Goal: Information Seeking & Learning: Learn about a topic

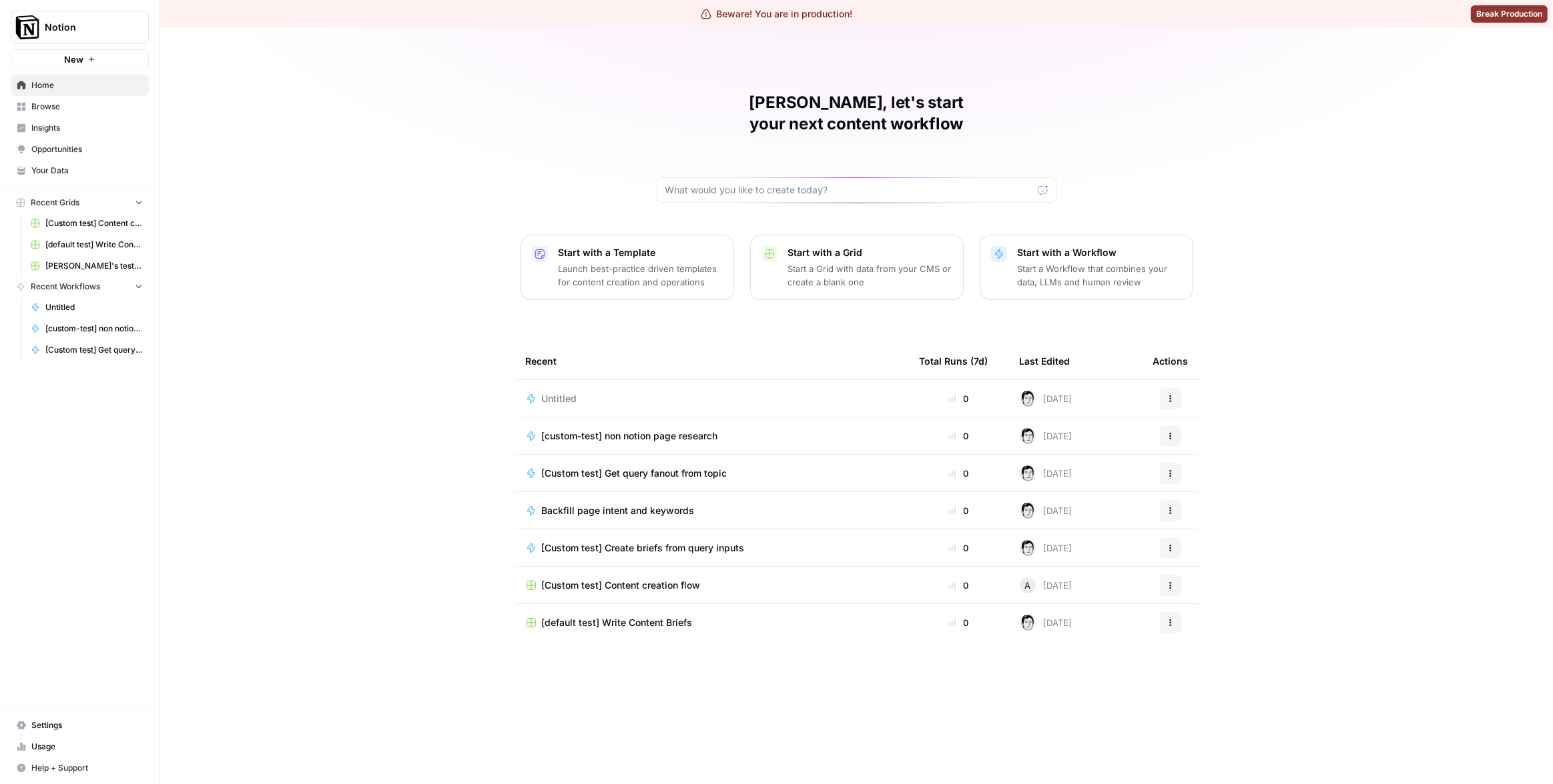
click at [90, 27] on span "Notion" at bounding box center [84, 27] width 81 height 14
type input "kla"
click at [213, 67] on input "kla" at bounding box center [129, 65] width 181 height 14
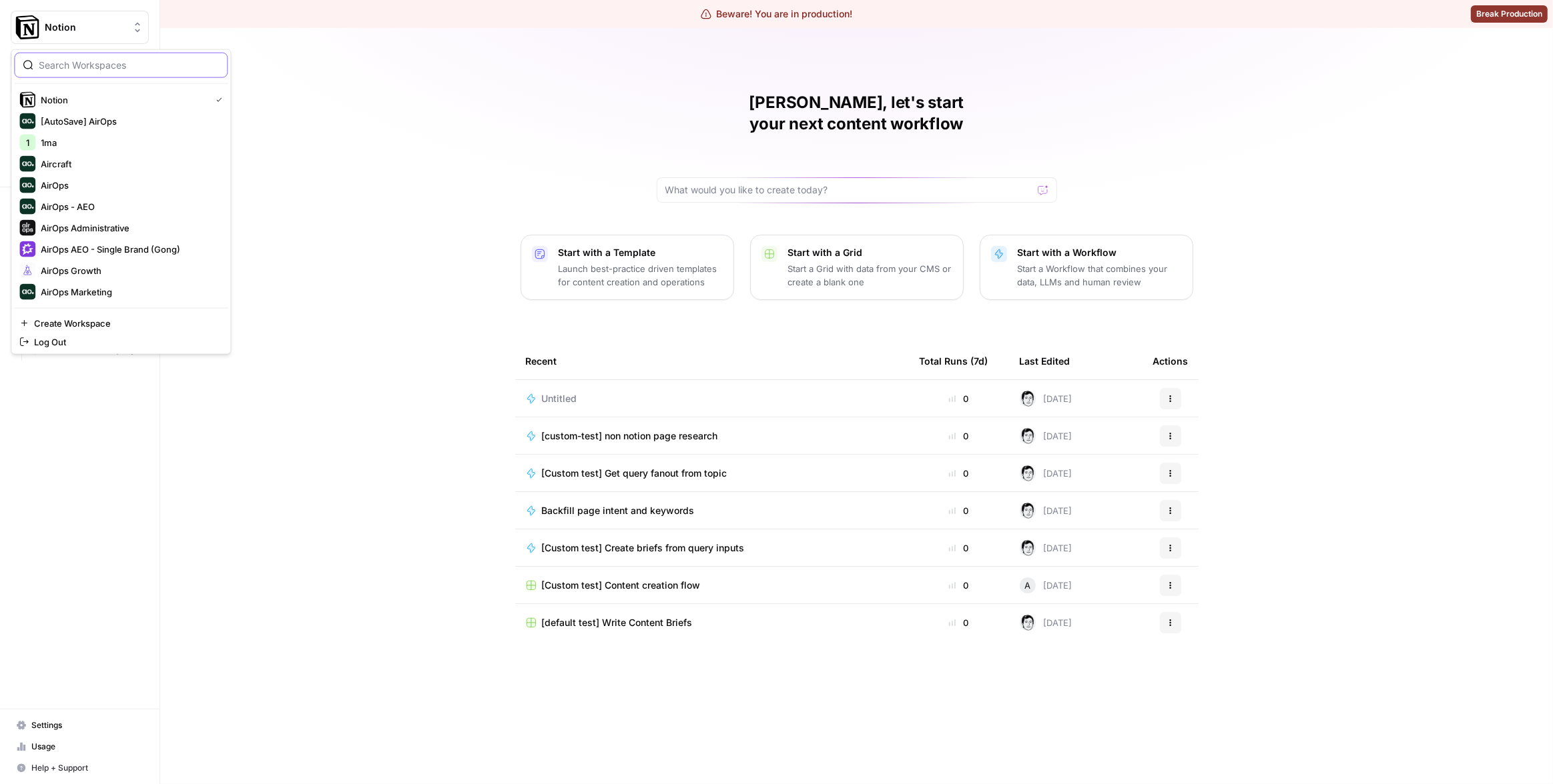
click at [118, 58] on input "search" at bounding box center [129, 65] width 181 height 14
type input "kla"
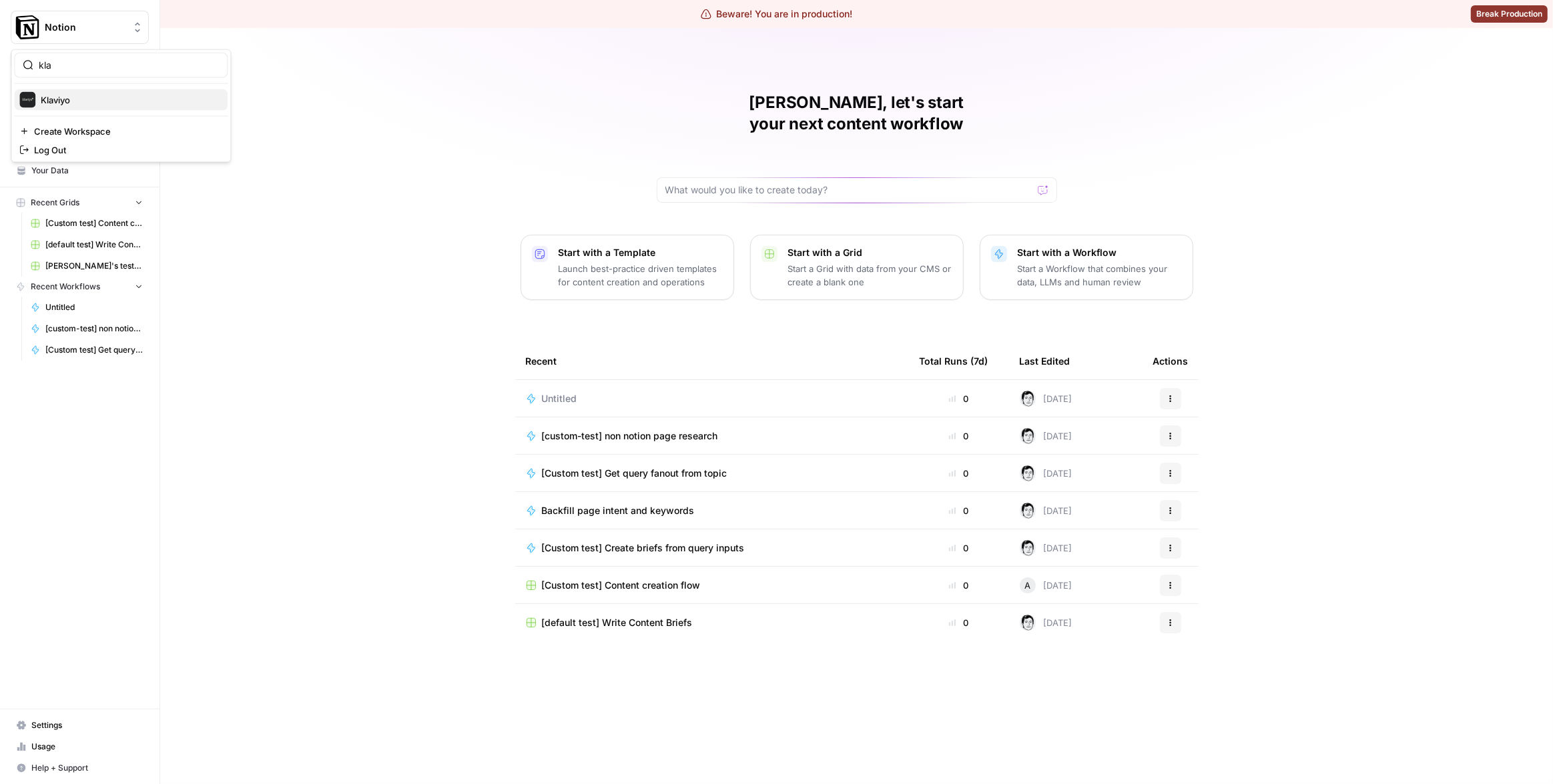
click at [99, 101] on span "Klaviyo" at bounding box center [128, 100] width 176 height 14
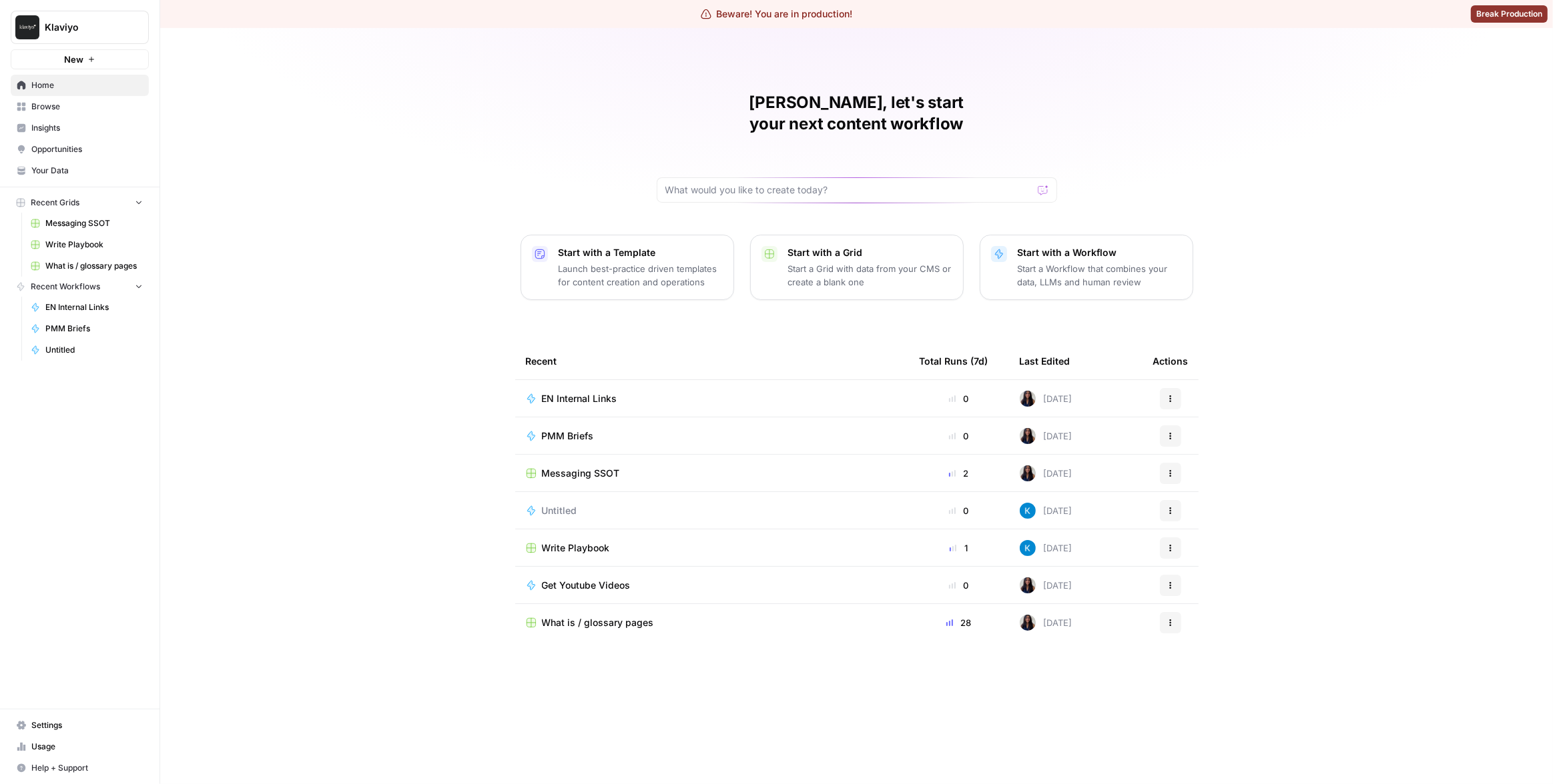
click at [119, 170] on span "Your Data" at bounding box center [86, 171] width 112 height 12
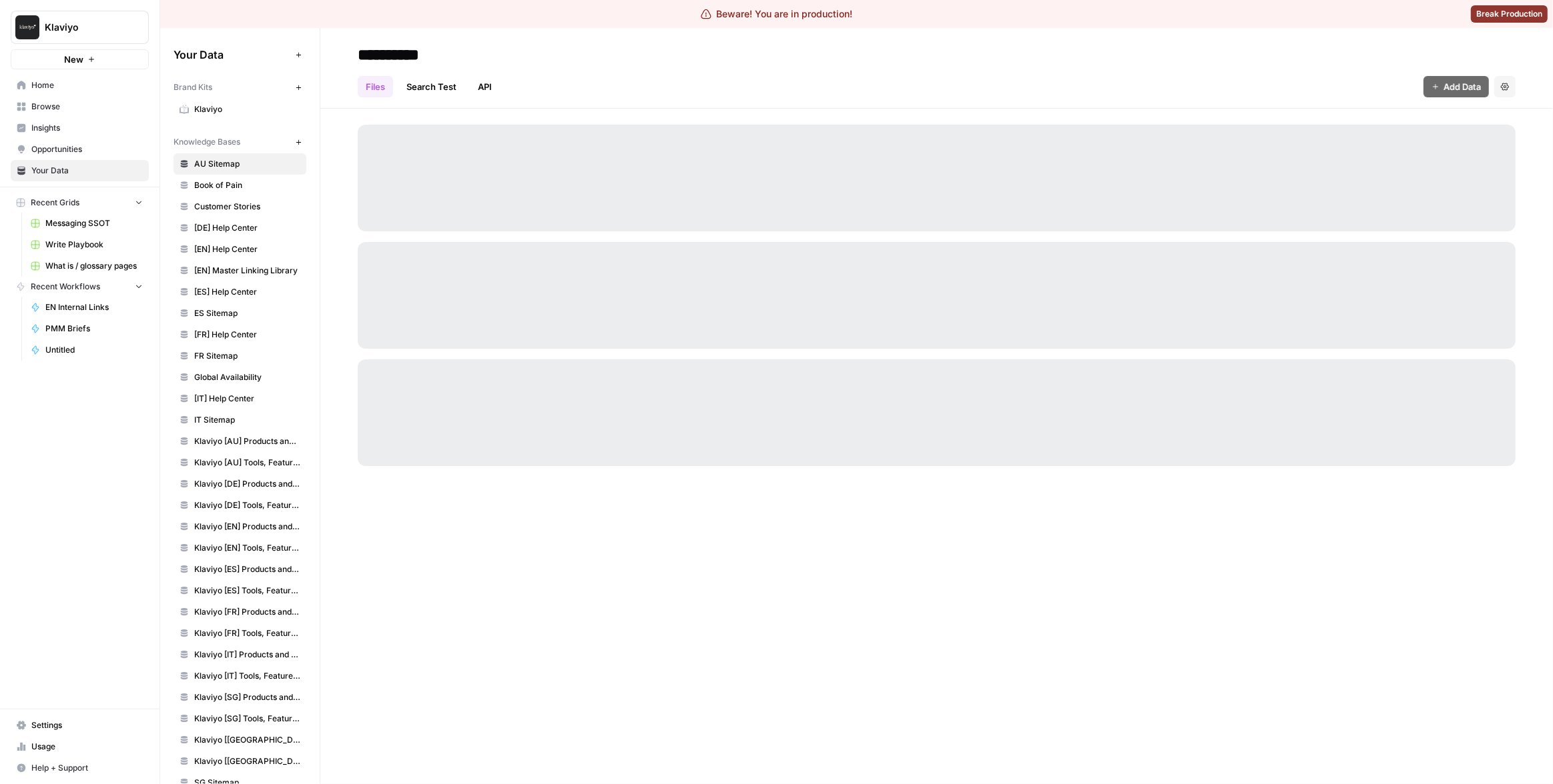
click at [76, 718] on link "Settings" at bounding box center [80, 726] width 138 height 21
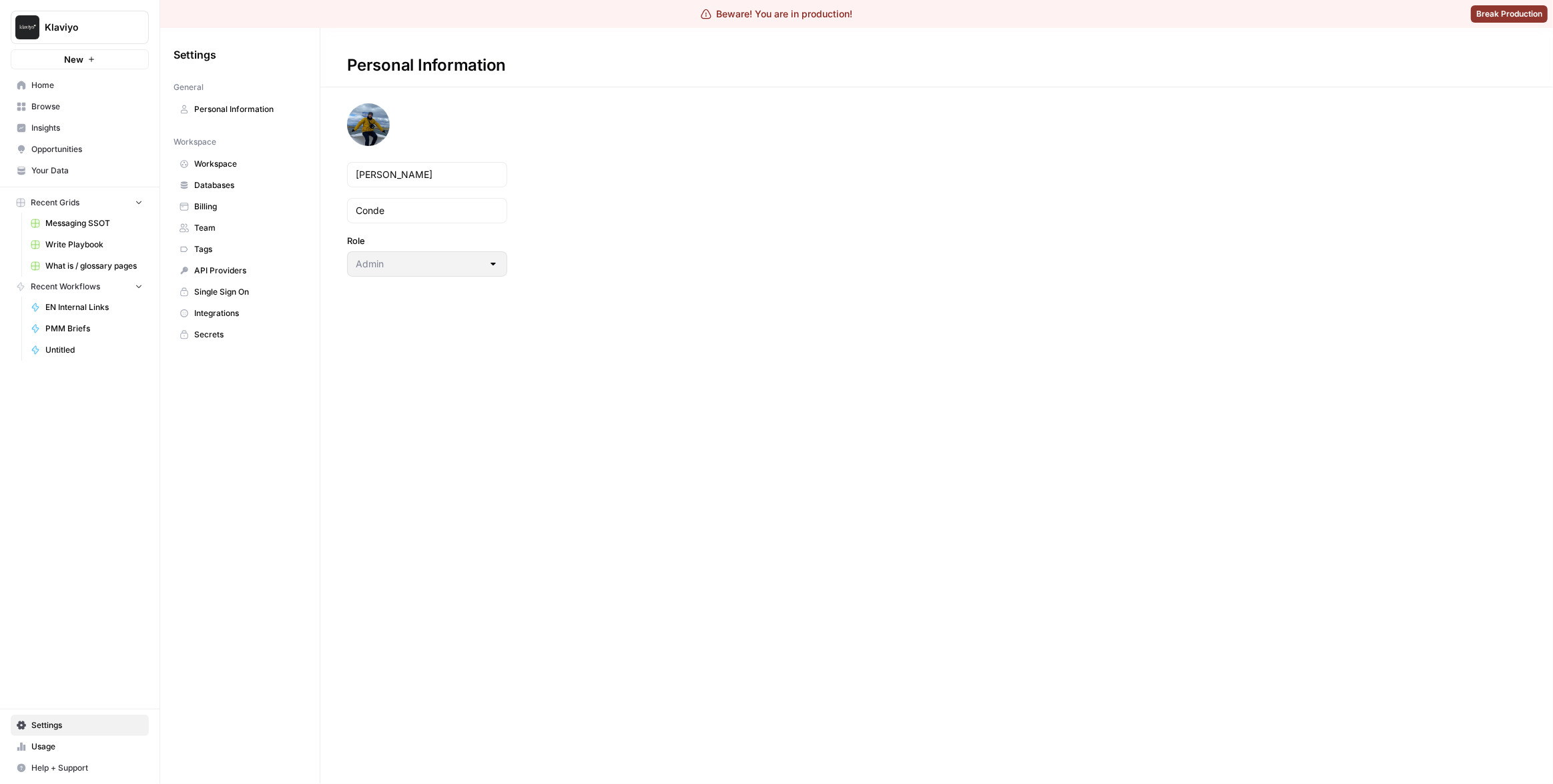
click at [215, 156] on link "Workspace" at bounding box center [240, 164] width 133 height 21
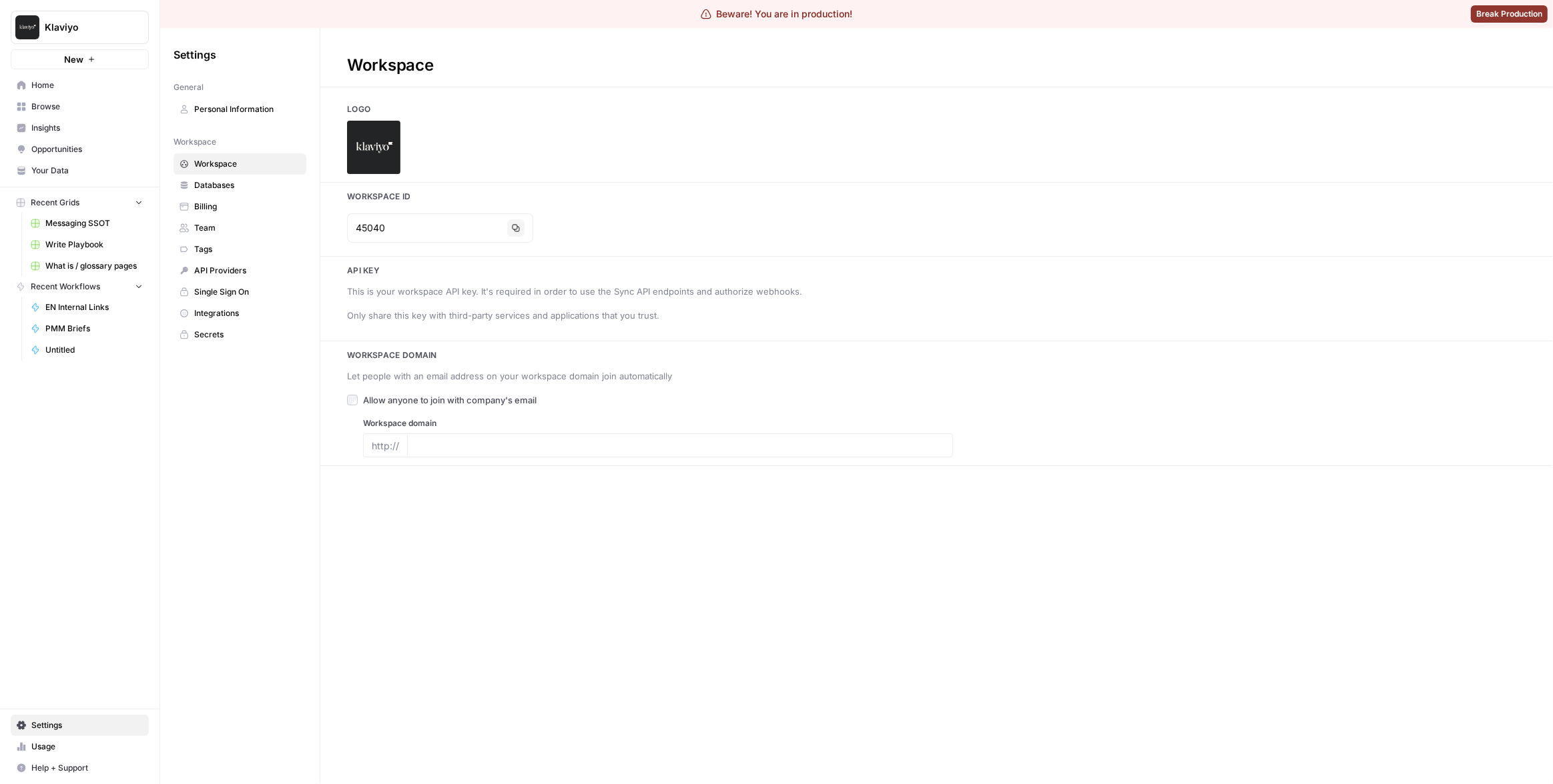
type input "klaviyo.com"
click at [86, 83] on span "Home" at bounding box center [86, 85] width 112 height 12
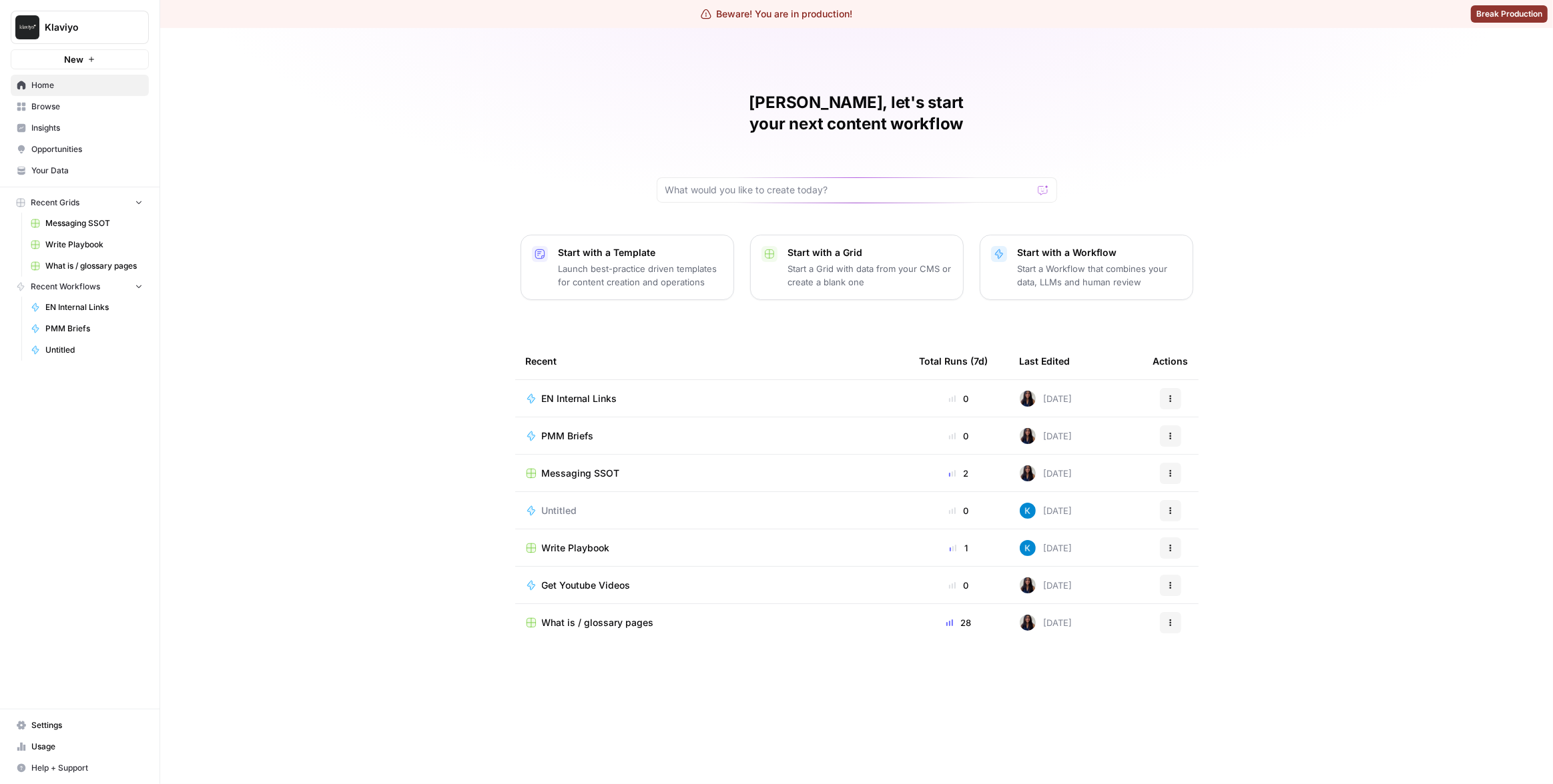
click at [393, 112] on div "Matias, let's start your next content workflow Start with a Template Launch bes…" at bounding box center [856, 407] width 1393 height 757
click at [59, 125] on span "Insights" at bounding box center [86, 128] width 112 height 12
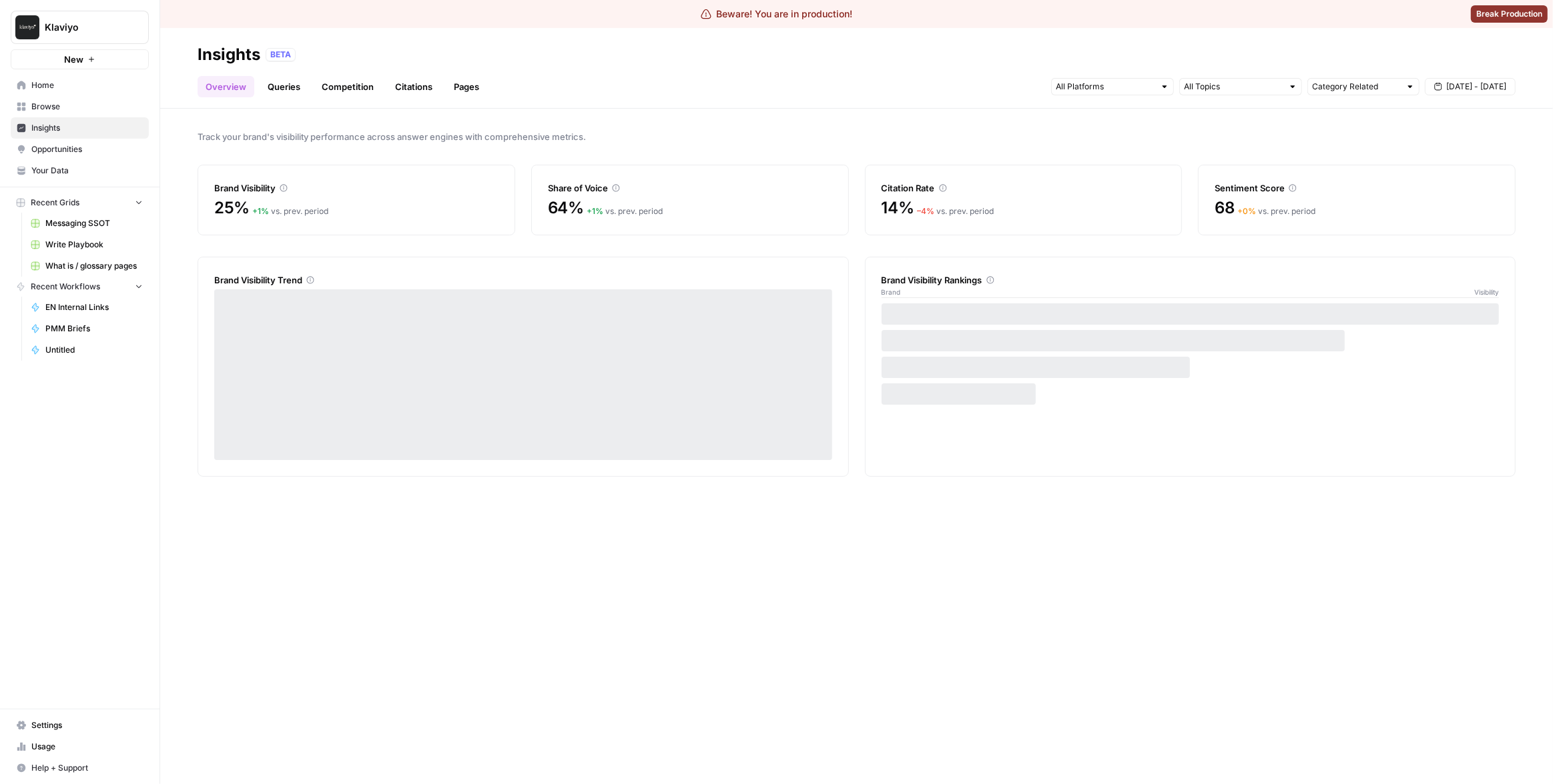
click at [468, 88] on link "Pages" at bounding box center [466, 86] width 42 height 21
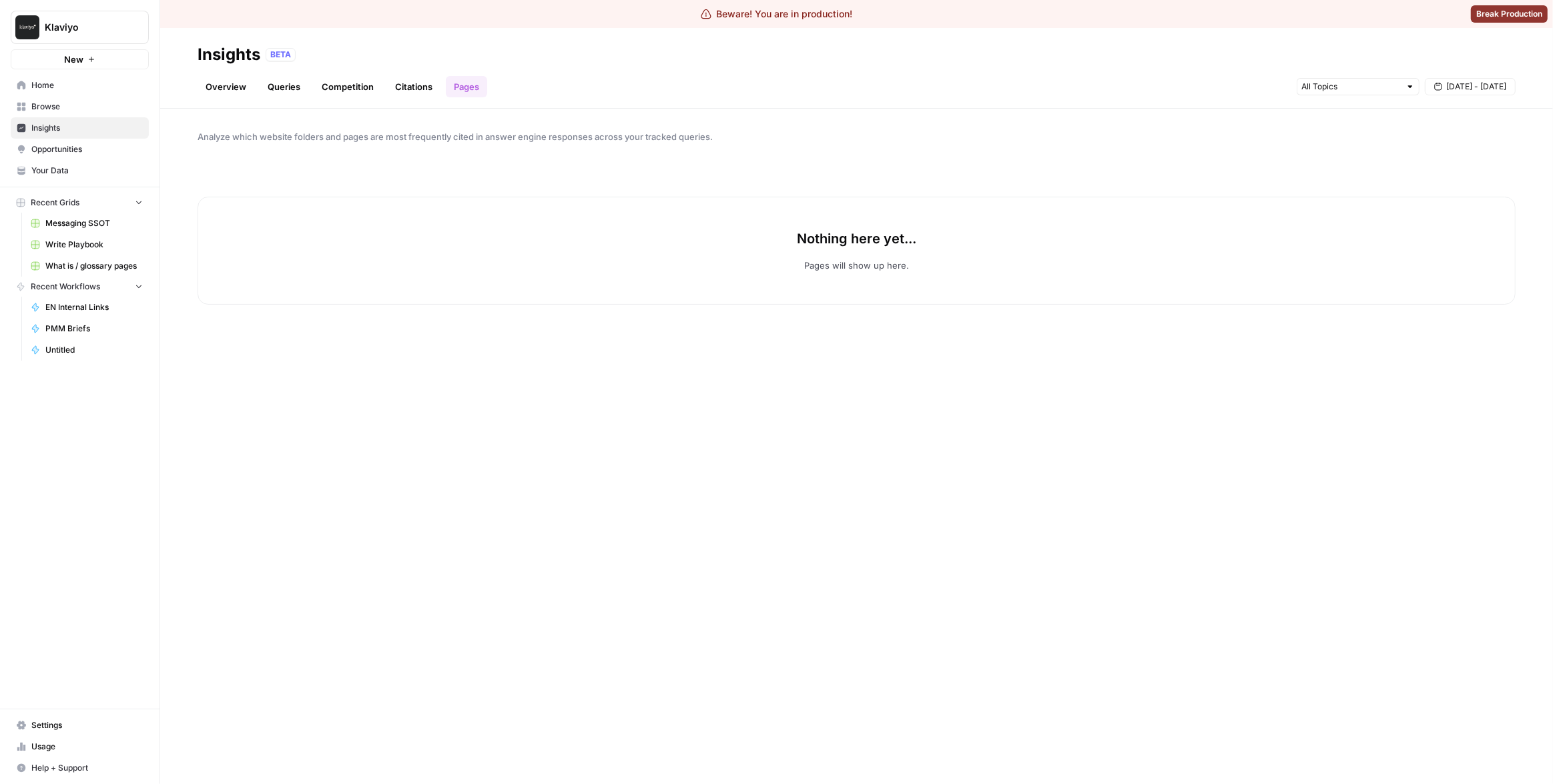
click at [1237, 109] on div "Analyze which website folders and pages are most frequently cited in answer eng…" at bounding box center [856, 446] width 1393 height 675
drag, startPoint x: 985, startPoint y: 142, endPoint x: 689, endPoint y: 118, distance: 297.0
click at [985, 142] on span "Analyze which website folders and pages are most frequently cited in answer eng…" at bounding box center [856, 137] width 1318 height 14
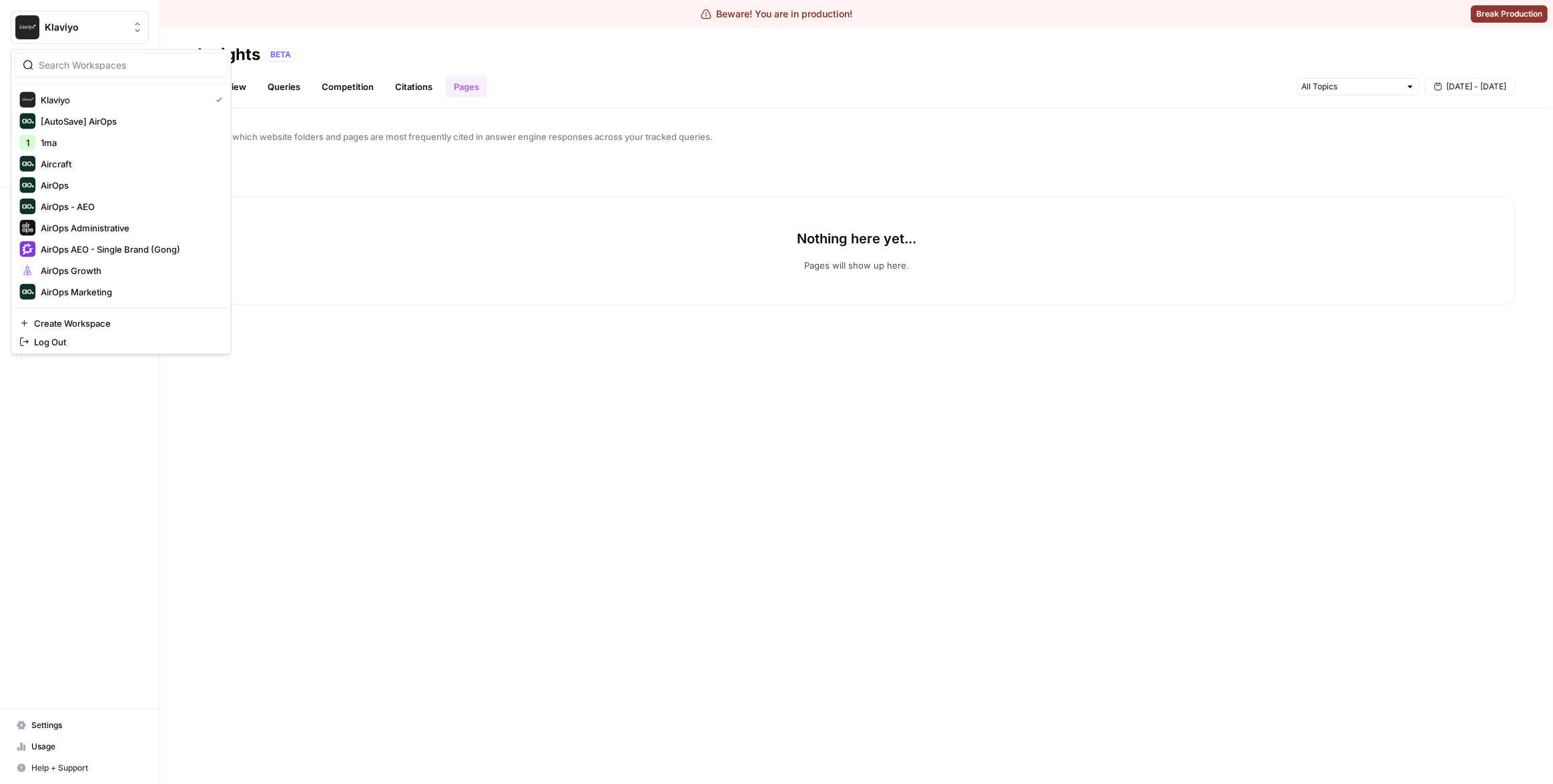
click at [88, 28] on span "Klaviyo" at bounding box center [84, 27] width 81 height 14
click at [129, 61] on input "search" at bounding box center [129, 65] width 181 height 14
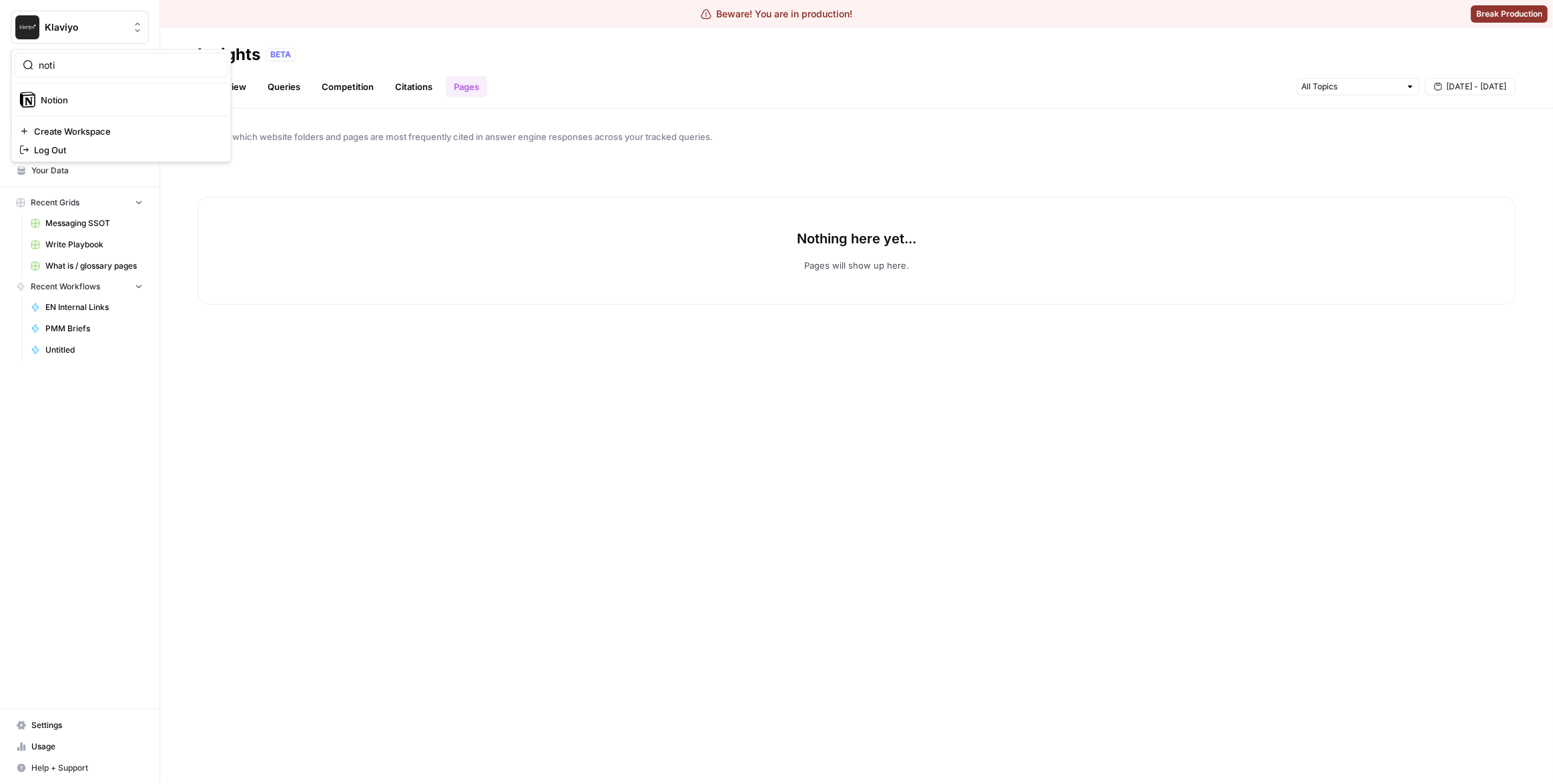
type input "noti"
click at [127, 90] on button "Notion" at bounding box center [120, 100] width 214 height 21
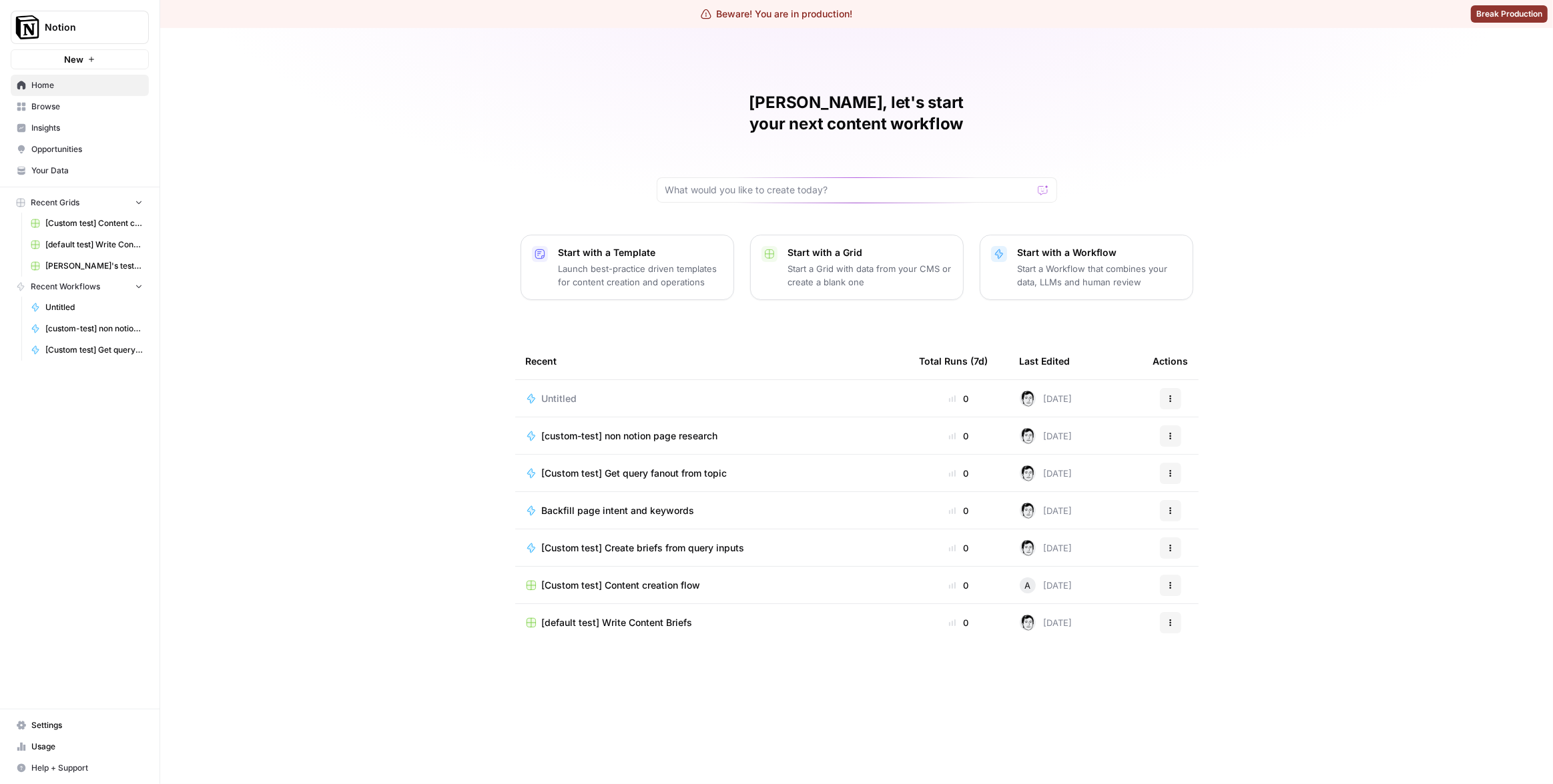
click at [100, 128] on span "Insights" at bounding box center [86, 128] width 112 height 12
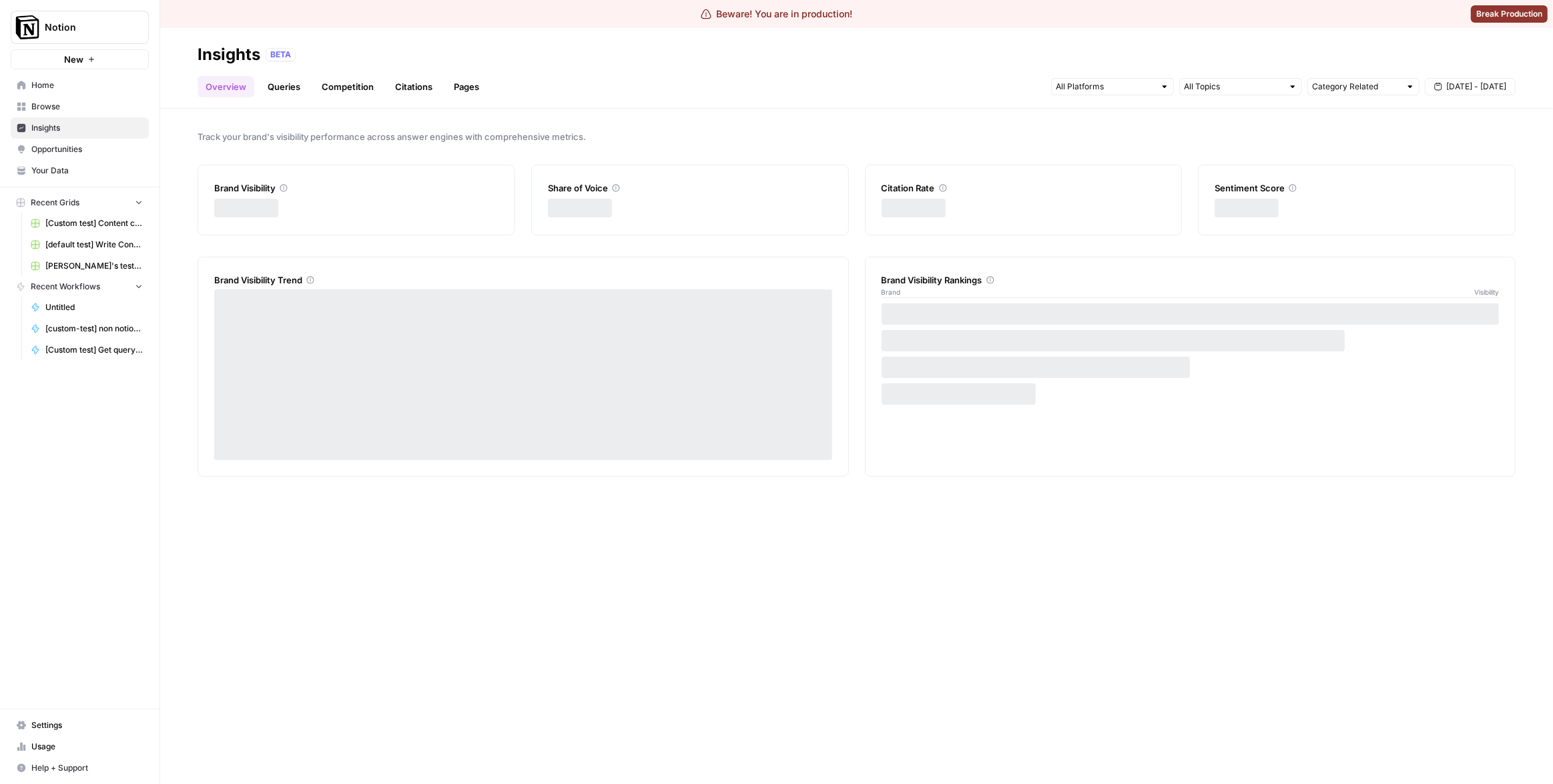
click at [456, 86] on link "Pages" at bounding box center [466, 86] width 42 height 21
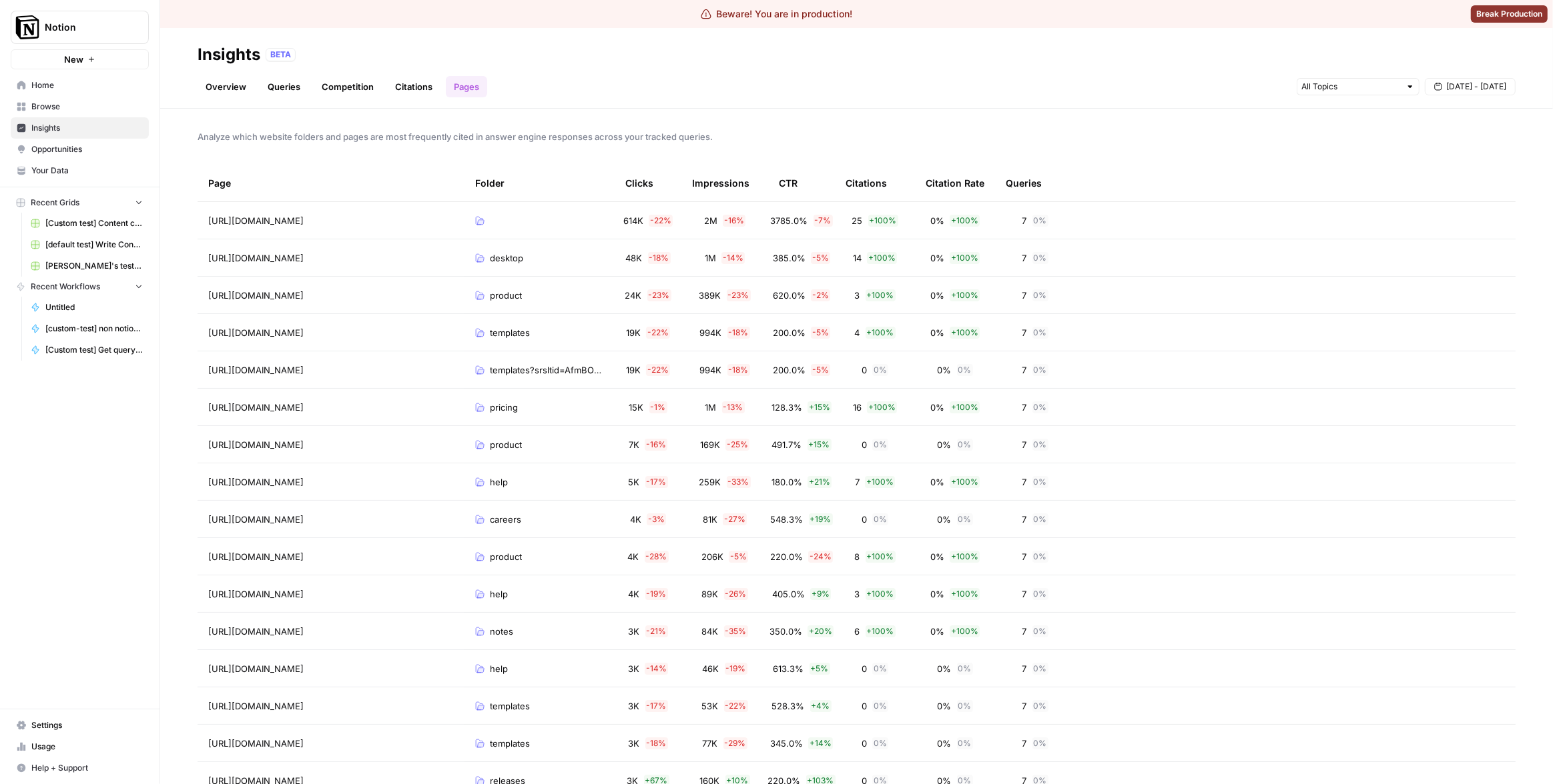
click at [90, 26] on span "Notion" at bounding box center [84, 27] width 81 height 14
type input "klav"
click at [52, 97] on span "Klaviyo" at bounding box center [128, 100] width 176 height 14
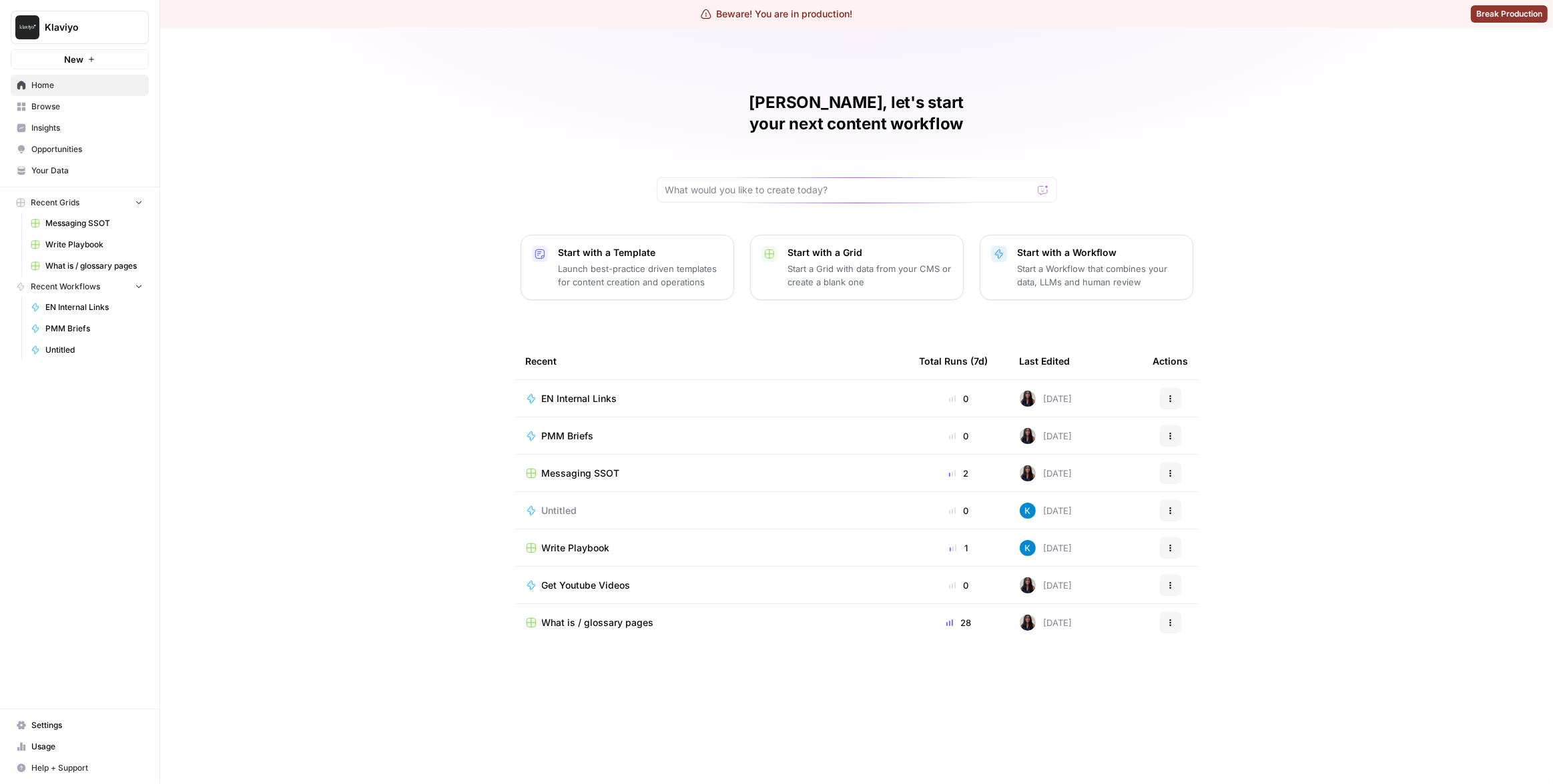
click at [67, 122] on span "Insights" at bounding box center [86, 128] width 112 height 12
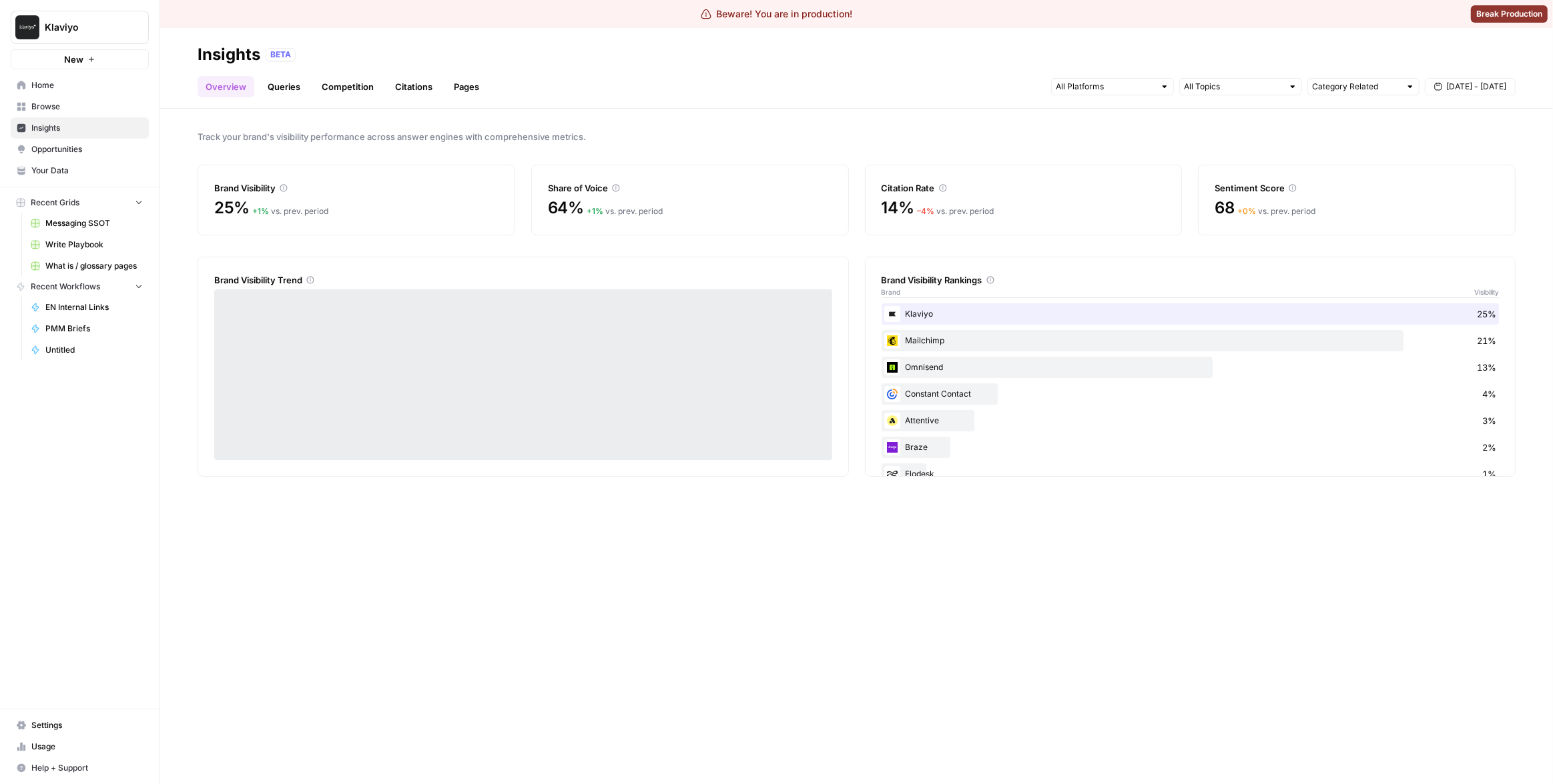
click at [475, 83] on link "Pages" at bounding box center [466, 86] width 42 height 21
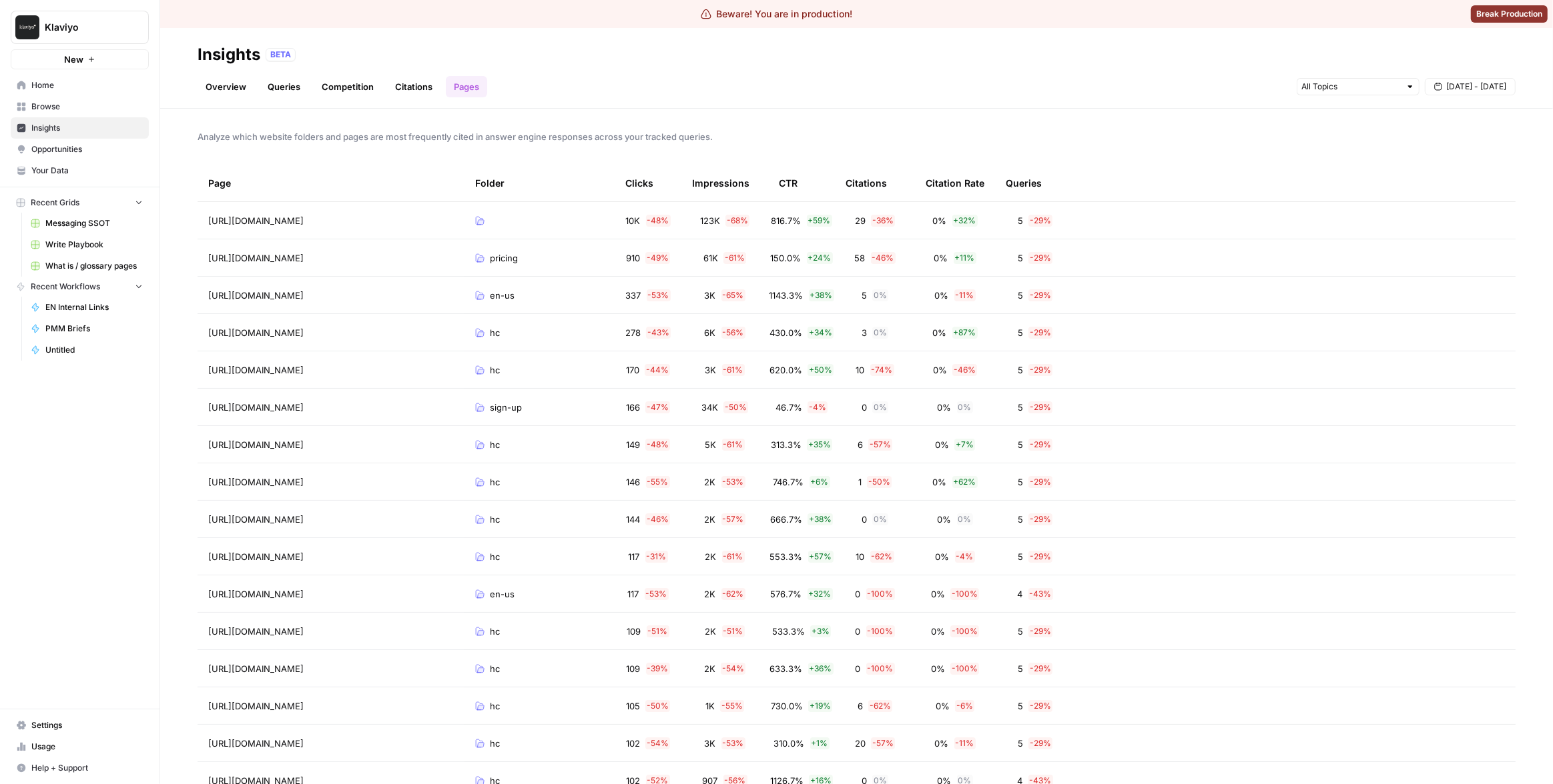
click at [78, 24] on span "Klaviyo" at bounding box center [84, 27] width 81 height 14
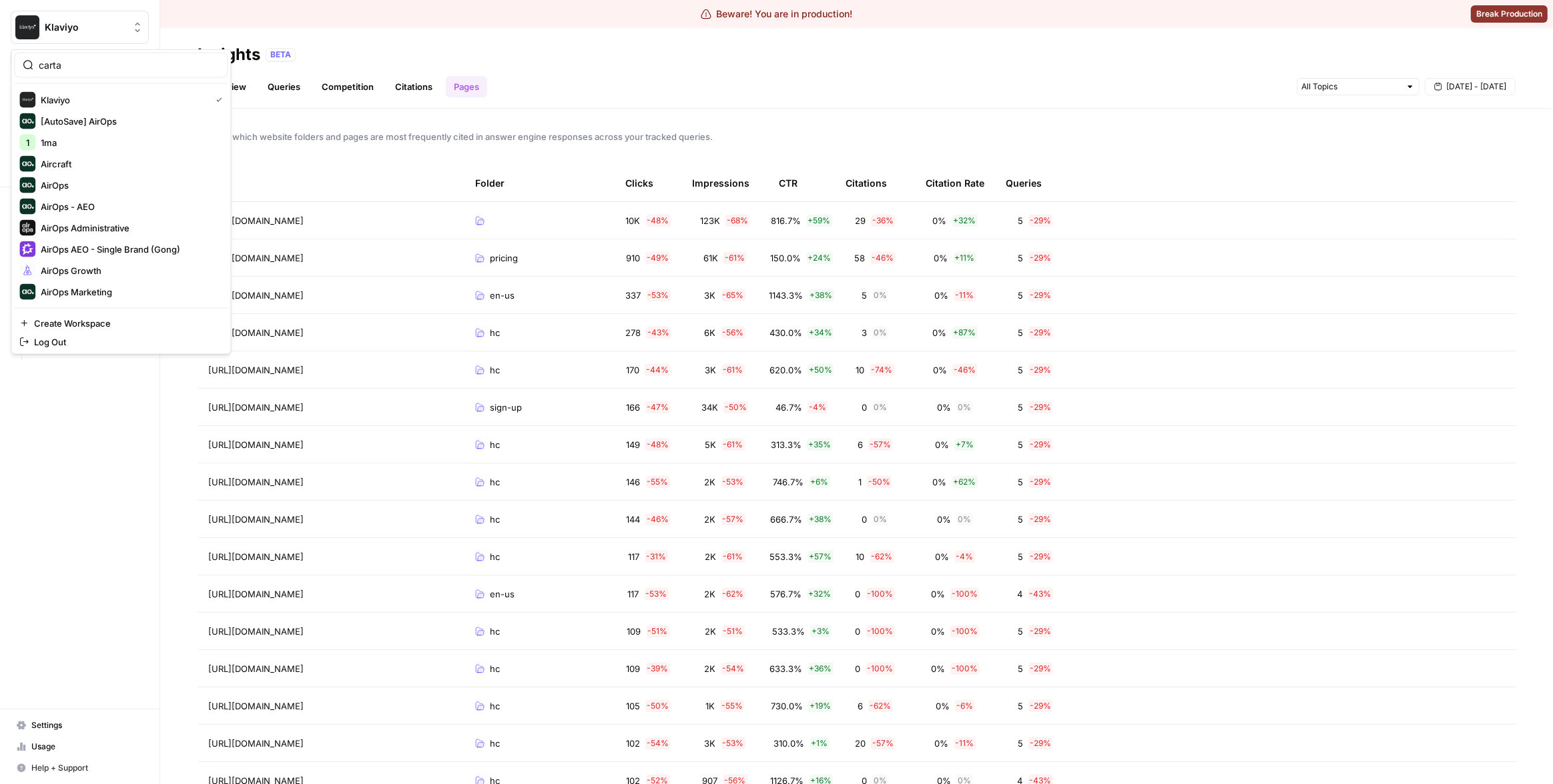
type input "carta"
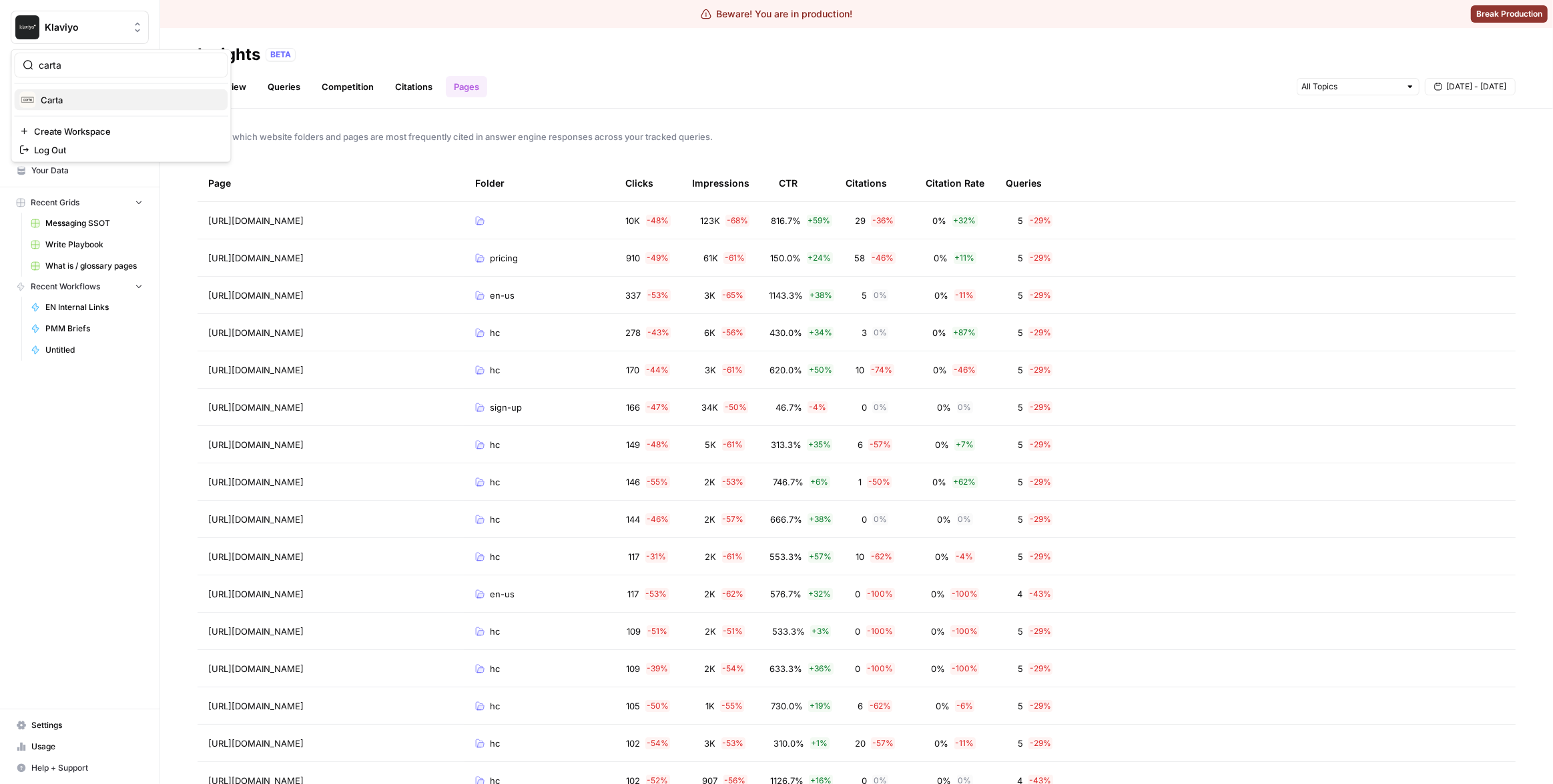
click at [93, 97] on span "Carta" at bounding box center [128, 100] width 176 height 14
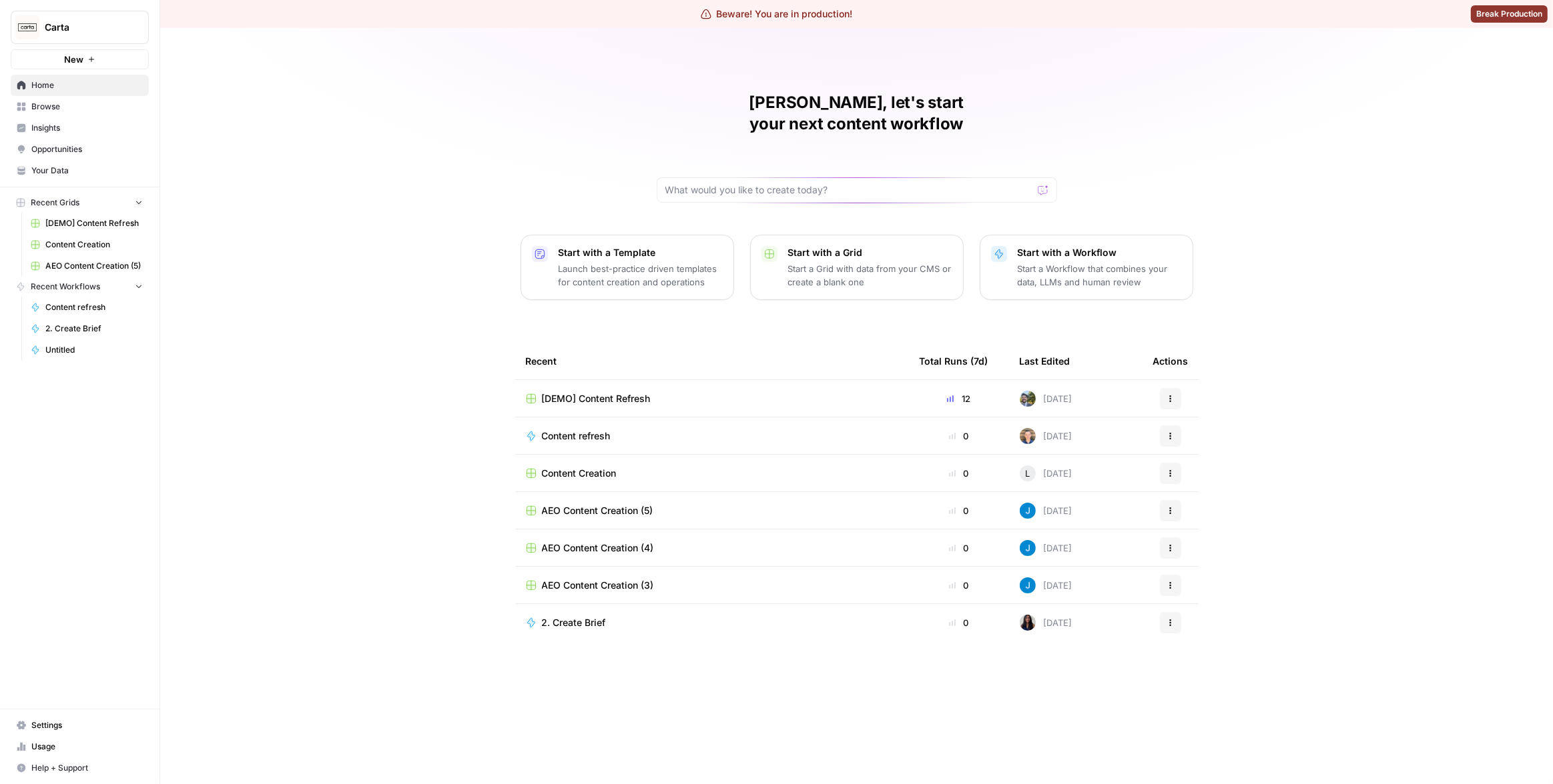
click at [67, 710] on div "Carta New Home Browse Insights Opportunities Your Data Recent Grids [DEMO] Cont…" at bounding box center [80, 392] width 159 height 784
click at [69, 717] on link "Settings" at bounding box center [80, 726] width 138 height 21
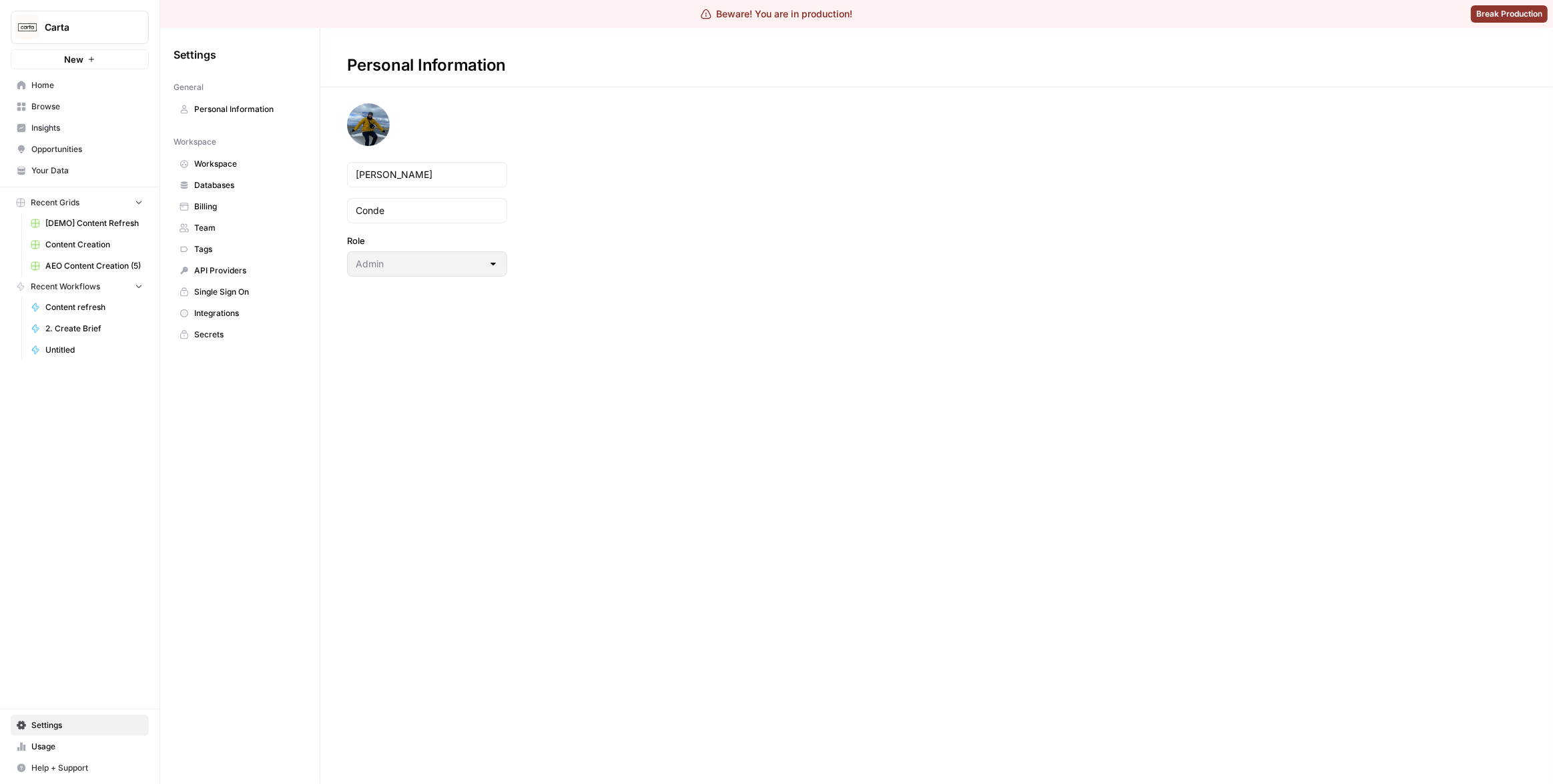
click at [242, 168] on span "Workspace" at bounding box center [247, 164] width 106 height 12
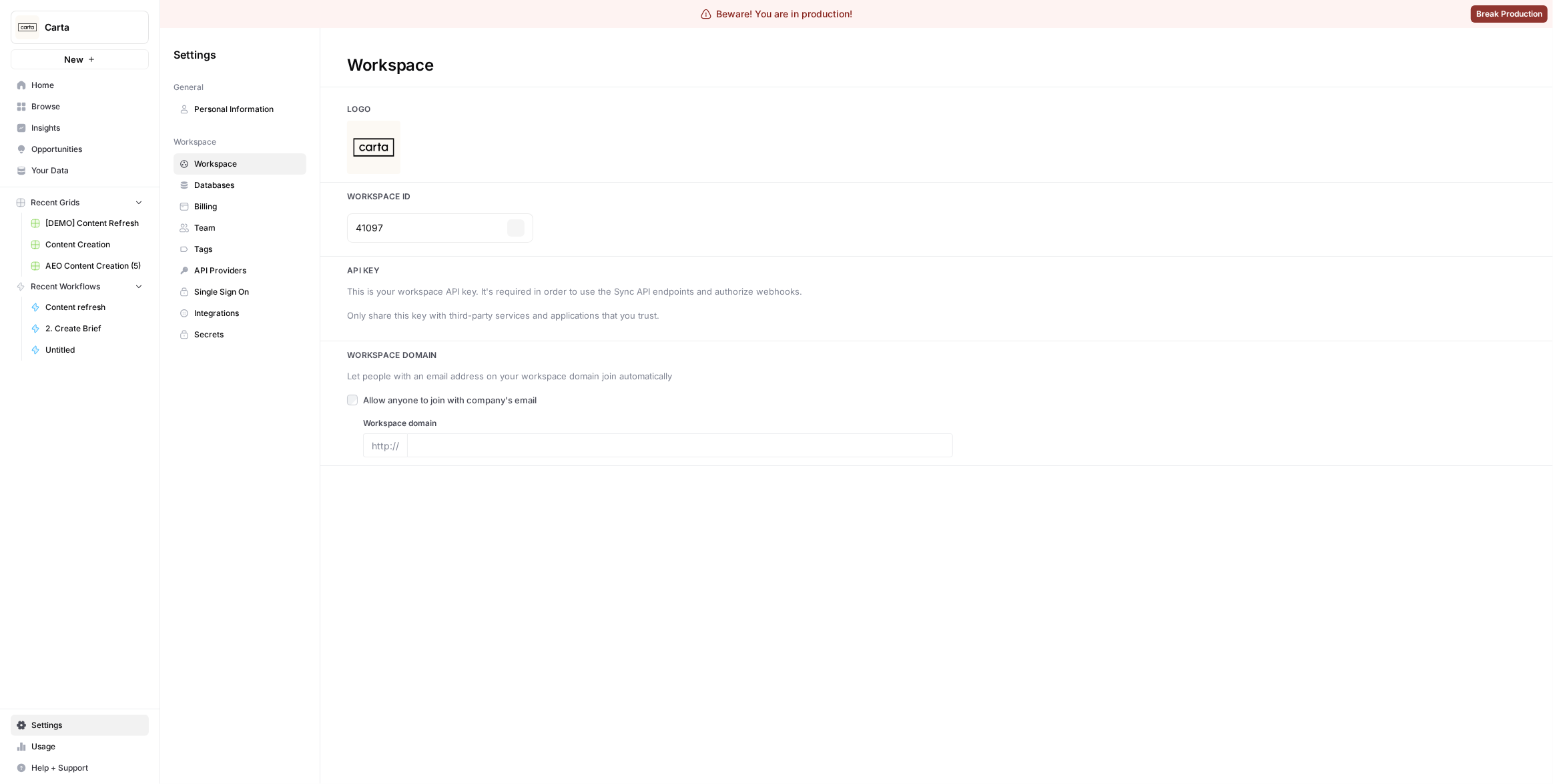
type input "carta.com"
click at [68, 129] on span "Insights" at bounding box center [86, 128] width 112 height 12
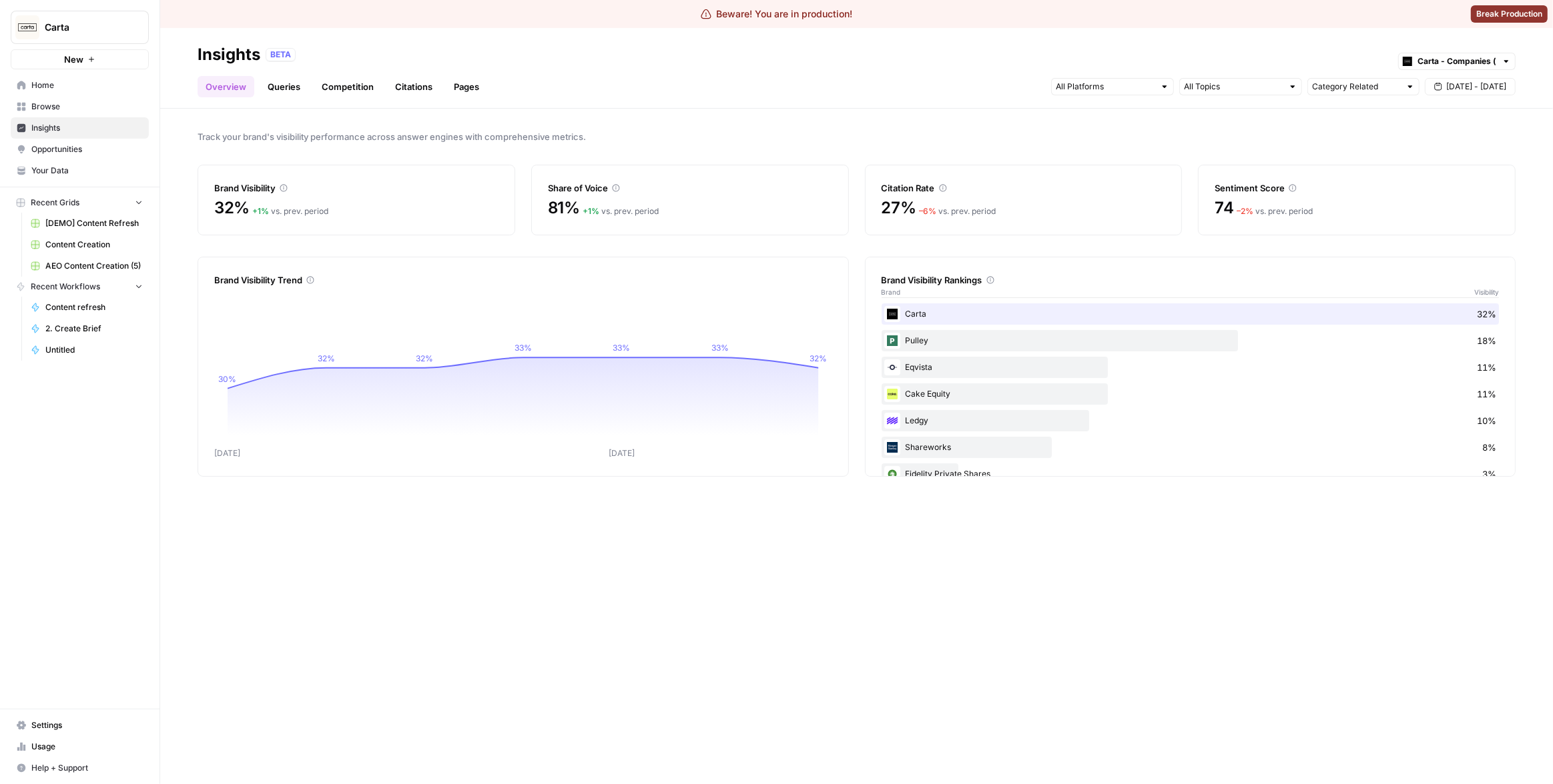
click at [420, 55] on div "BETA Carta - Companies (cap table)" at bounding box center [891, 54] width 1250 height 17
click at [459, 93] on link "Pages" at bounding box center [466, 86] width 42 height 21
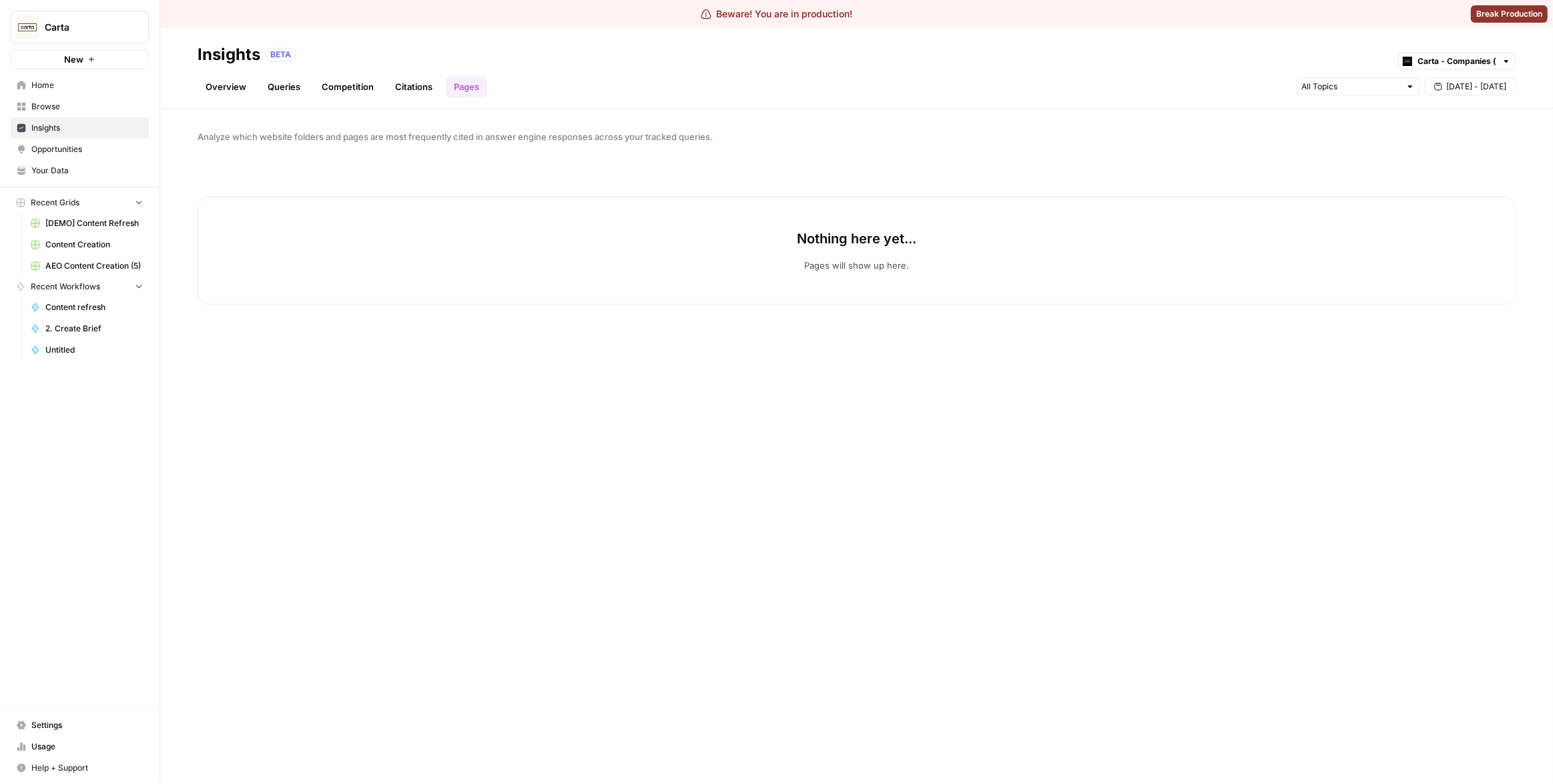
click at [483, 278] on div "Nothing here yet... Pages will show up here." at bounding box center [856, 250] width 1318 height 108
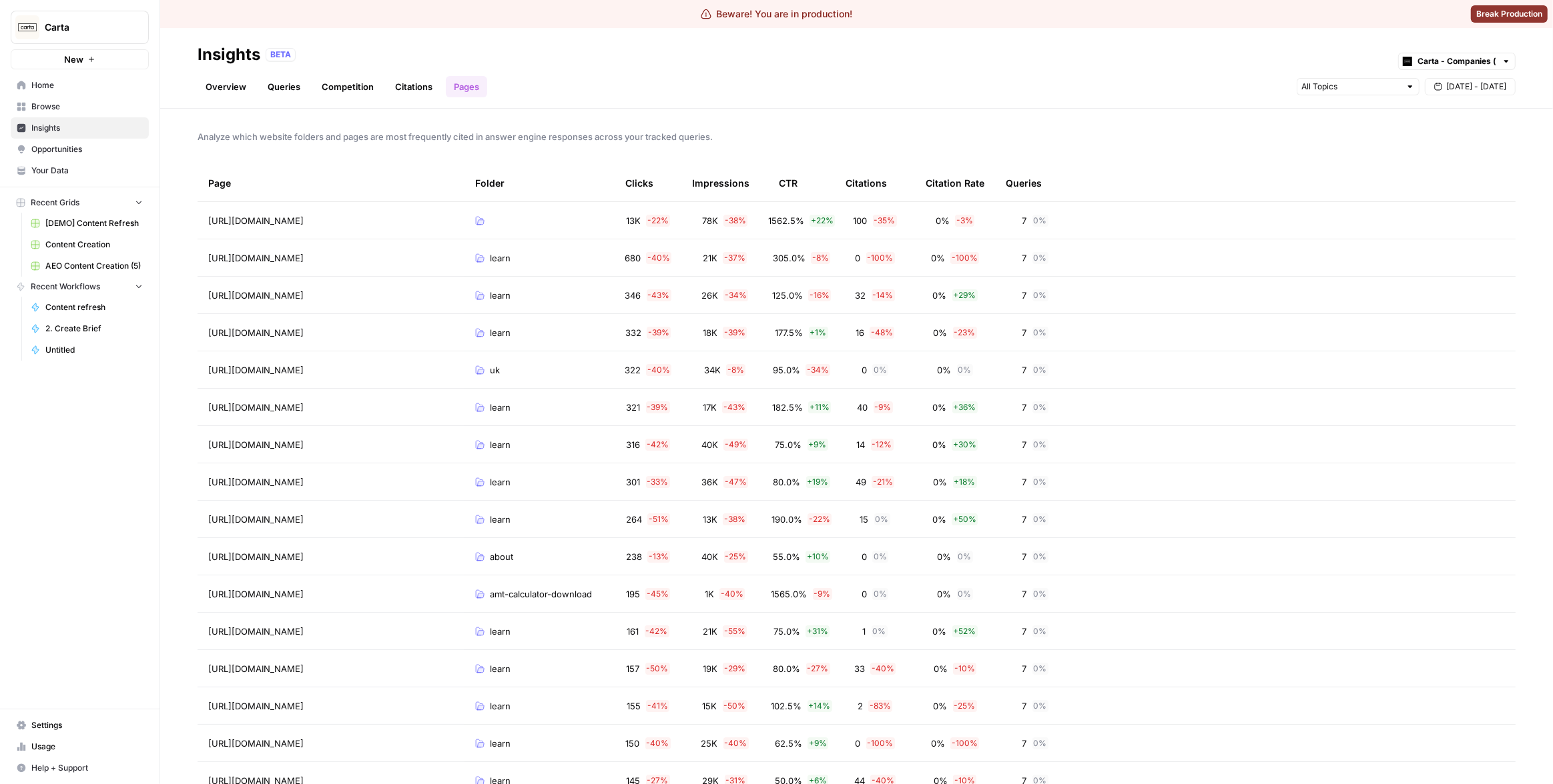
click at [115, 30] on span "Carta" at bounding box center [84, 27] width 81 height 14
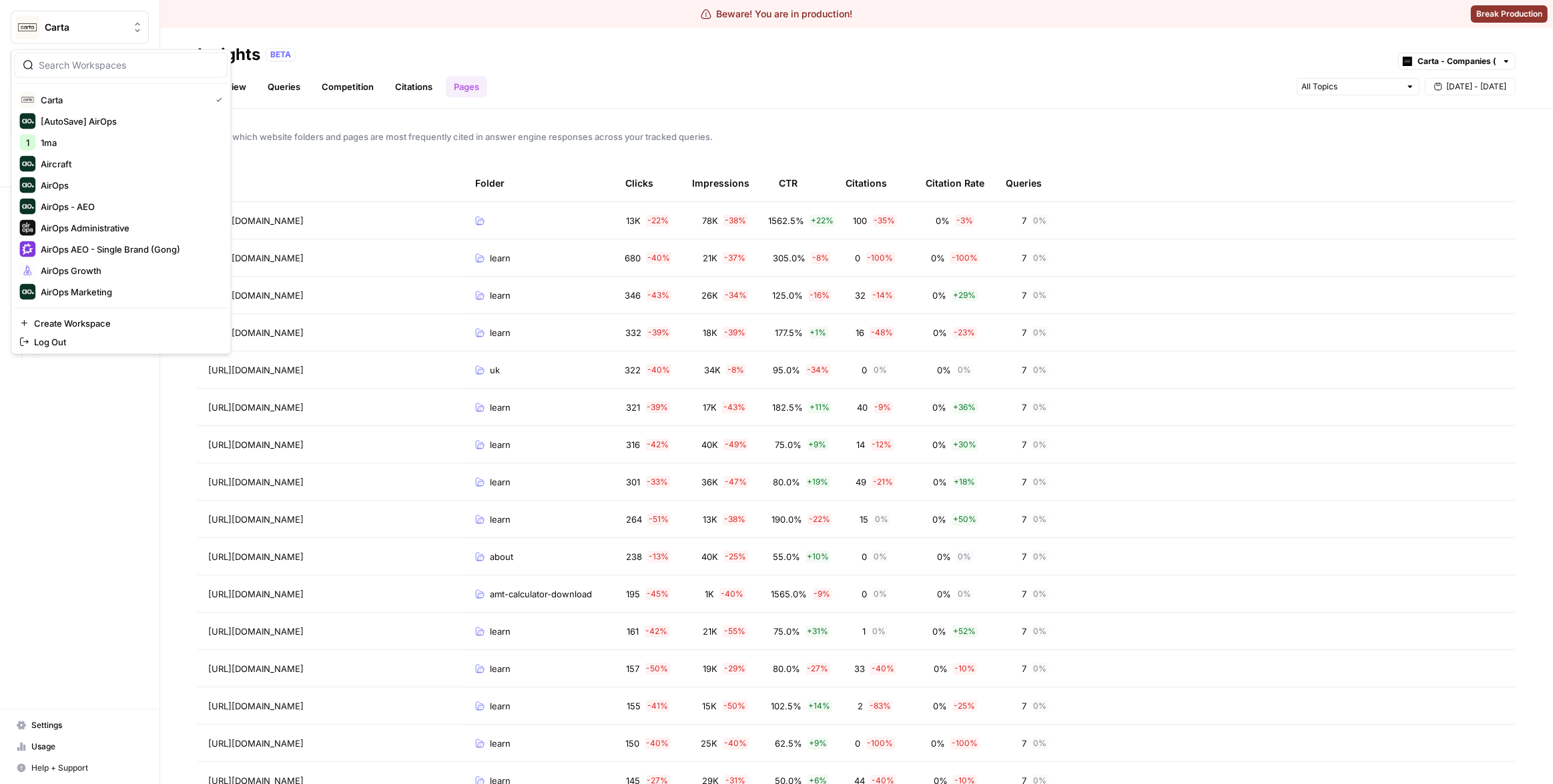
click at [776, 45] on div "Insights BETA Carta - Companies (cap table)" at bounding box center [856, 54] width 1318 height 21
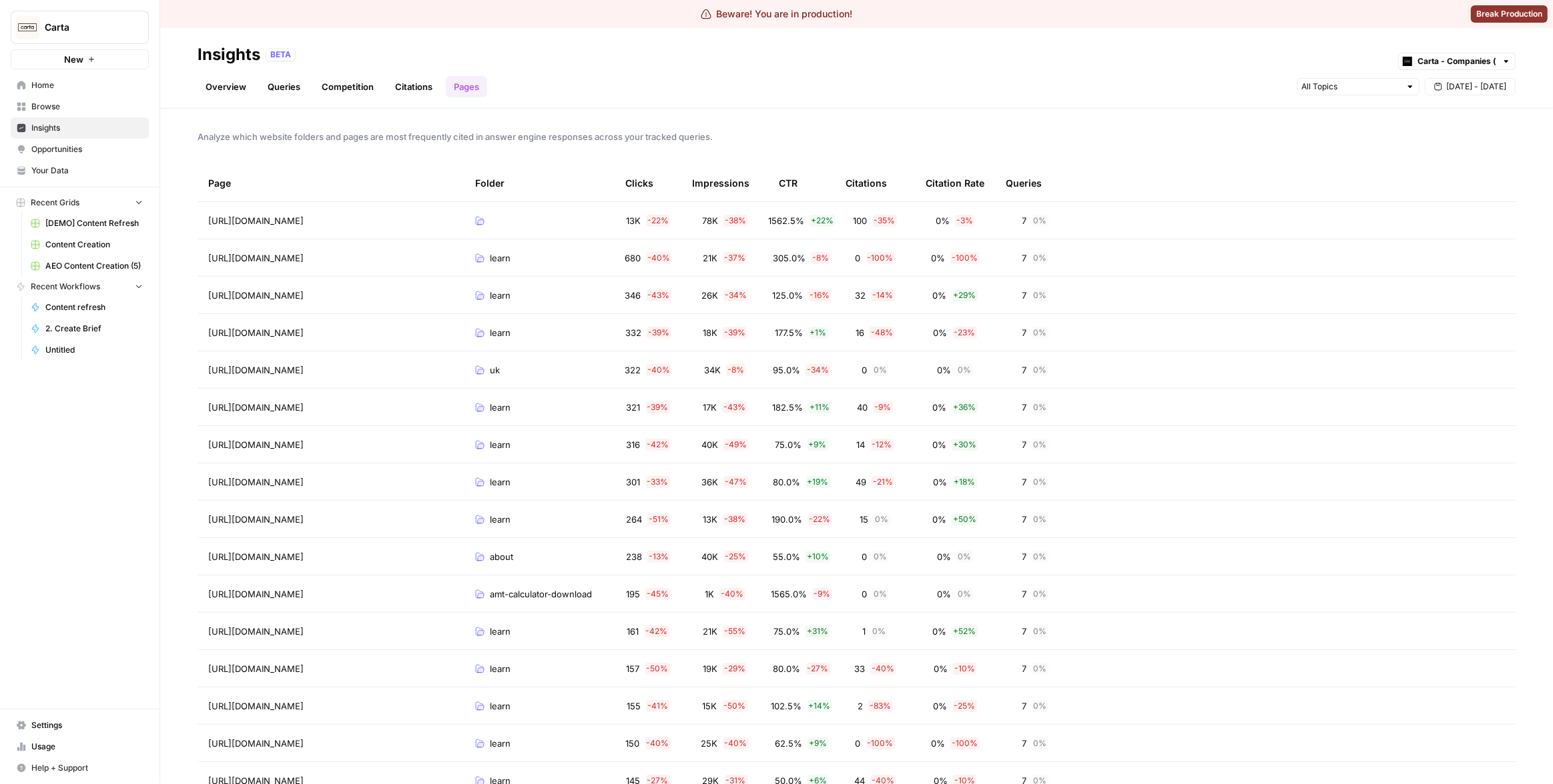
click at [117, 24] on span "Carta" at bounding box center [84, 27] width 81 height 14
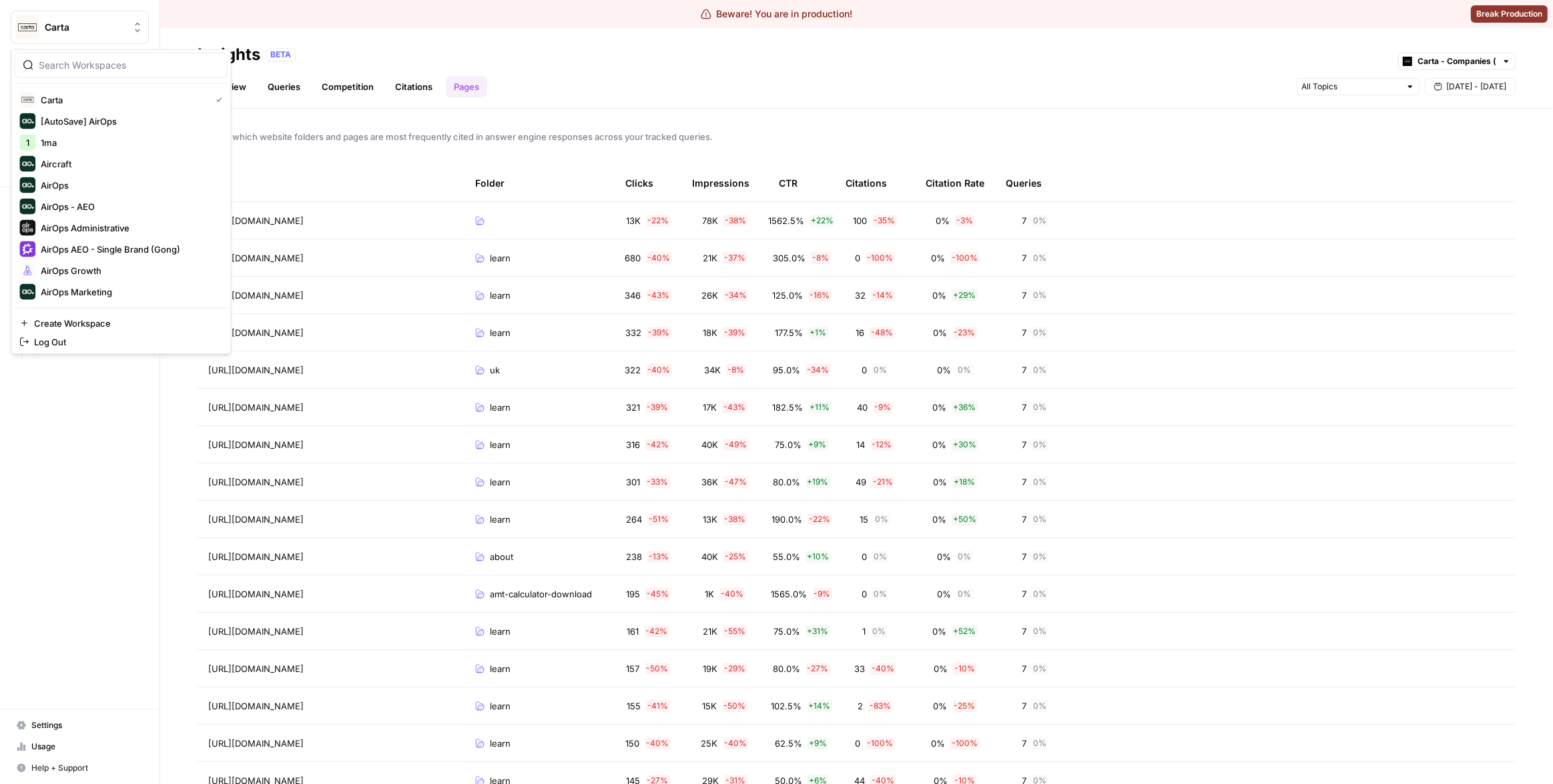
scroll to position [277, 0]
click at [108, 30] on span "Carta" at bounding box center [84, 27] width 81 height 14
click at [90, 93] on div "Descript" at bounding box center [120, 101] width 203 height 16
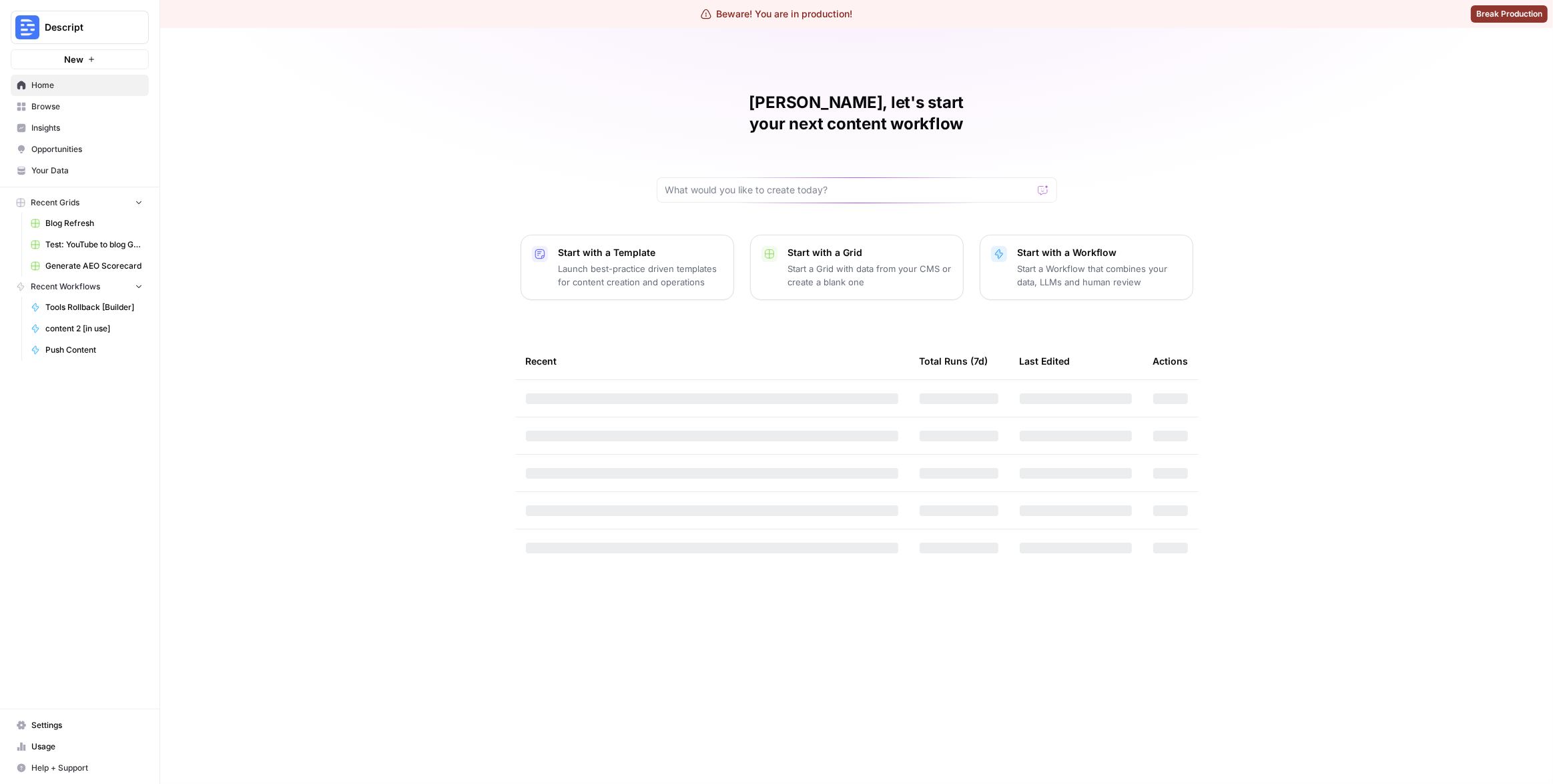
click at [64, 723] on span "Settings" at bounding box center [86, 726] width 112 height 12
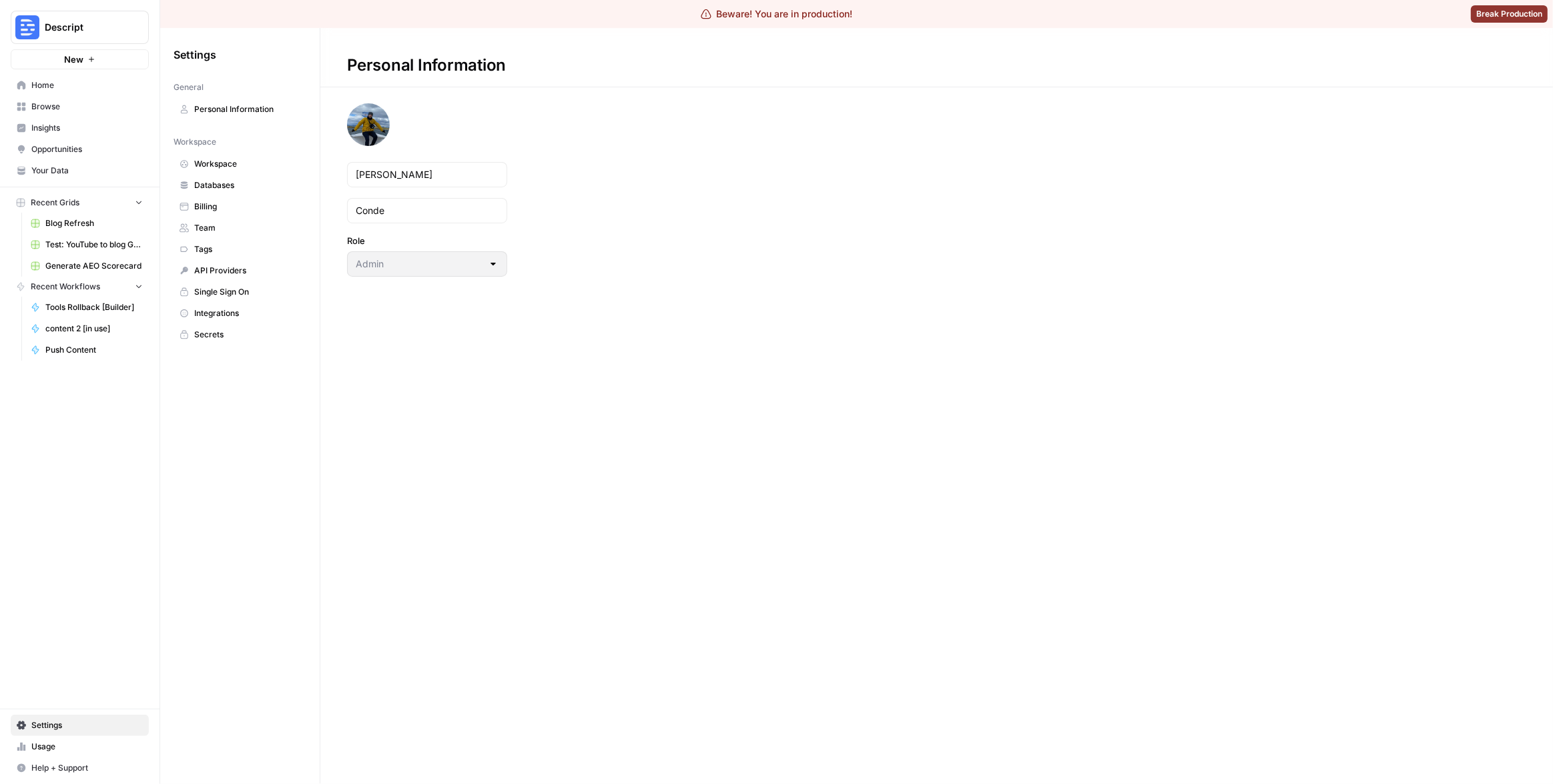
click at [237, 171] on link "Workspace" at bounding box center [240, 164] width 133 height 21
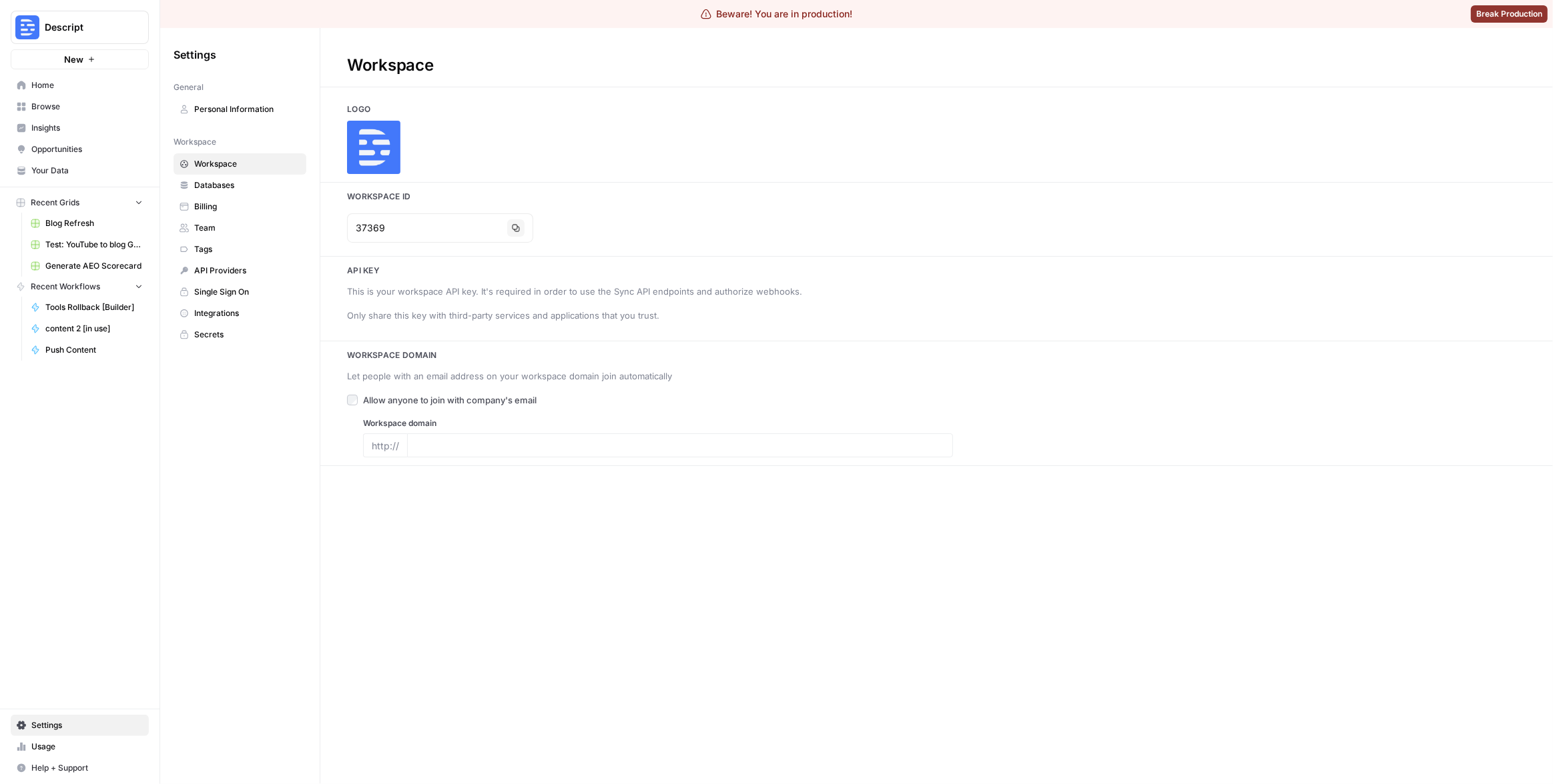
type input "[DOMAIN_NAME]"
click at [84, 122] on span "Insights" at bounding box center [86, 128] width 112 height 12
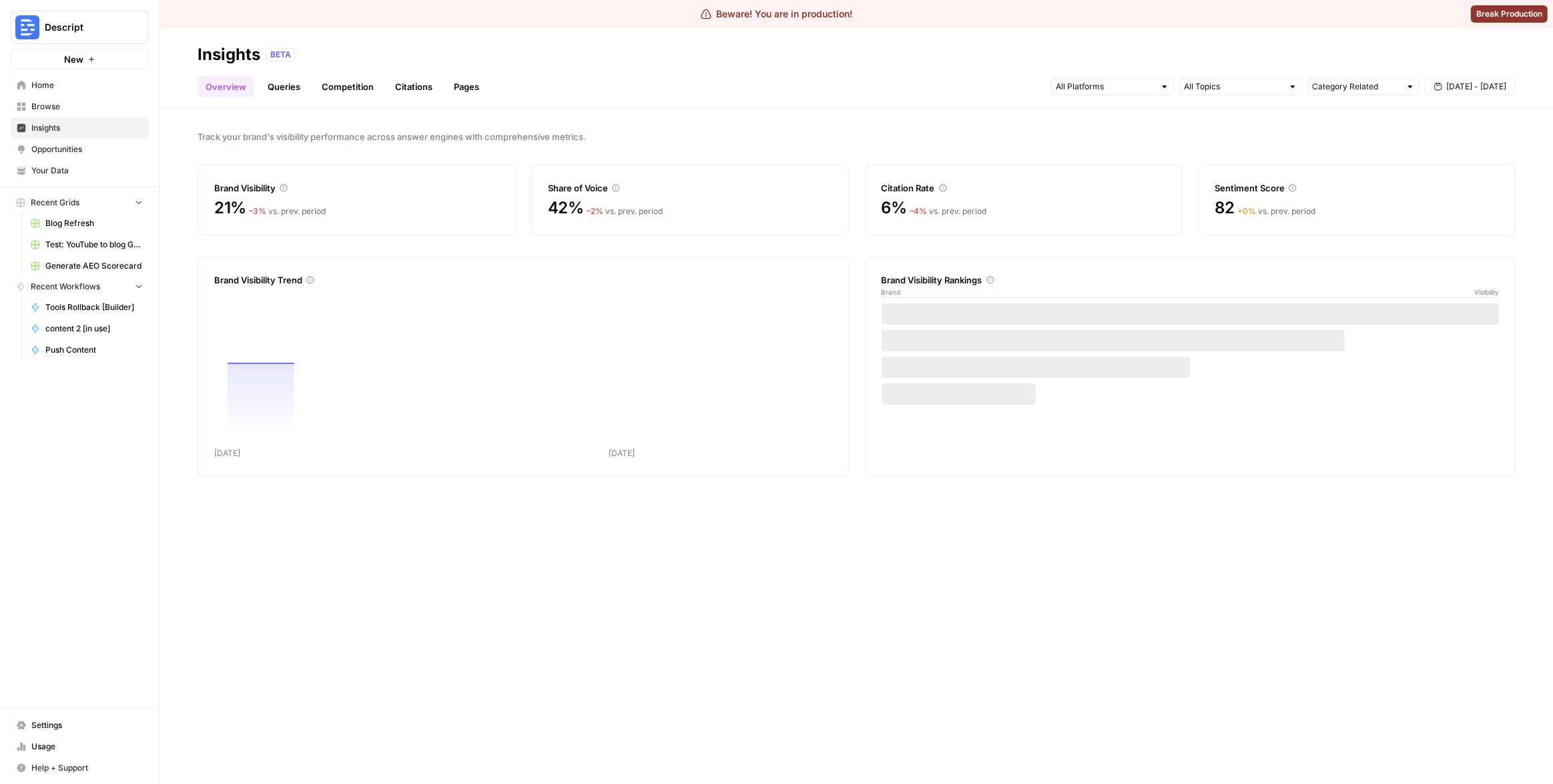
click at [466, 83] on link "Pages" at bounding box center [466, 86] width 42 height 21
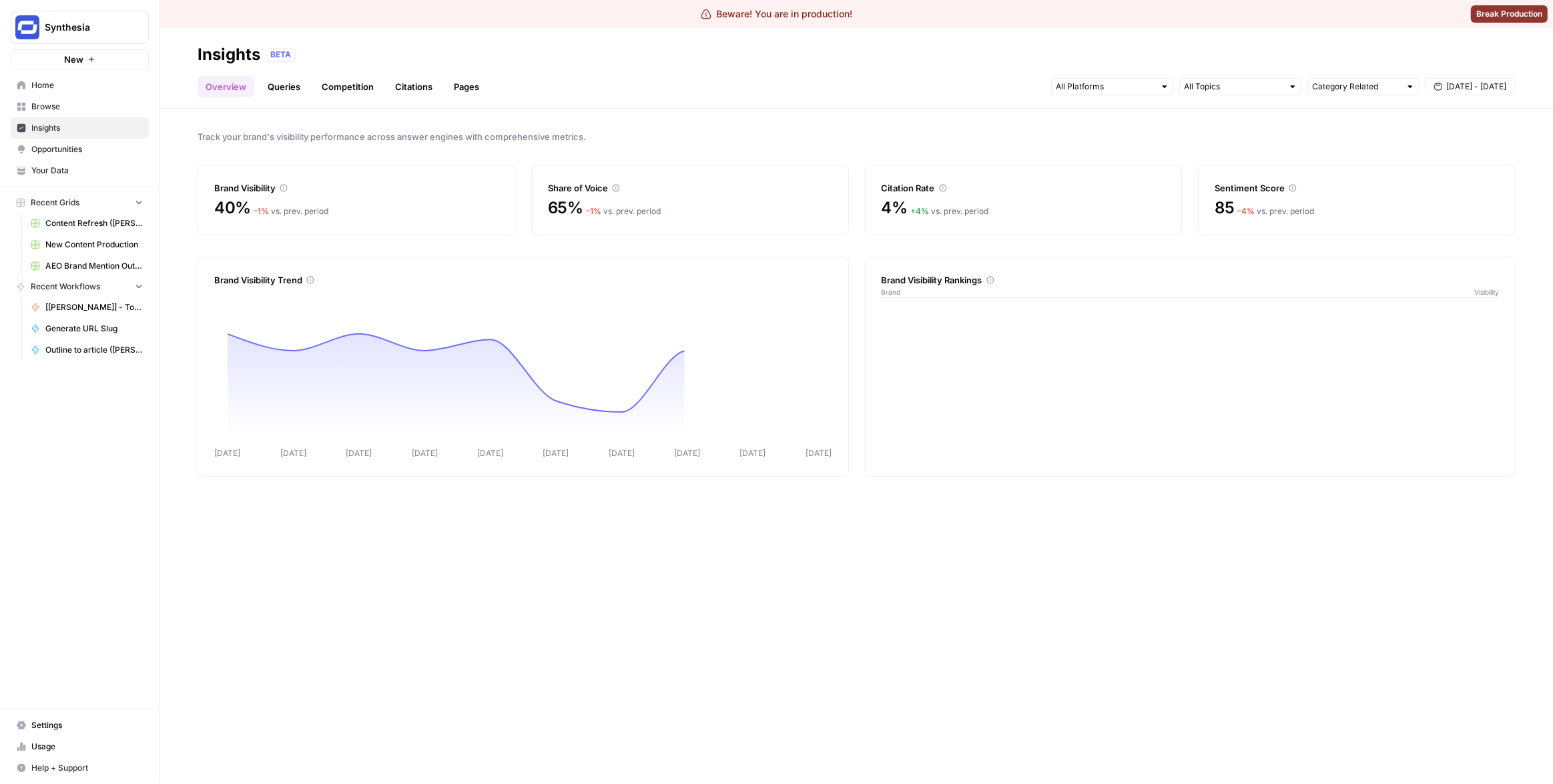
click at [861, 110] on div "Track your brand's visibility performance across answer engines with comprehens…" at bounding box center [856, 446] width 1393 height 675
click at [95, 33] on span "Synthesia" at bounding box center [84, 27] width 81 height 14
type input "car"
click at [107, 100] on span "Carta" at bounding box center [128, 100] width 176 height 14
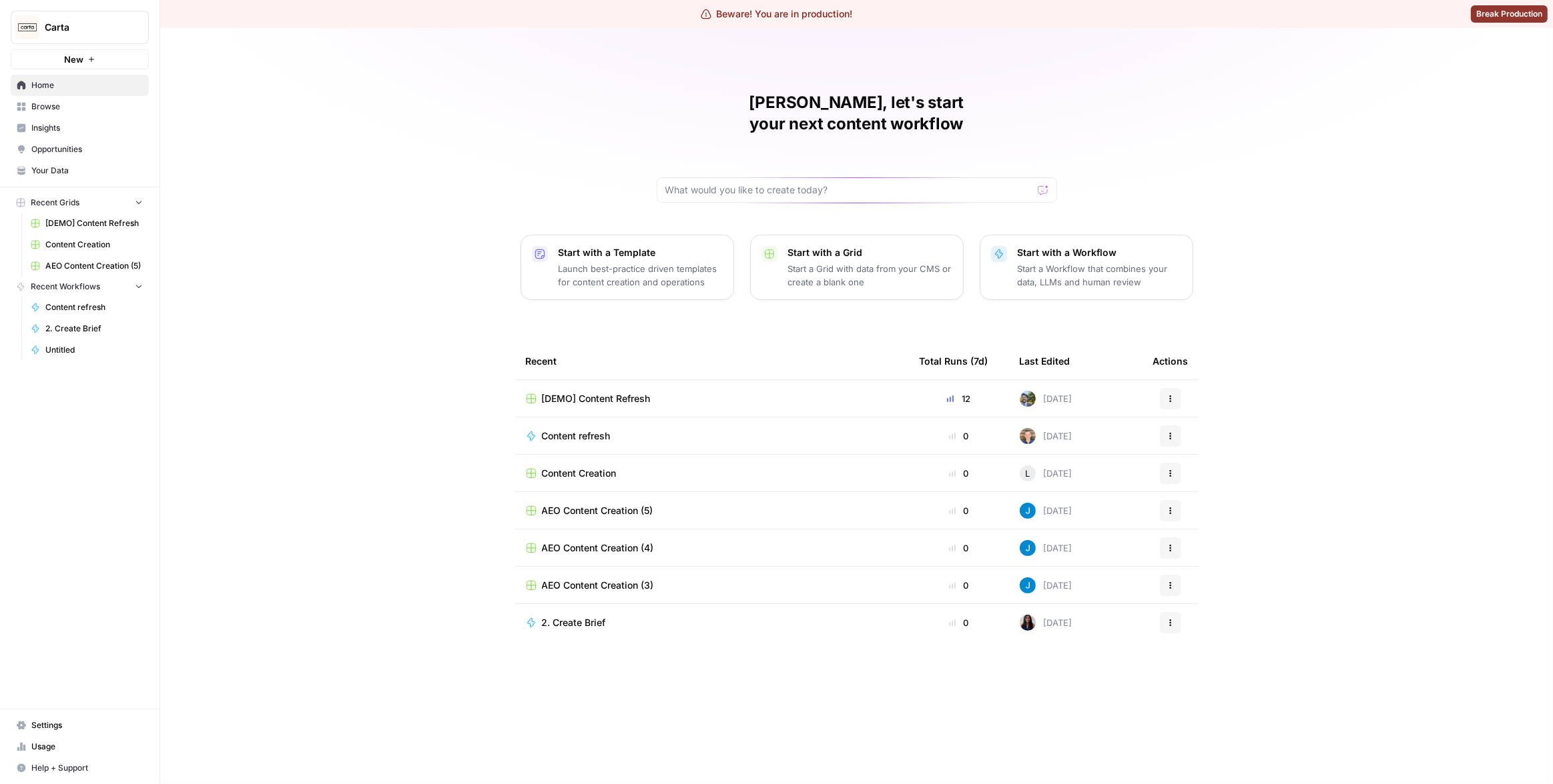
click at [86, 127] on span "Insights" at bounding box center [86, 128] width 112 height 12
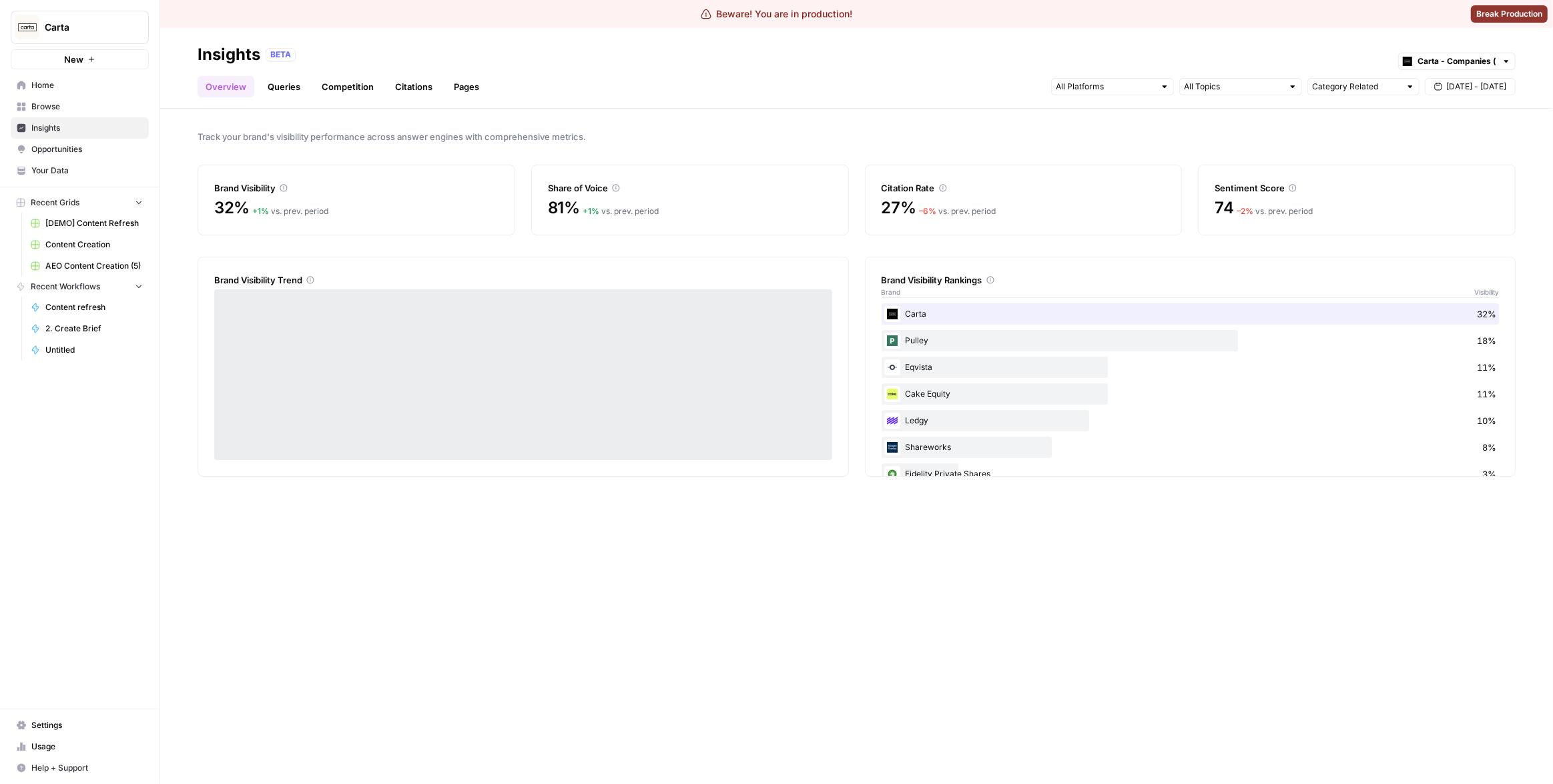
click at [474, 84] on link "Pages" at bounding box center [466, 86] width 42 height 21
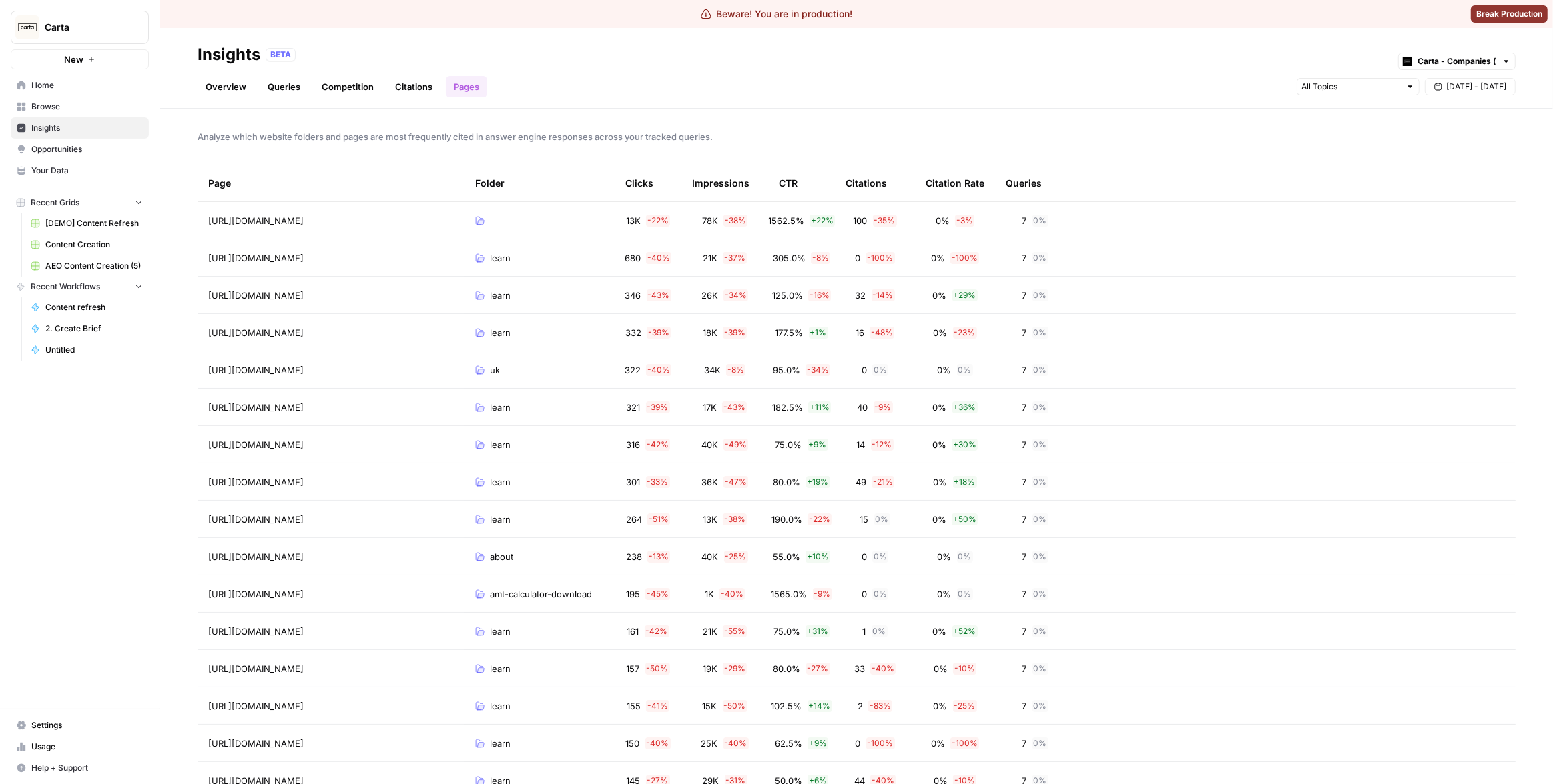
click at [975, 141] on span "Analyze which website folders and pages are most frequently cited in answer eng…" at bounding box center [856, 137] width 1318 height 14
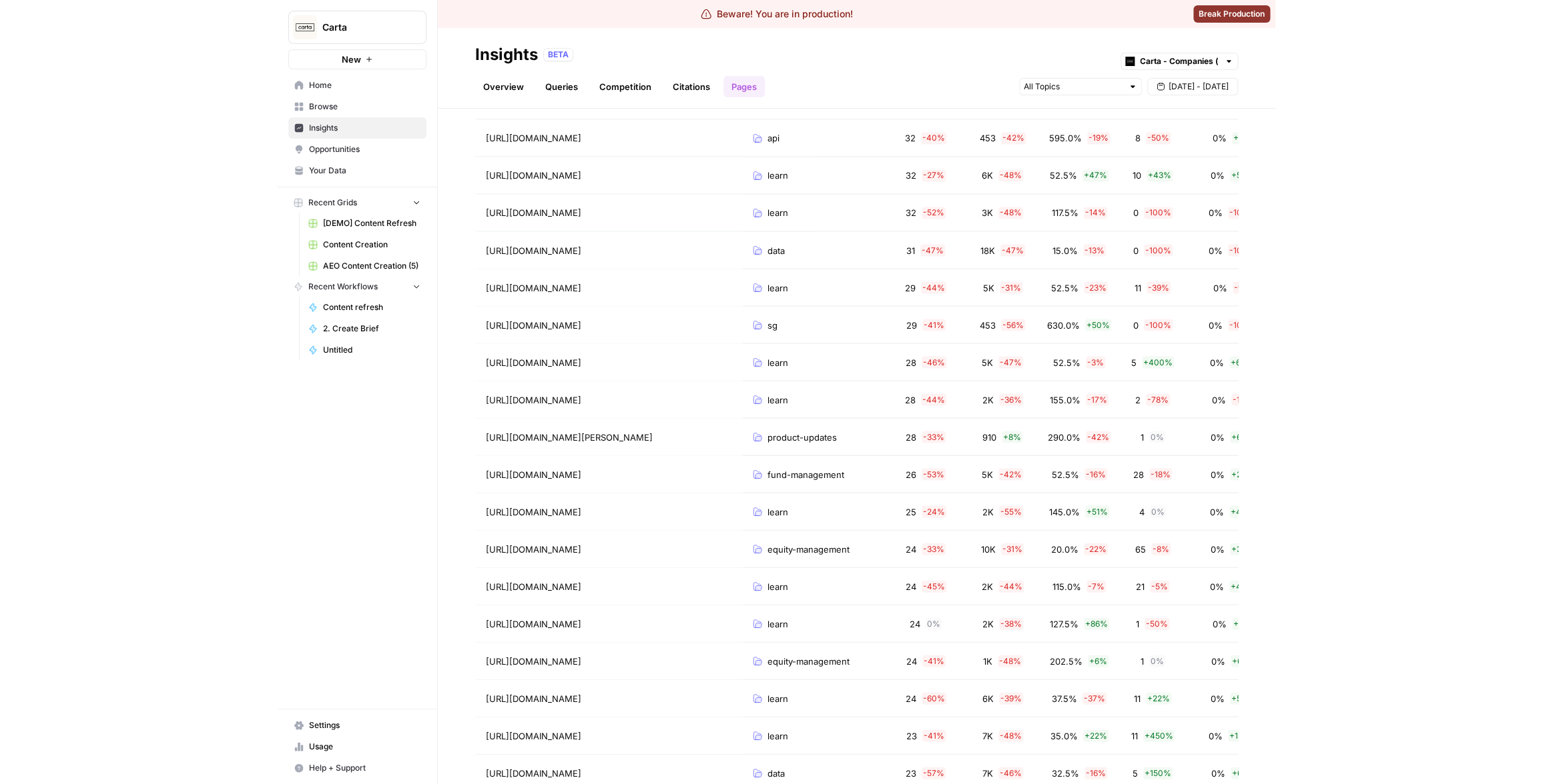
scroll to position [3968, 0]
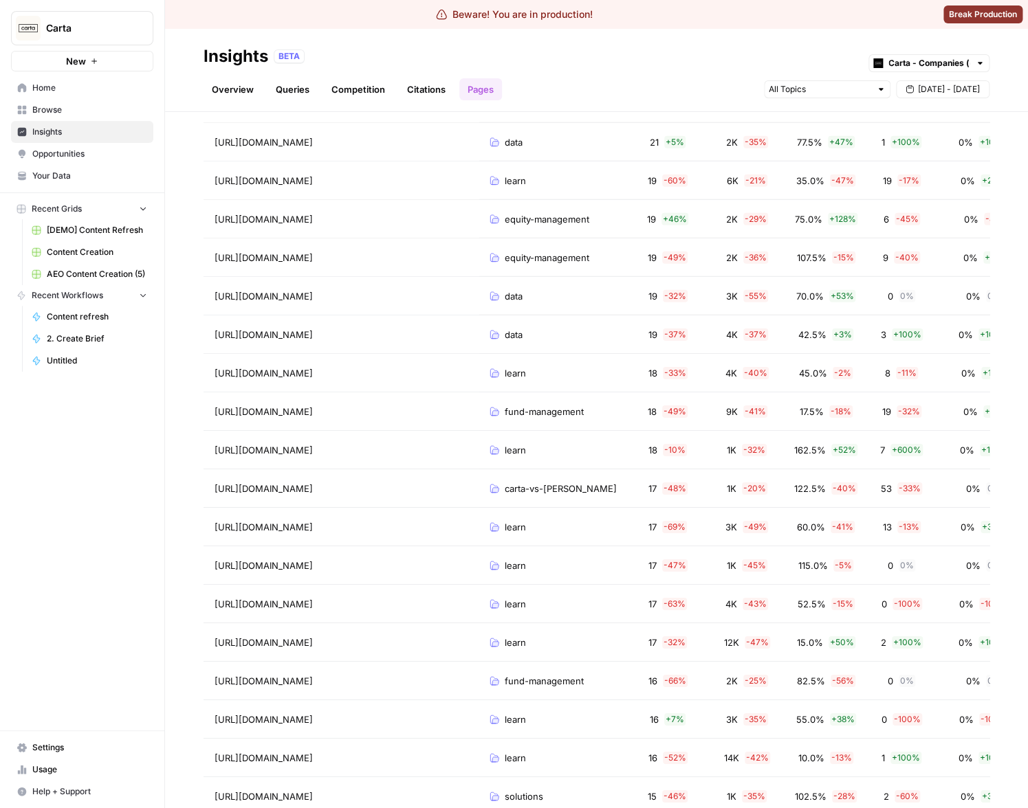
click at [1006, 554] on div "Analyze which website folders and pages are most frequently cited in answer eng…" at bounding box center [596, 460] width 863 height 696
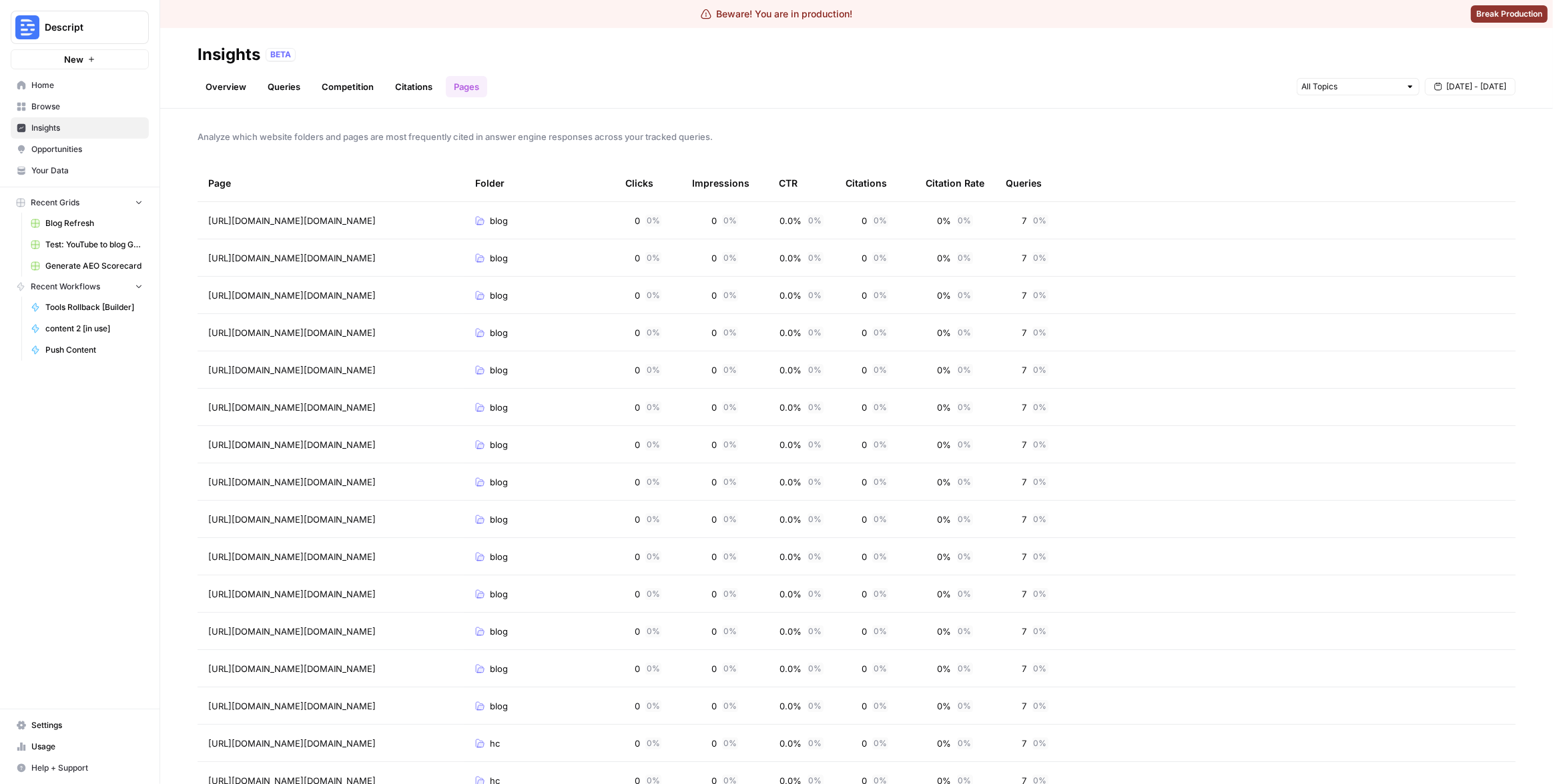
click at [355, 82] on link "Competition" at bounding box center [347, 86] width 68 height 21
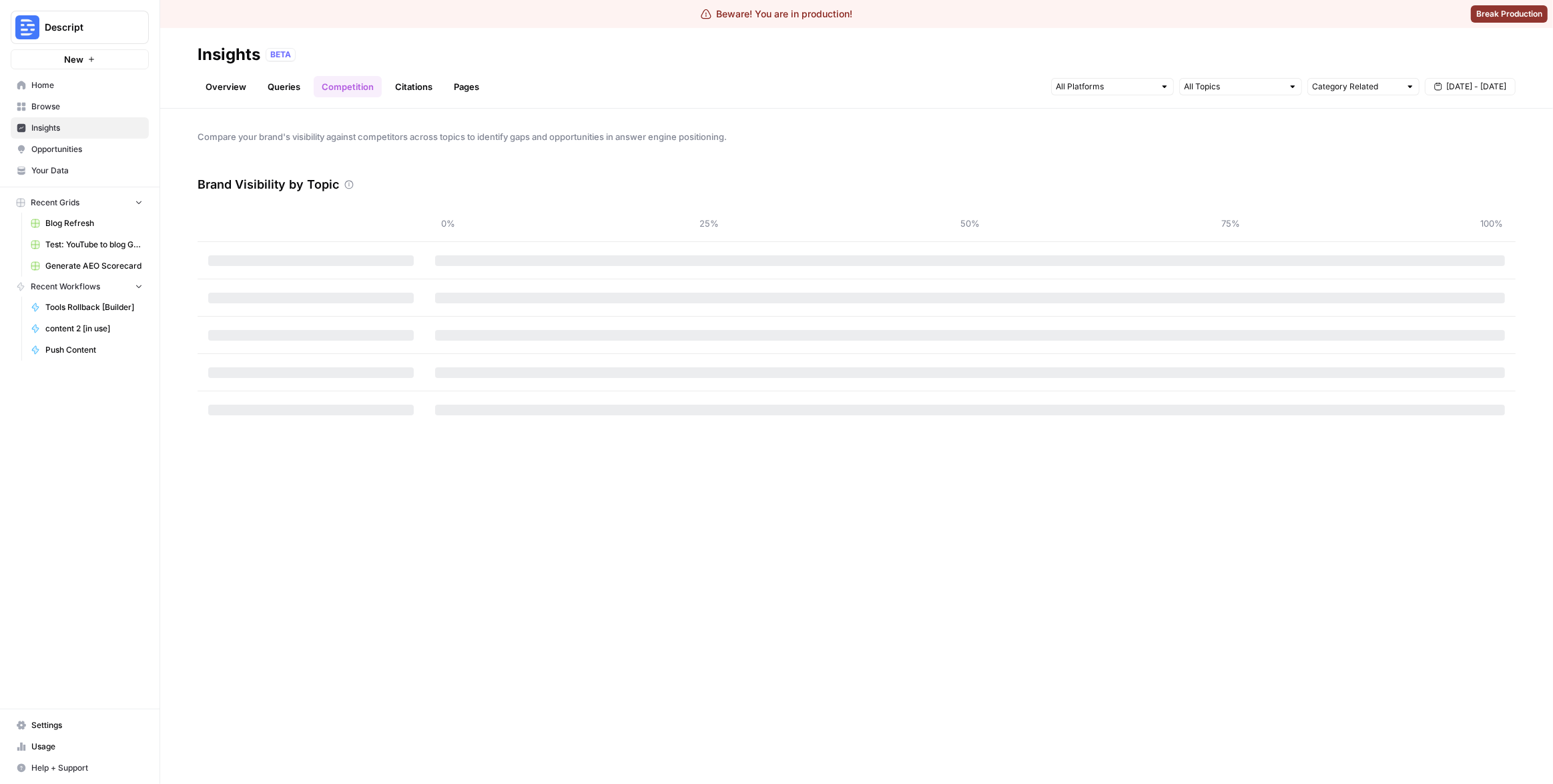
click at [275, 87] on link "Queries" at bounding box center [283, 86] width 49 height 21
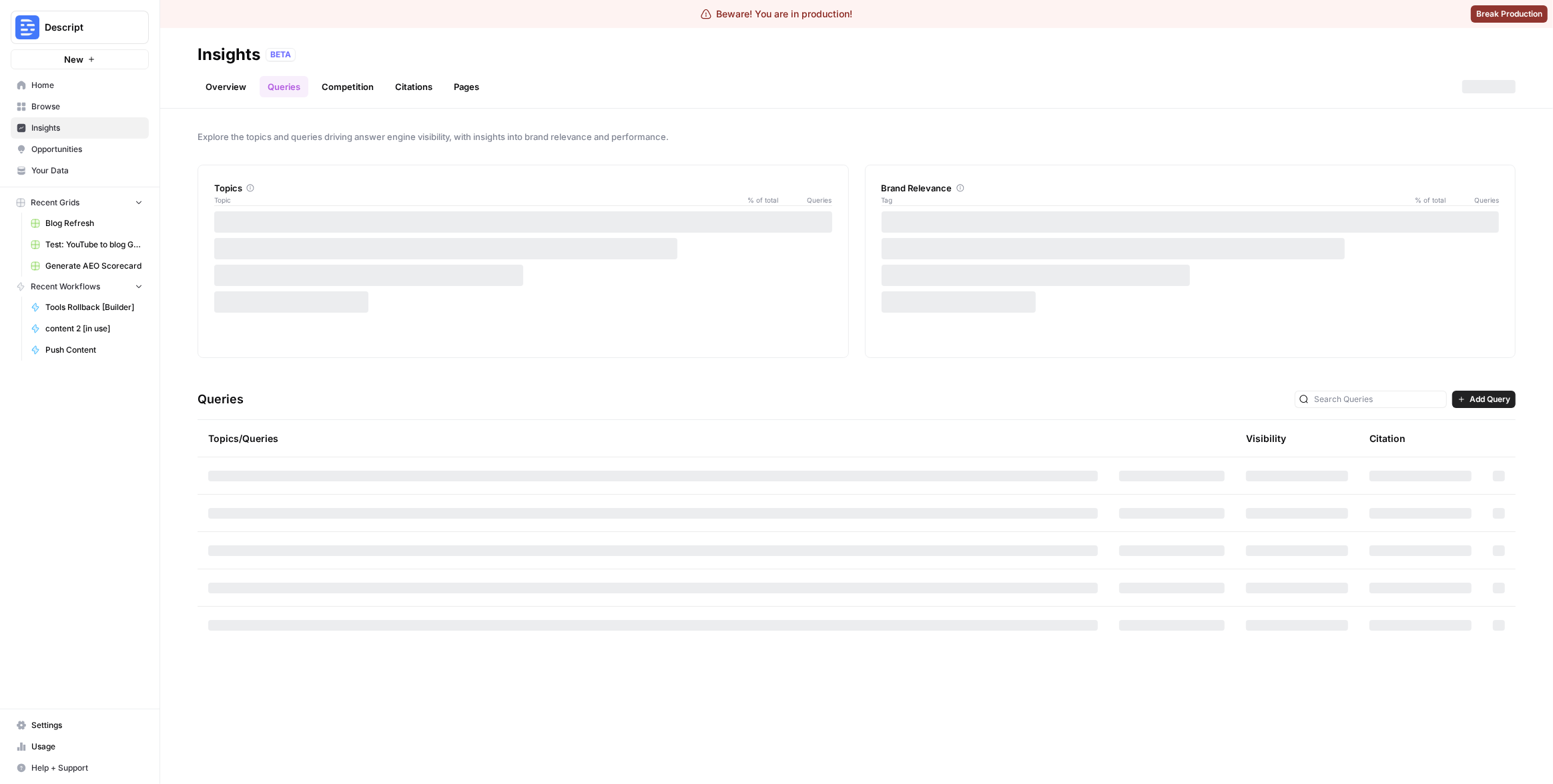
click at [375, 54] on div "BETA" at bounding box center [891, 54] width 1250 height 14
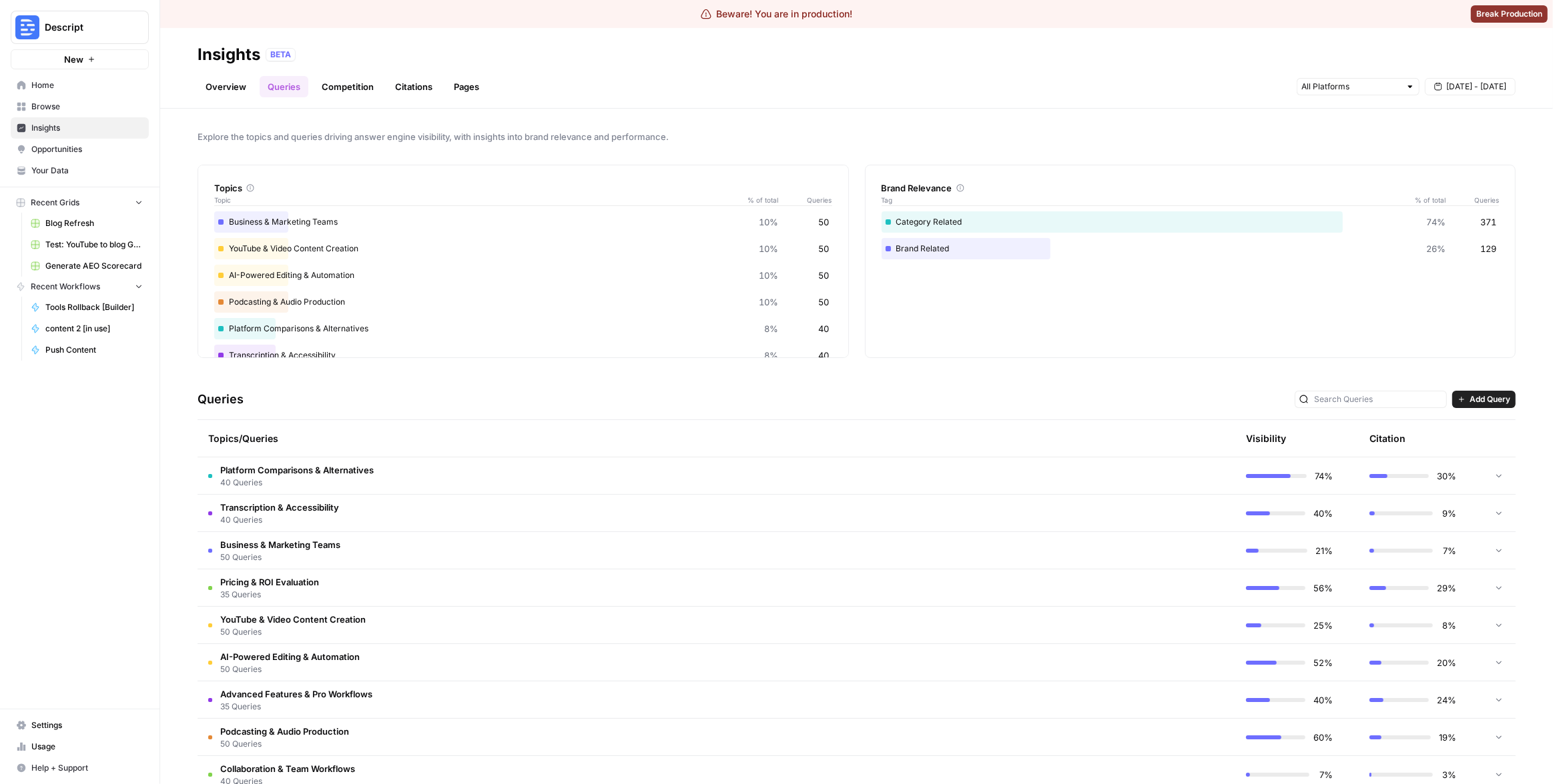
click at [410, 99] on header "Insights BETA Overview Queries Competition Citations Pages Sep 18 - Sep 24" at bounding box center [856, 68] width 1393 height 81
click at [411, 94] on link "Citations" at bounding box center [413, 86] width 53 height 21
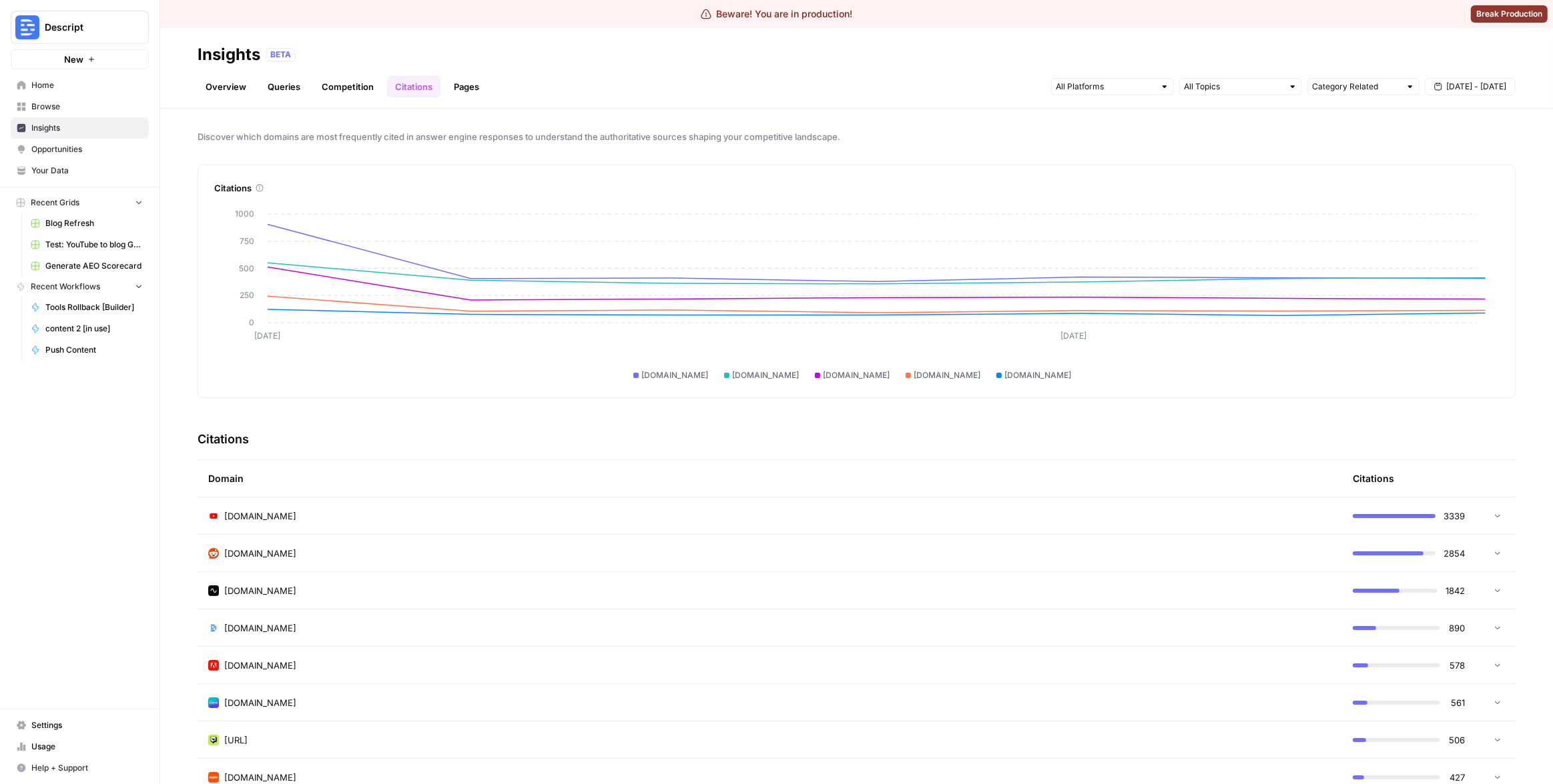
click at [462, 78] on link "Pages" at bounding box center [466, 86] width 42 height 21
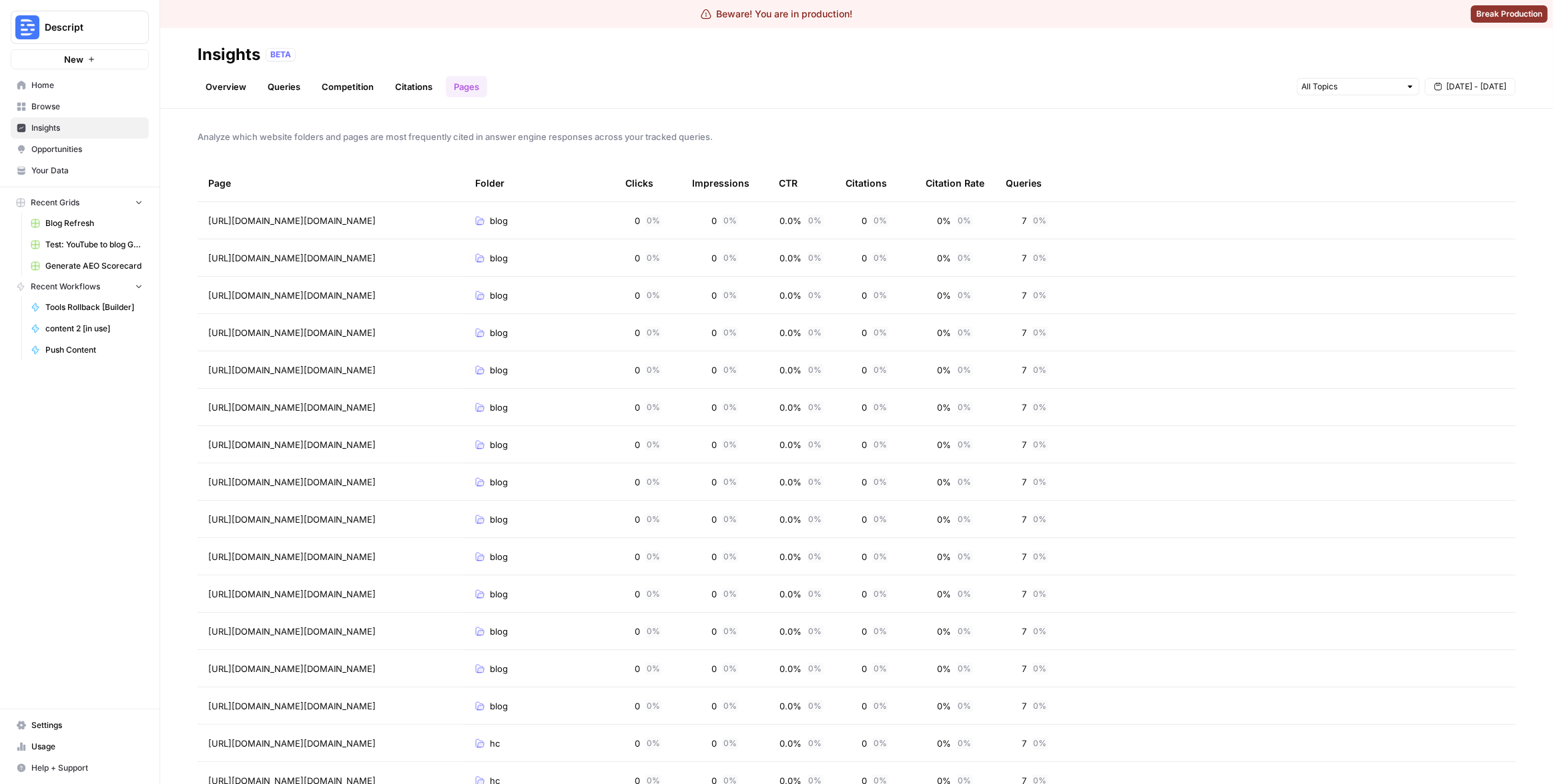
click at [526, 82] on div "Overview Queries Competition Citations Pages [DATE] - [DATE]" at bounding box center [856, 81] width 1318 height 32
click at [1171, 157] on div "Analyze which website folders and pages are most frequently cited in answer eng…" at bounding box center [856, 446] width 1393 height 675
click at [1460, 81] on span "[DATE] - [DATE]" at bounding box center [1476, 86] width 60 height 12
click at [1438, 229] on div "24" at bounding box center [1435, 232] width 18 height 18
click at [1453, 179] on div "7 8 9 10 11 12 13" at bounding box center [1435, 189] width 151 height 21
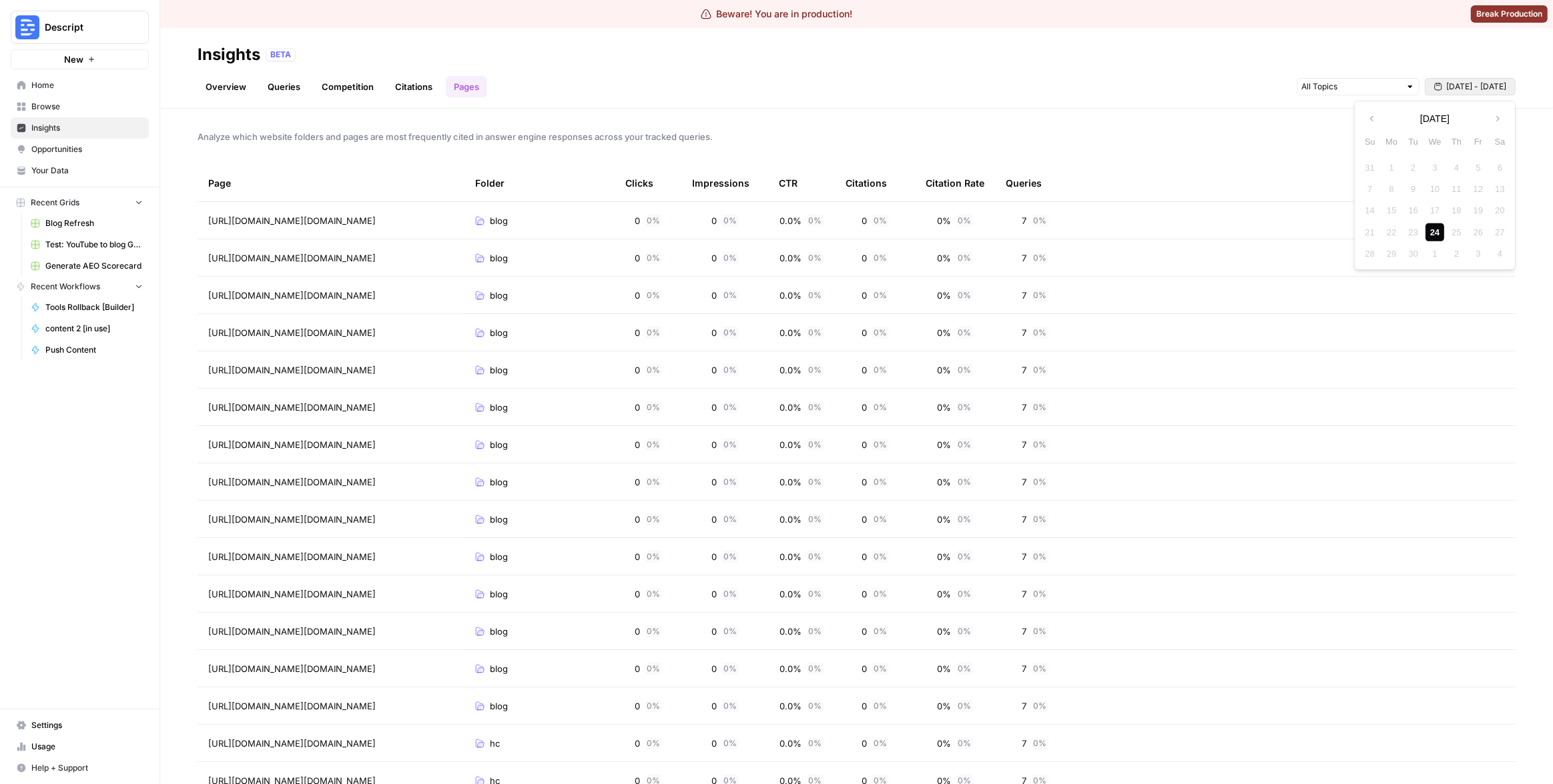
click at [1455, 172] on div "4" at bounding box center [1456, 167] width 18 height 18
click at [1453, 169] on div "4" at bounding box center [1456, 167] width 18 height 18
click at [1425, 237] on div "21 22 23 24 25 26 27" at bounding box center [1435, 232] width 151 height 21
click at [1434, 234] on div "24" at bounding box center [1435, 232] width 18 height 18
click at [1455, 84] on span "[DATE] - [DATE]" at bounding box center [1476, 86] width 60 height 12
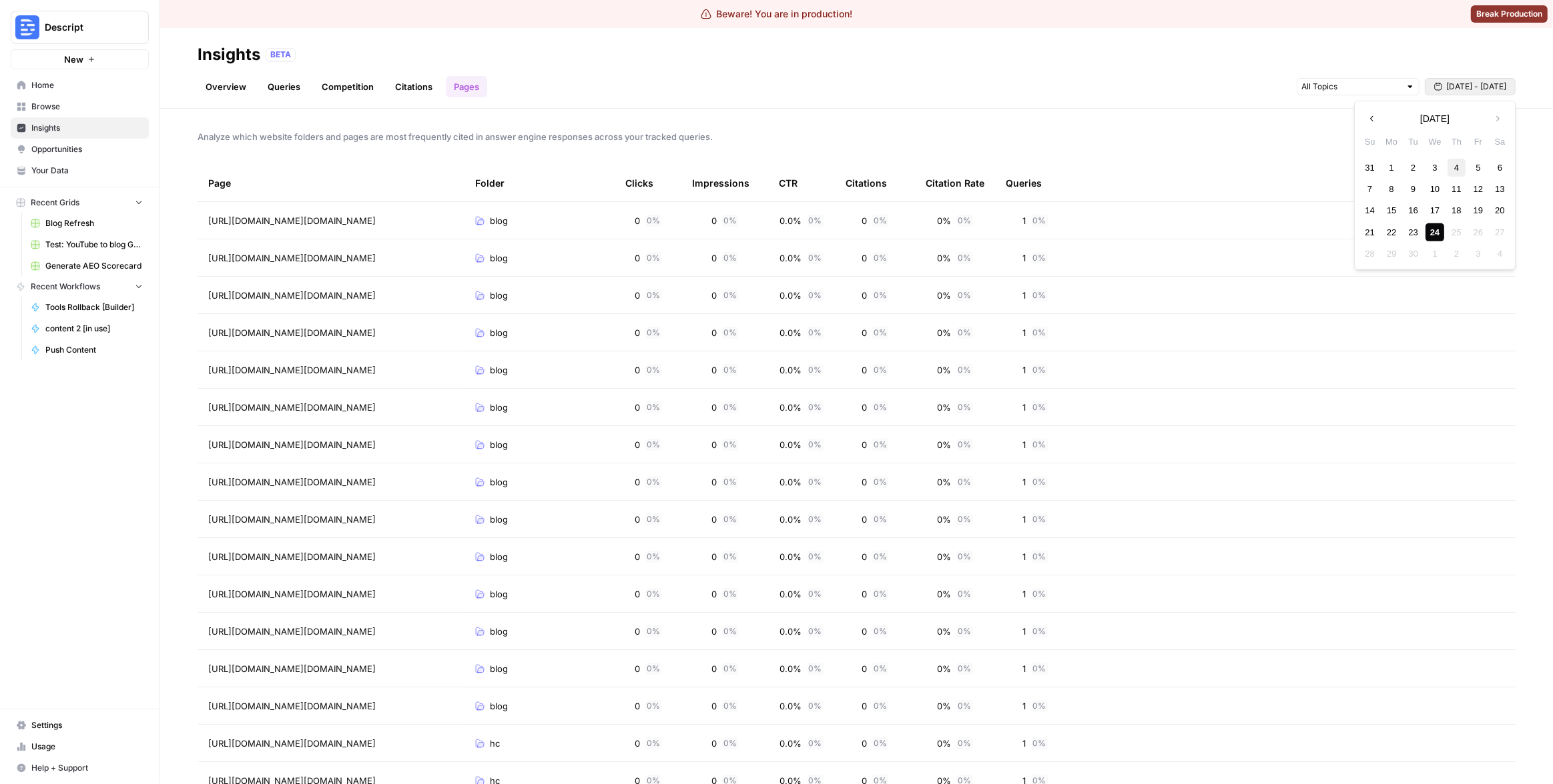
click at [1455, 163] on div "4" at bounding box center [1456, 167] width 18 height 18
click at [1434, 228] on div "24" at bounding box center [1435, 232] width 18 height 18
click at [1208, 148] on div "Analyze which website folders and pages are most frequently cited in answer eng…" at bounding box center [856, 446] width 1393 height 675
click at [994, 226] on td "0% 0 %" at bounding box center [954, 220] width 80 height 37
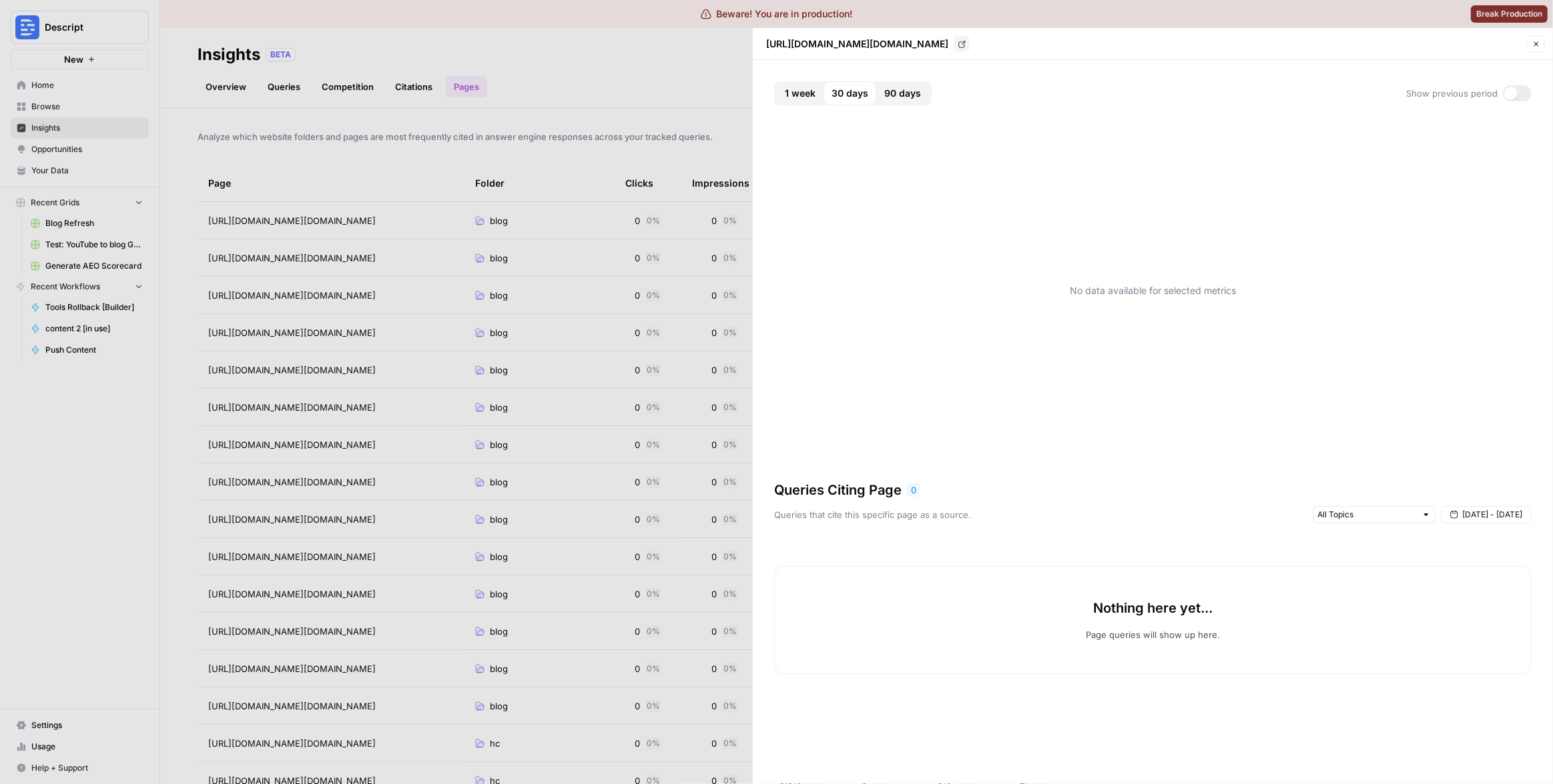
click at [795, 96] on span "1 week" at bounding box center [800, 93] width 31 height 14
click at [895, 94] on span "90 days" at bounding box center [903, 93] width 37 height 14
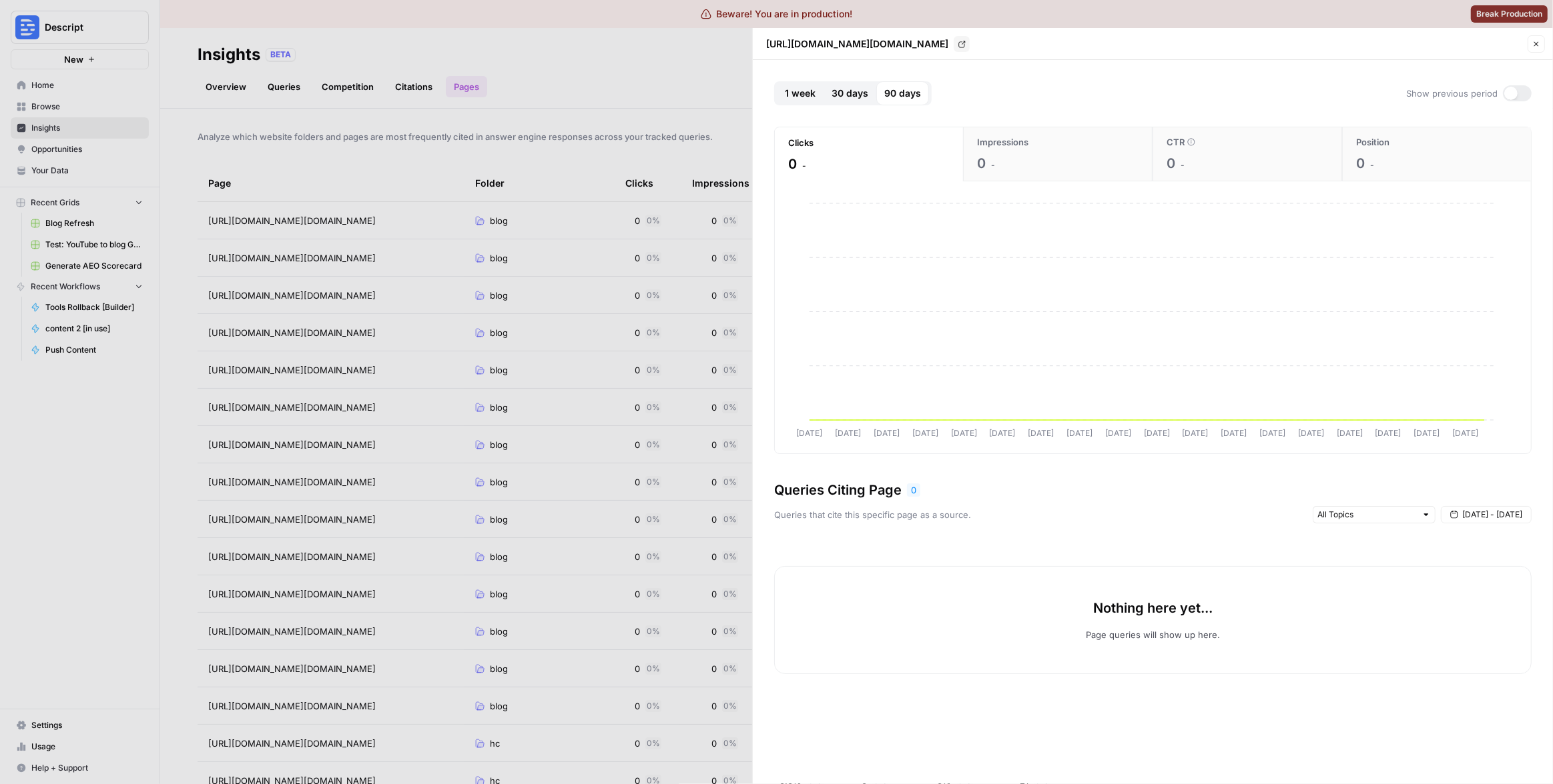
click at [832, 99] on span "30 days" at bounding box center [850, 93] width 37 height 14
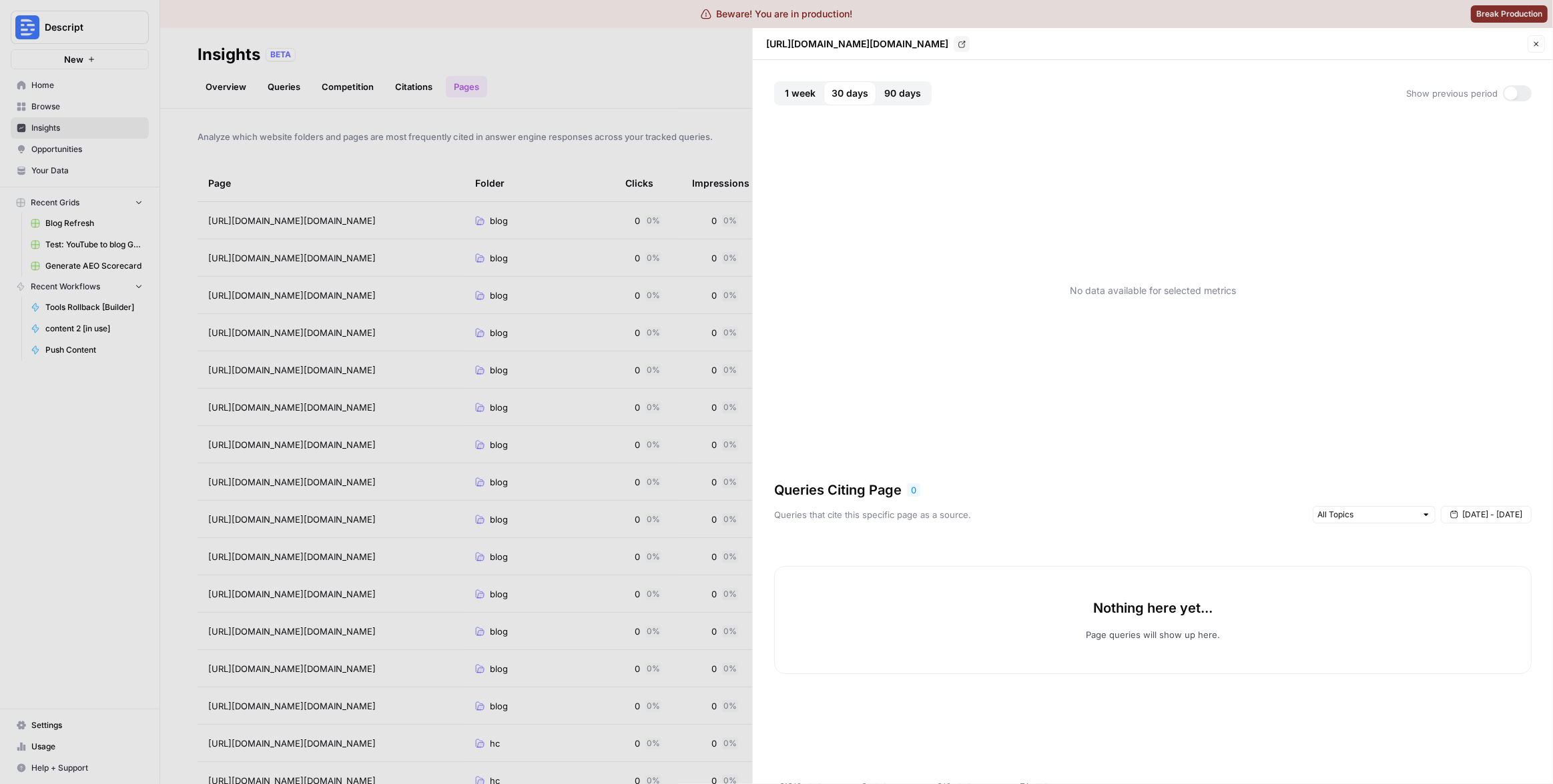
click at [660, 101] on div at bounding box center [776, 392] width 1553 height 784
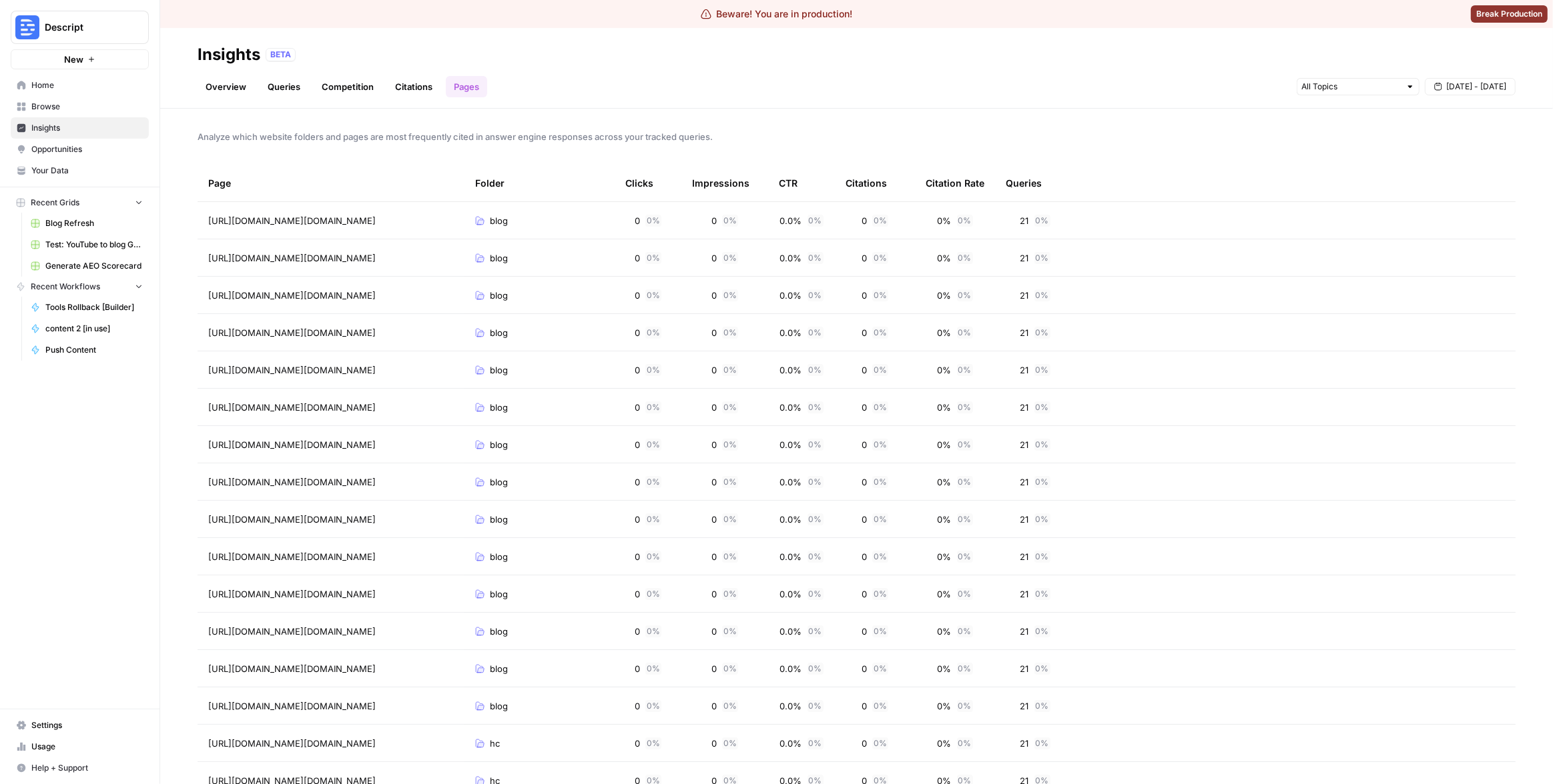
click at [357, 85] on link "Competition" at bounding box center [347, 86] width 68 height 21
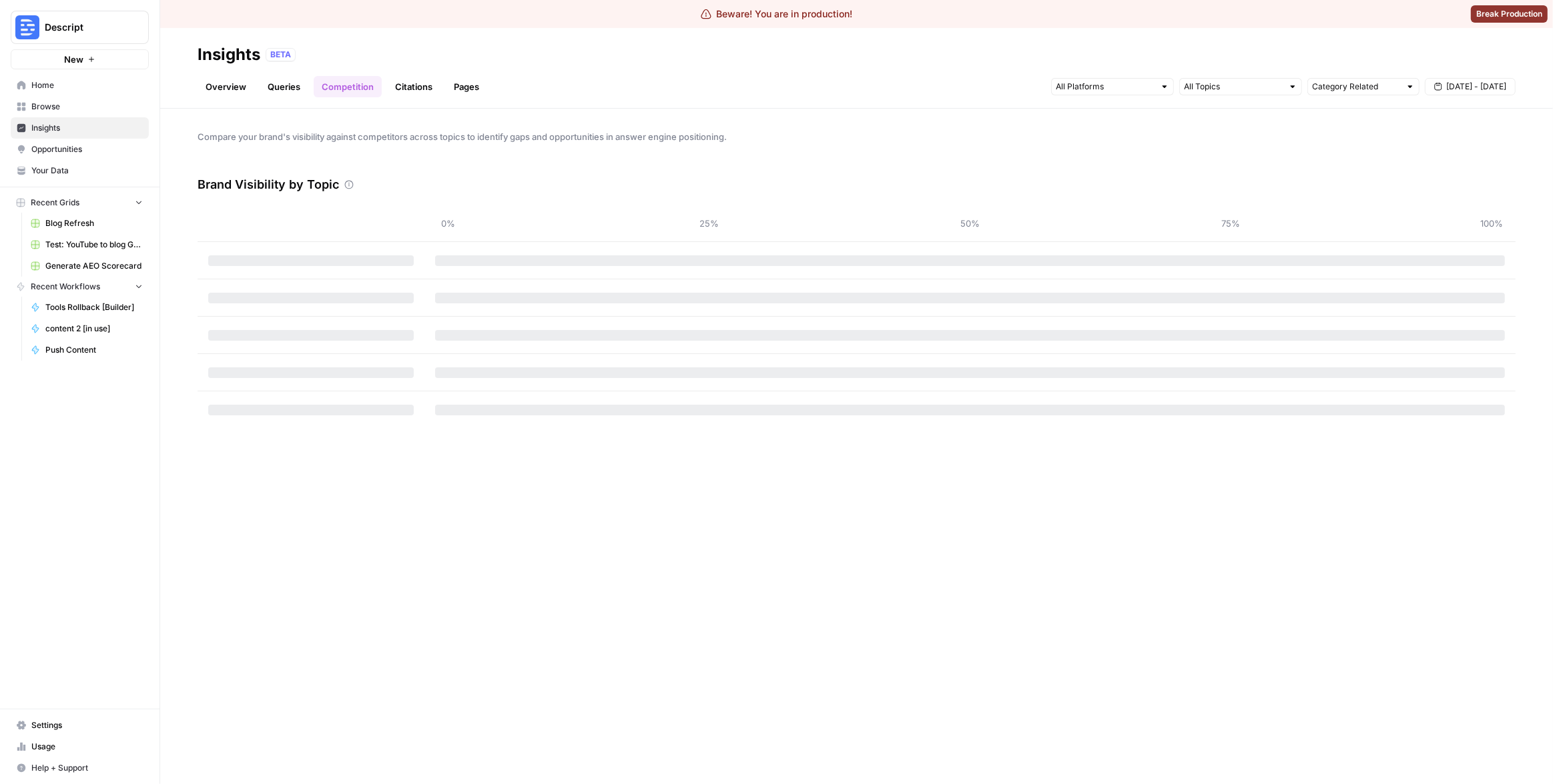
click at [287, 93] on link "Queries" at bounding box center [283, 86] width 49 height 21
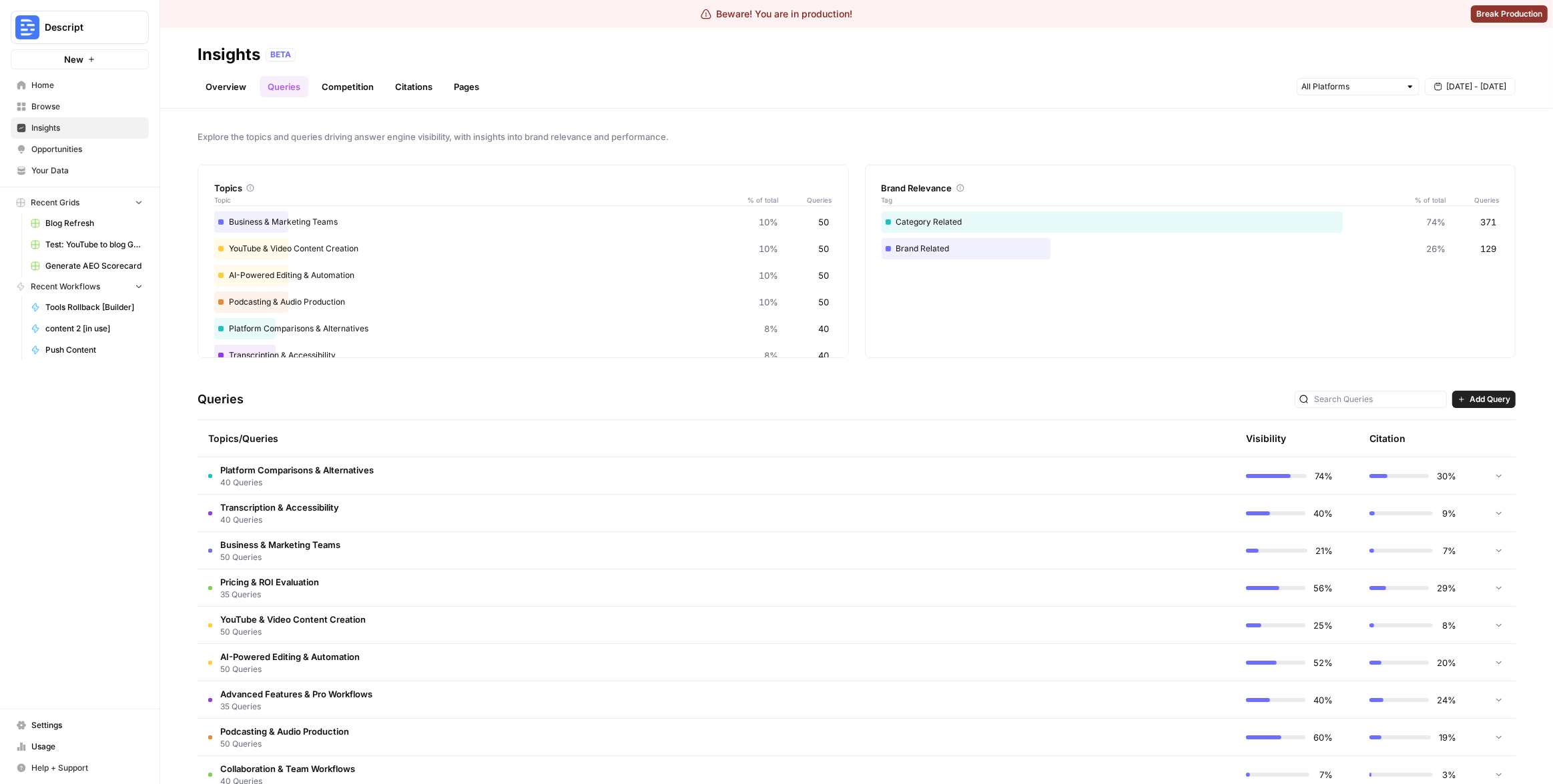
click at [750, 480] on td "Platform Comparisons & Alternatives 40 Queries" at bounding box center [652, 476] width 910 height 37
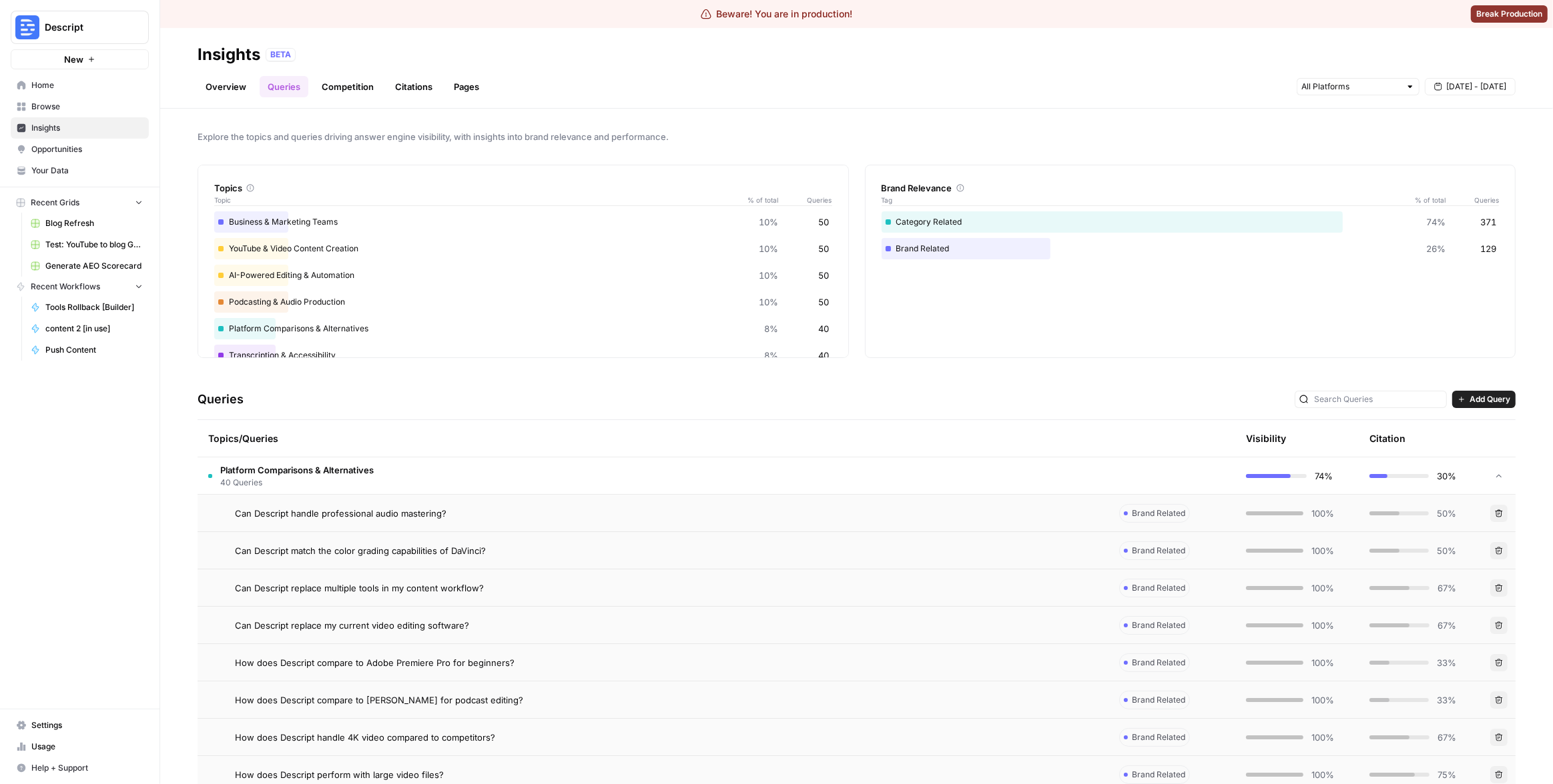
click at [770, 515] on div "Can Descript handle professional audio mastering?" at bounding box center [666, 513] width 863 height 14
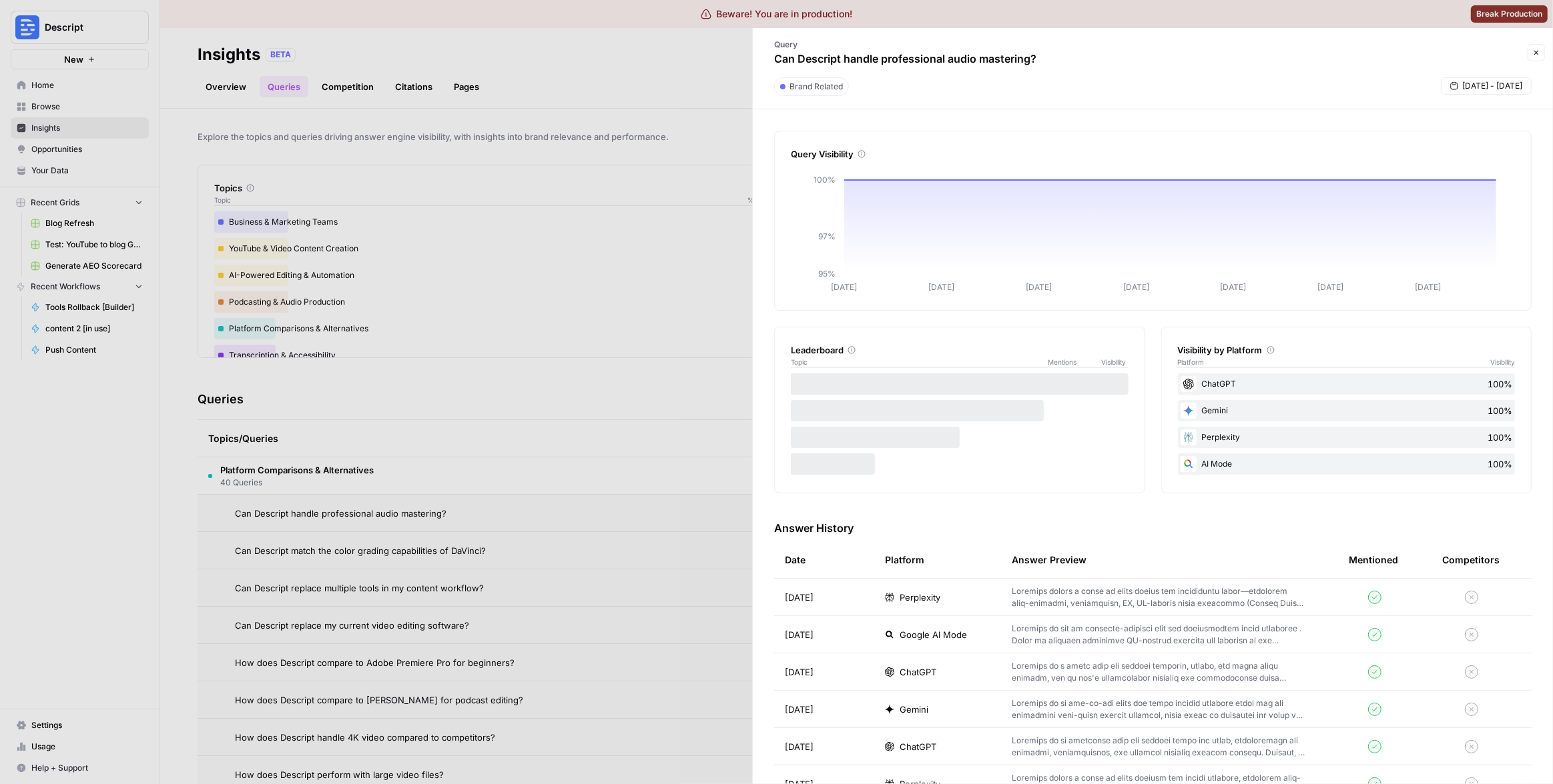
scroll to position [127, 0]
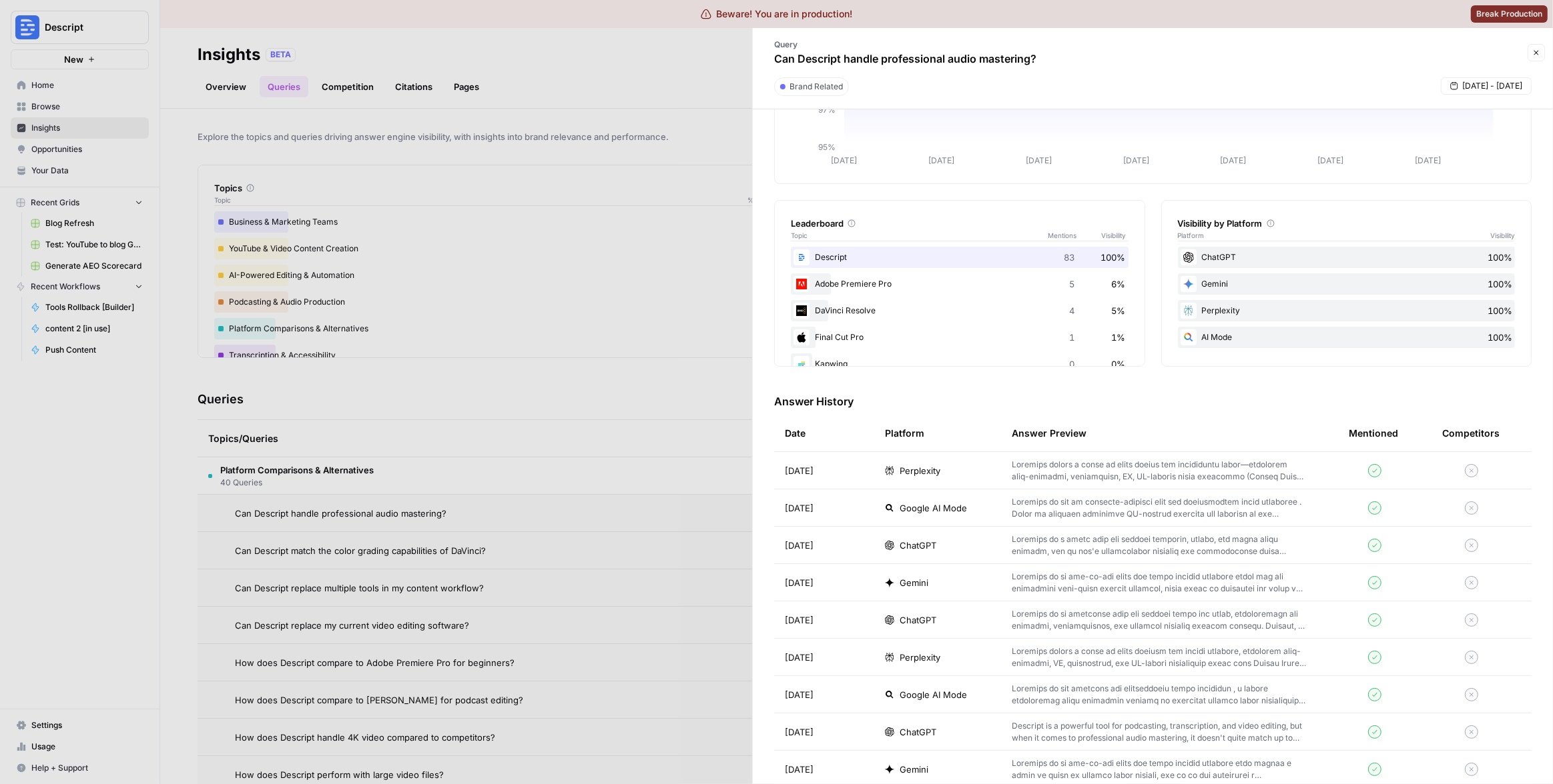
click at [632, 349] on div at bounding box center [776, 392] width 1553 height 784
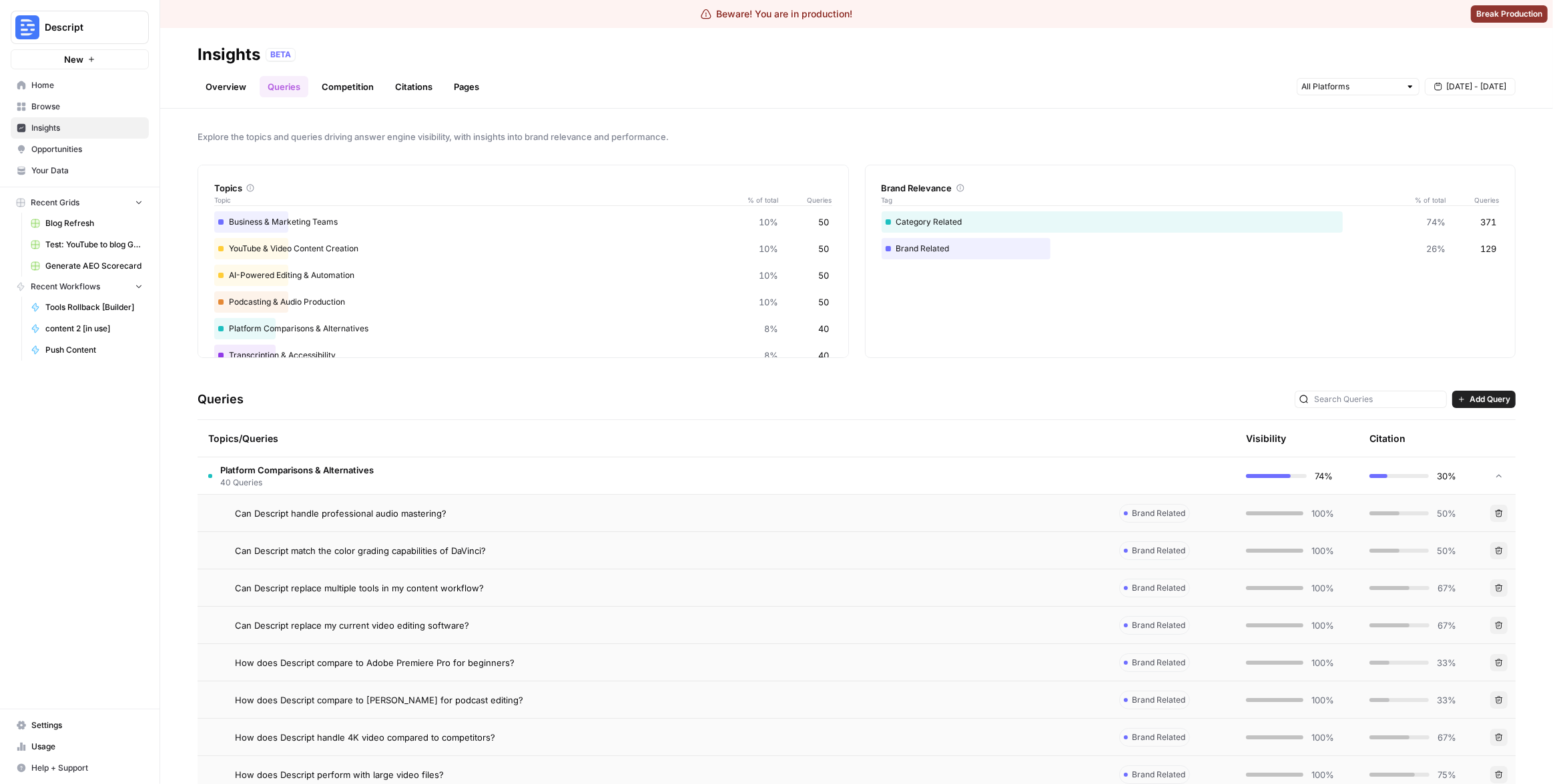
click at [468, 82] on link "Pages" at bounding box center [466, 86] width 42 height 21
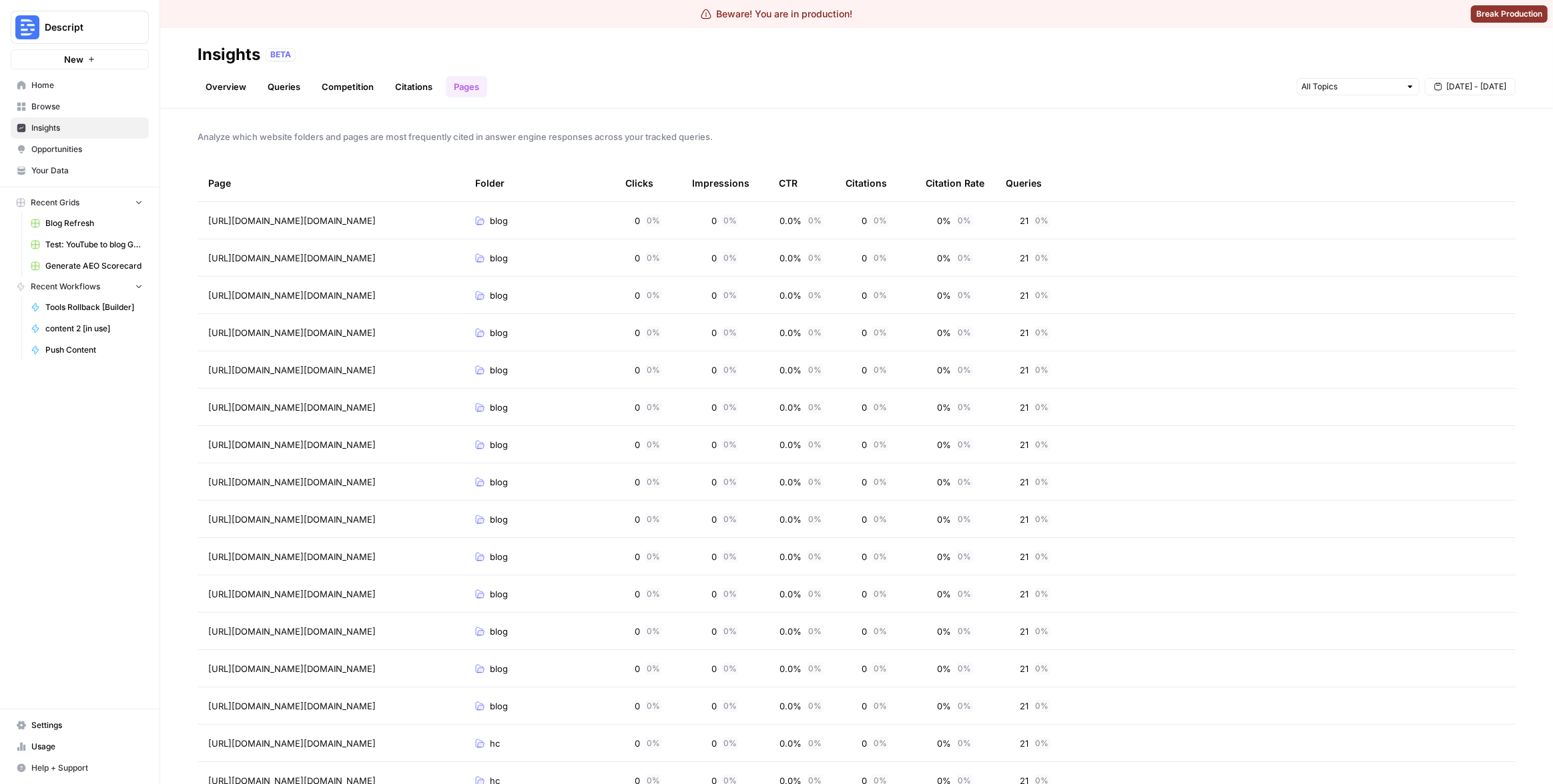
click at [551, 84] on div "Overview Queries Competition Citations Pages Sep 4 - Sep 24" at bounding box center [856, 81] width 1318 height 32
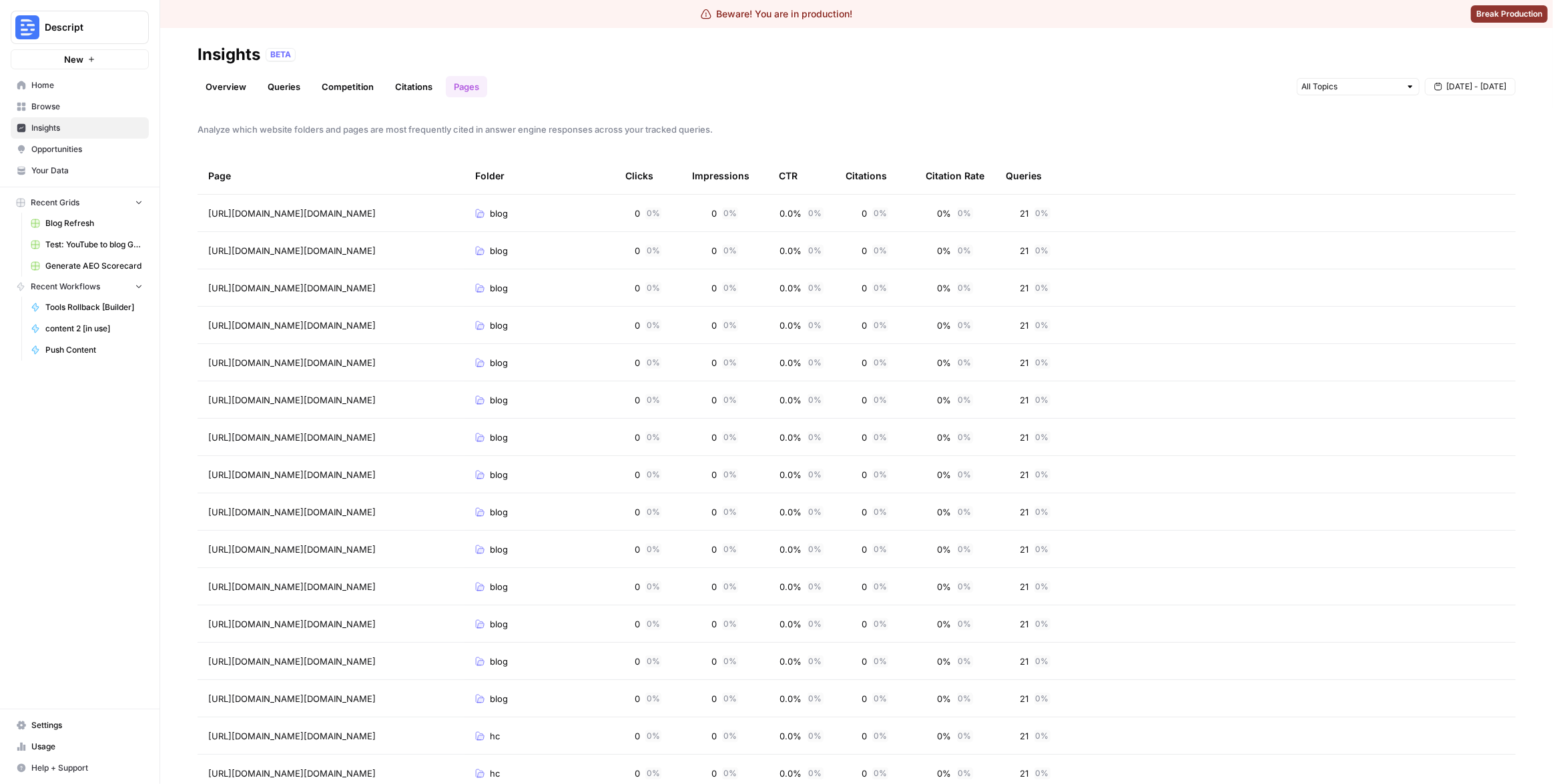
click at [898, 218] on div "0 0 %" at bounding box center [875, 213] width 58 height 14
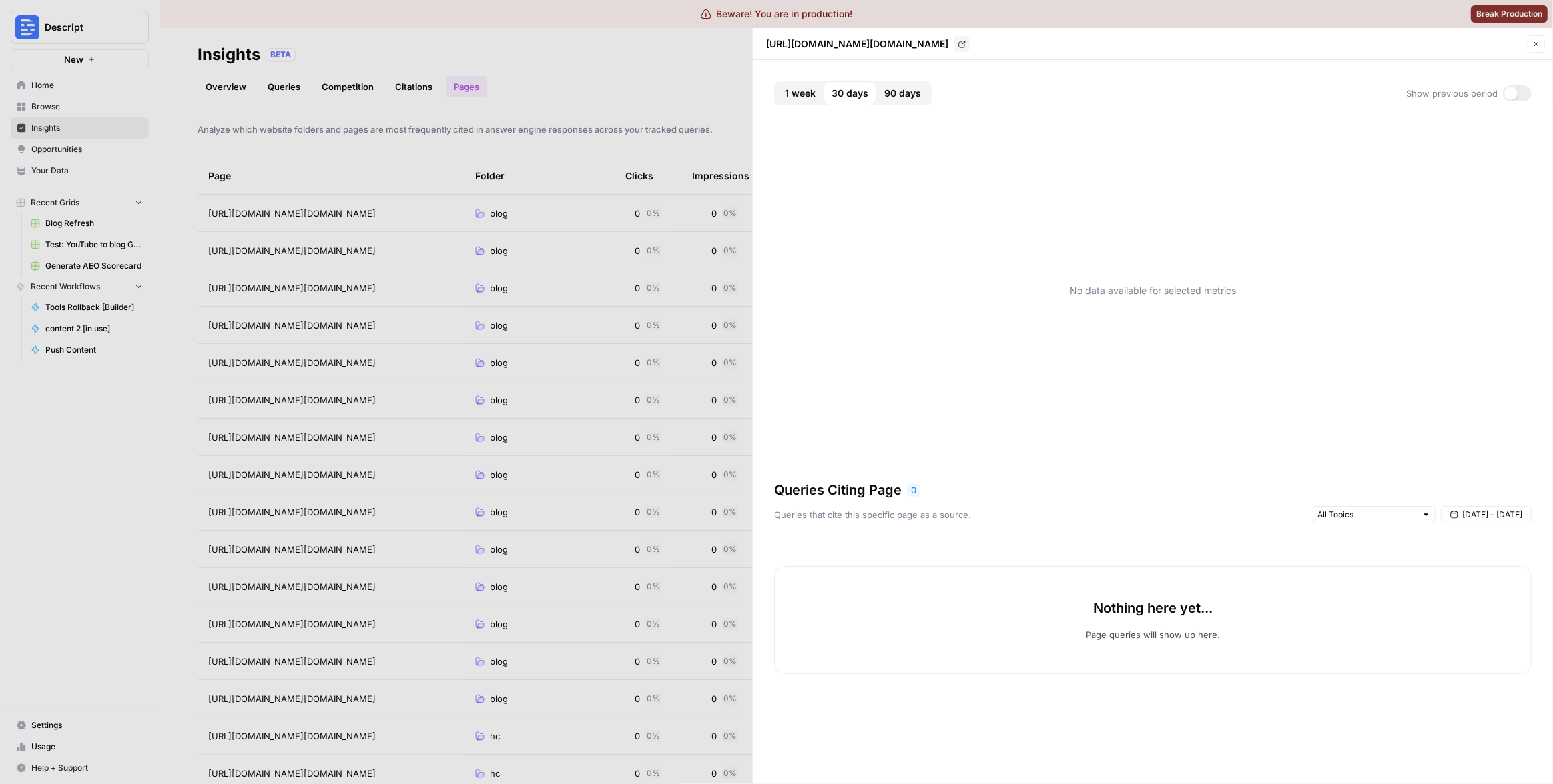
click at [912, 103] on button "90 days" at bounding box center [903, 93] width 52 height 24
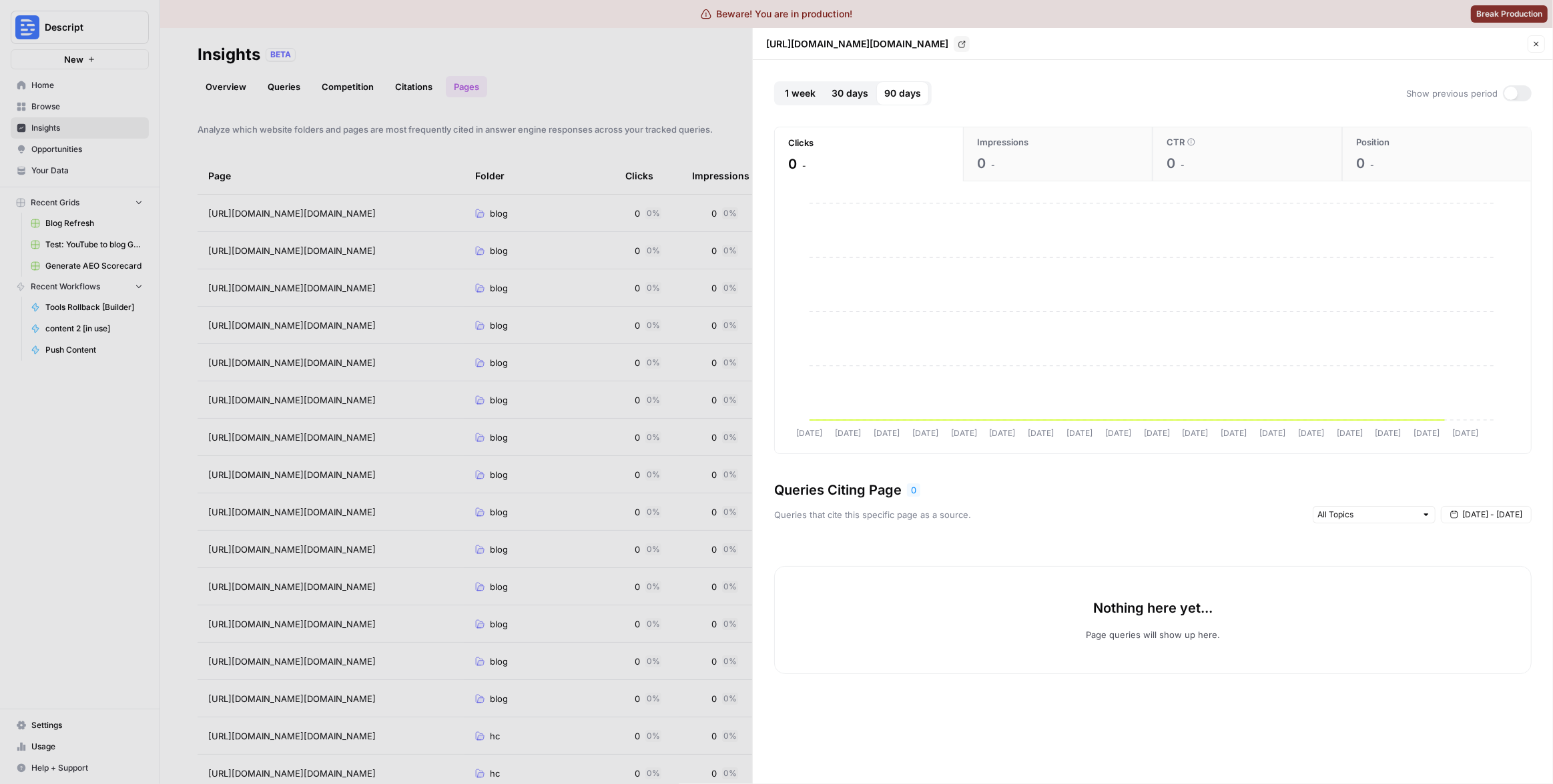
click at [815, 97] on button "1 week" at bounding box center [800, 93] width 47 height 24
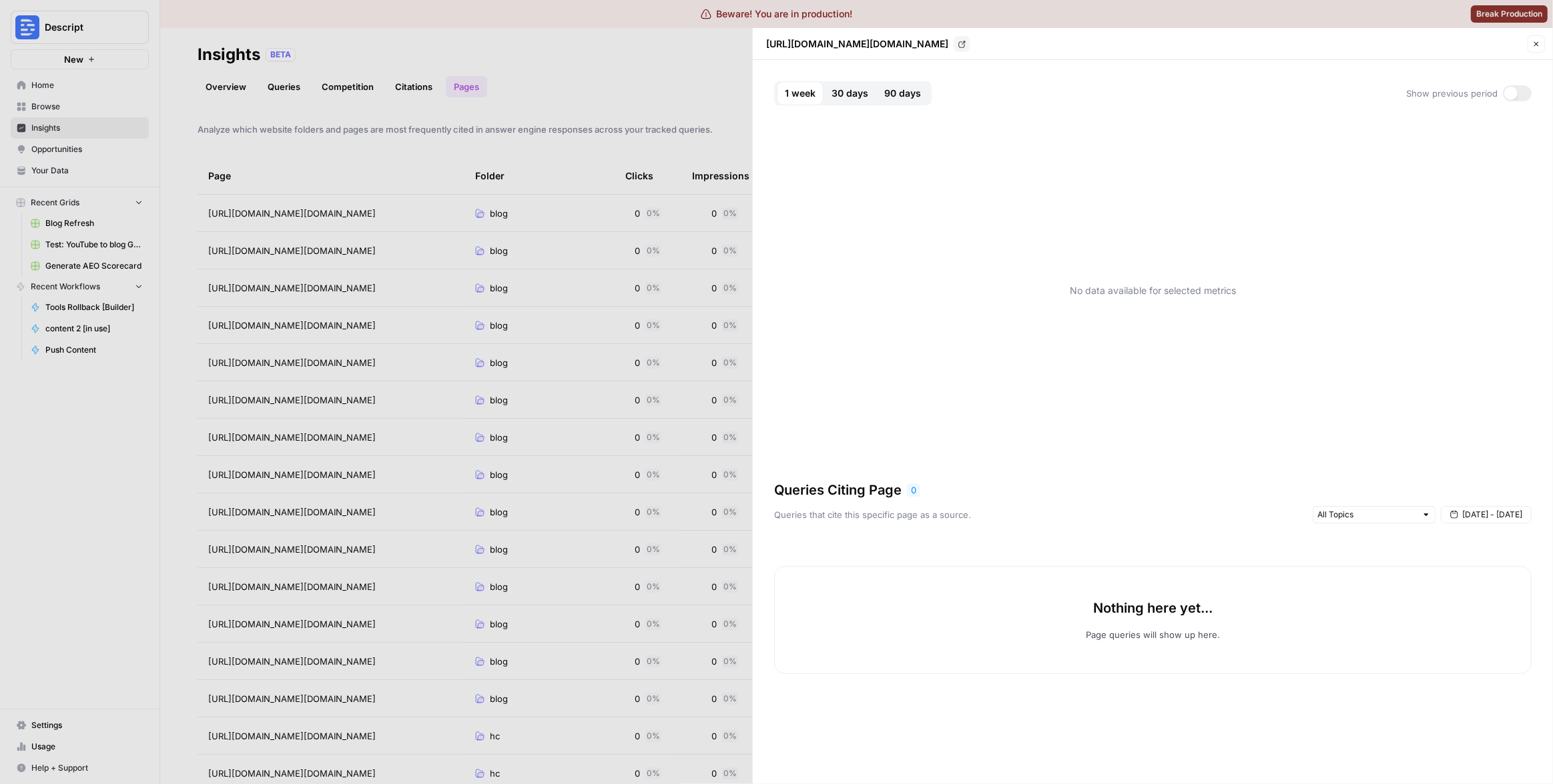
click at [644, 84] on div at bounding box center [776, 392] width 1553 height 784
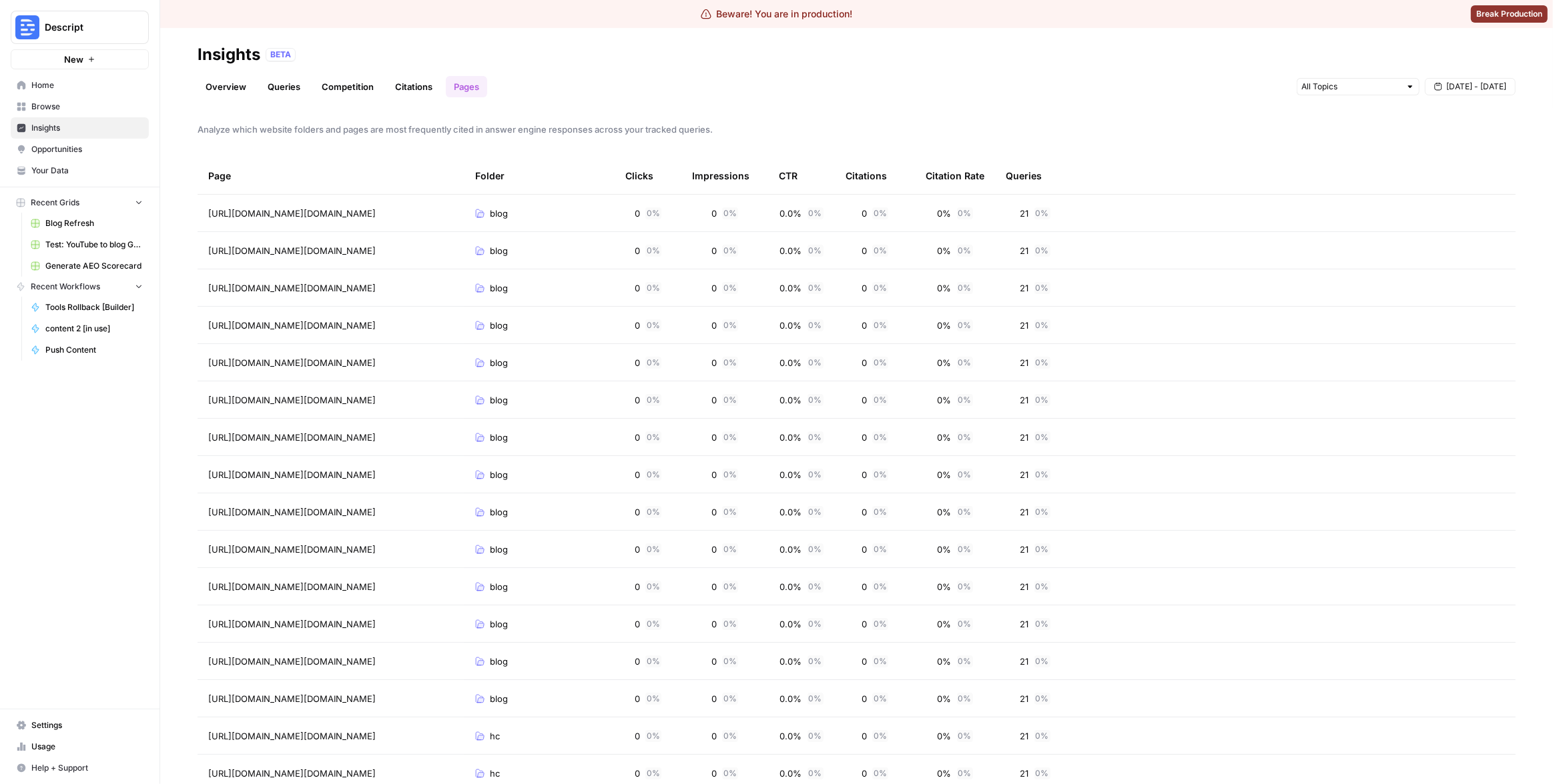
click at [644, 80] on div "Overview Queries Competition Citations Pages Sep 4 - Sep 24" at bounding box center [856, 81] width 1318 height 32
click at [52, 35] on button "Descript" at bounding box center [80, 27] width 138 height 33
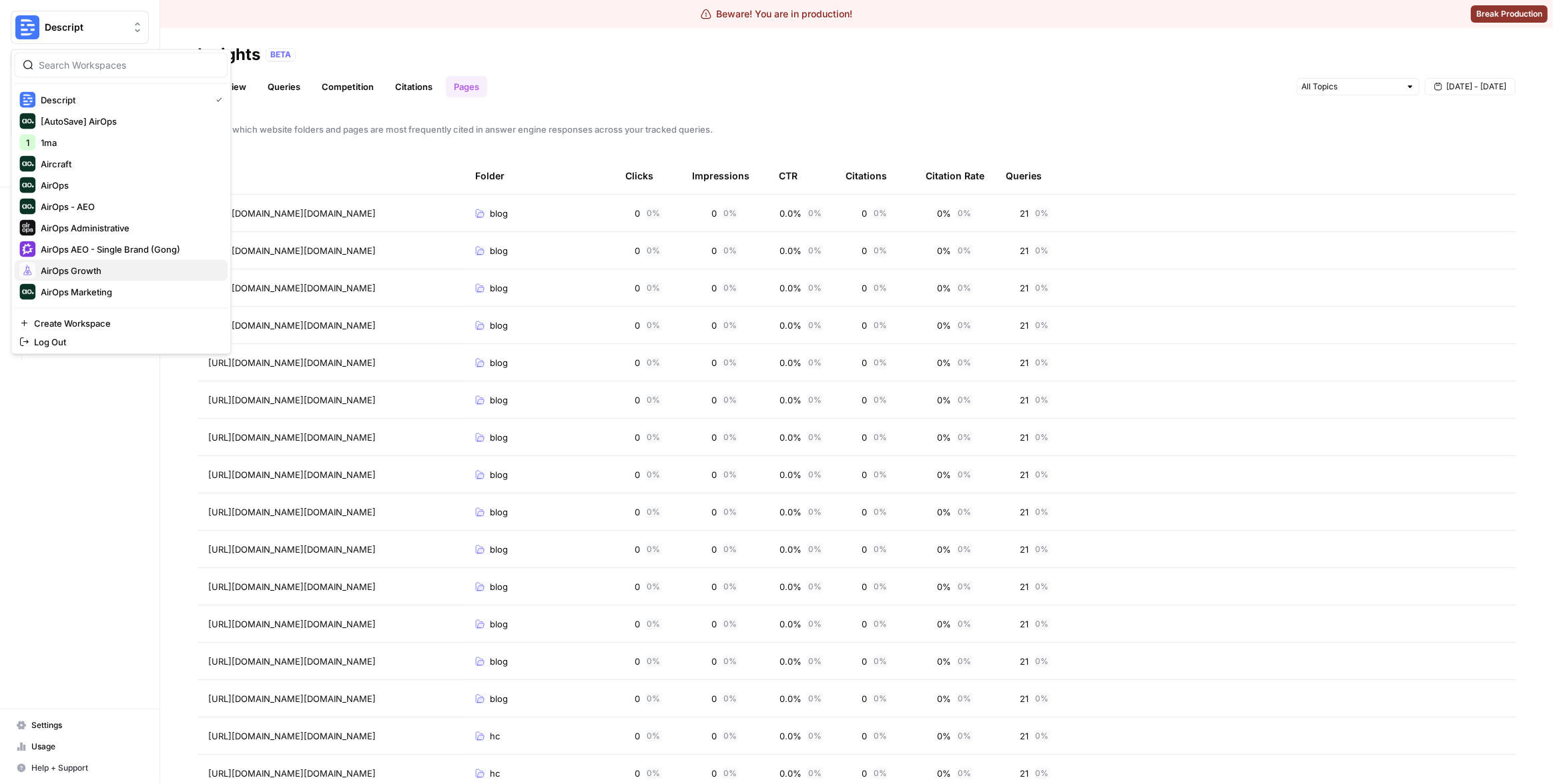
click at [88, 278] on button "AirOps Growth" at bounding box center [120, 271] width 214 height 21
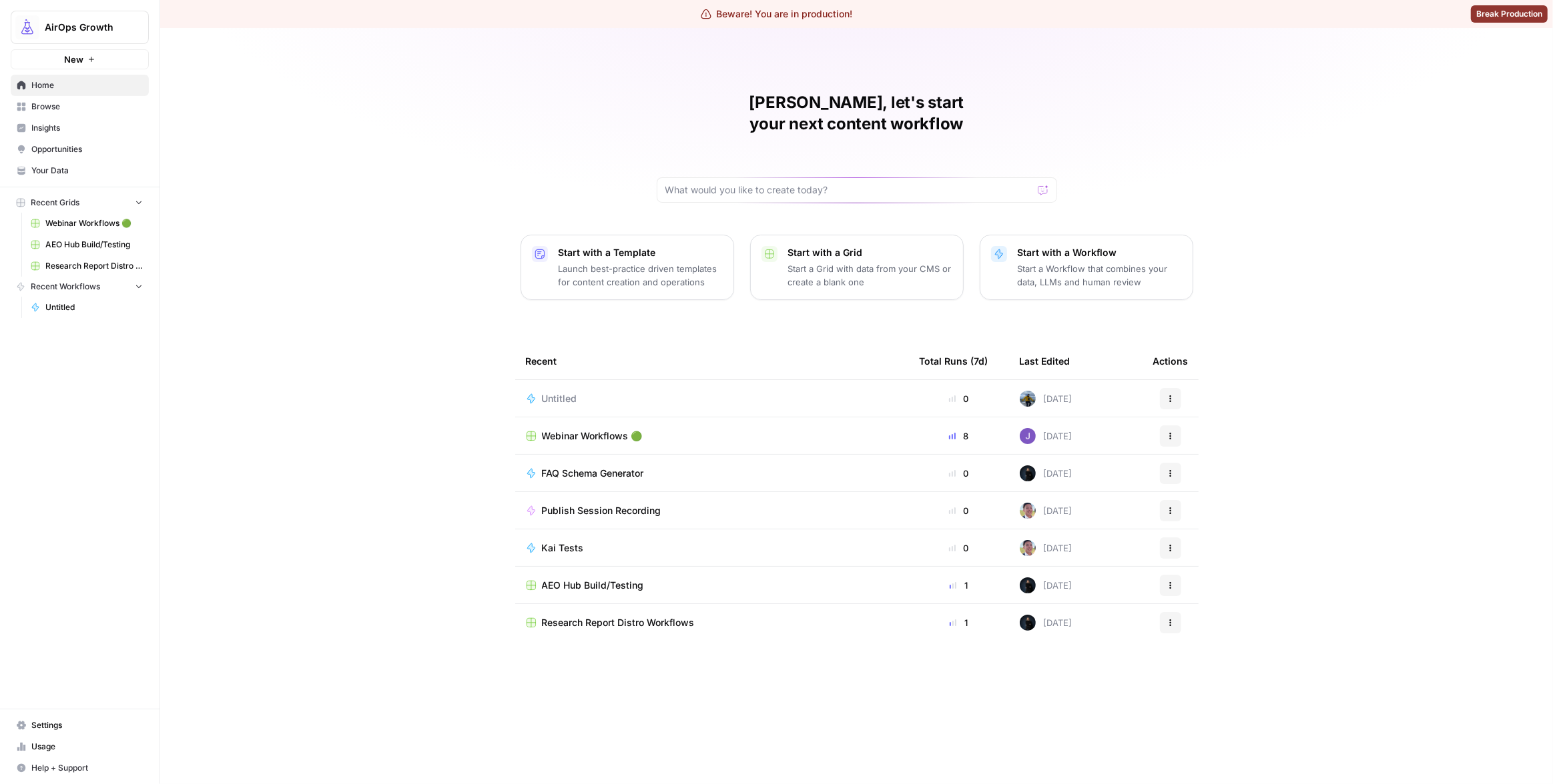
click at [57, 125] on span "Insights" at bounding box center [86, 128] width 112 height 12
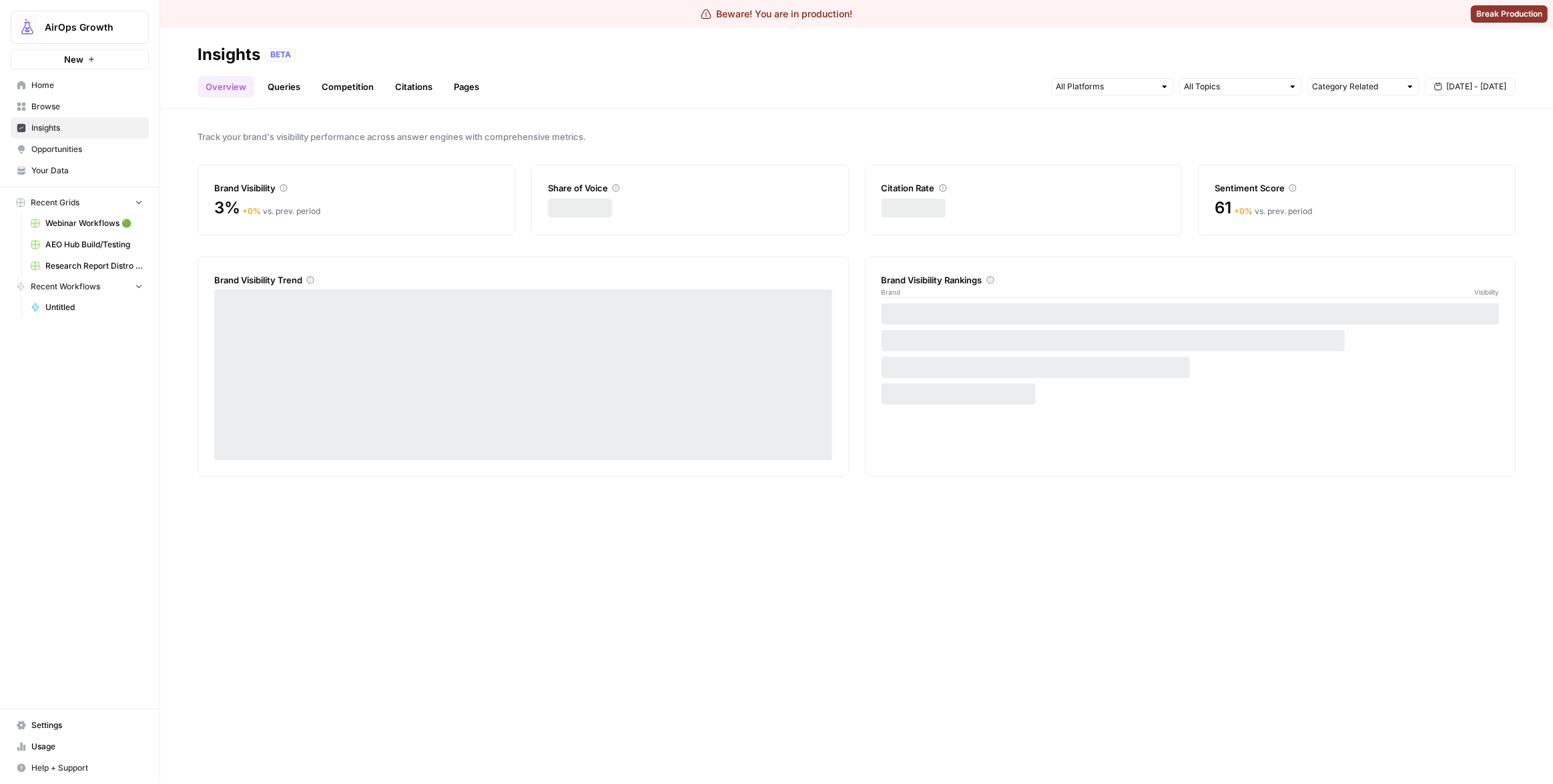
click at [451, 86] on link "Pages" at bounding box center [466, 86] width 42 height 21
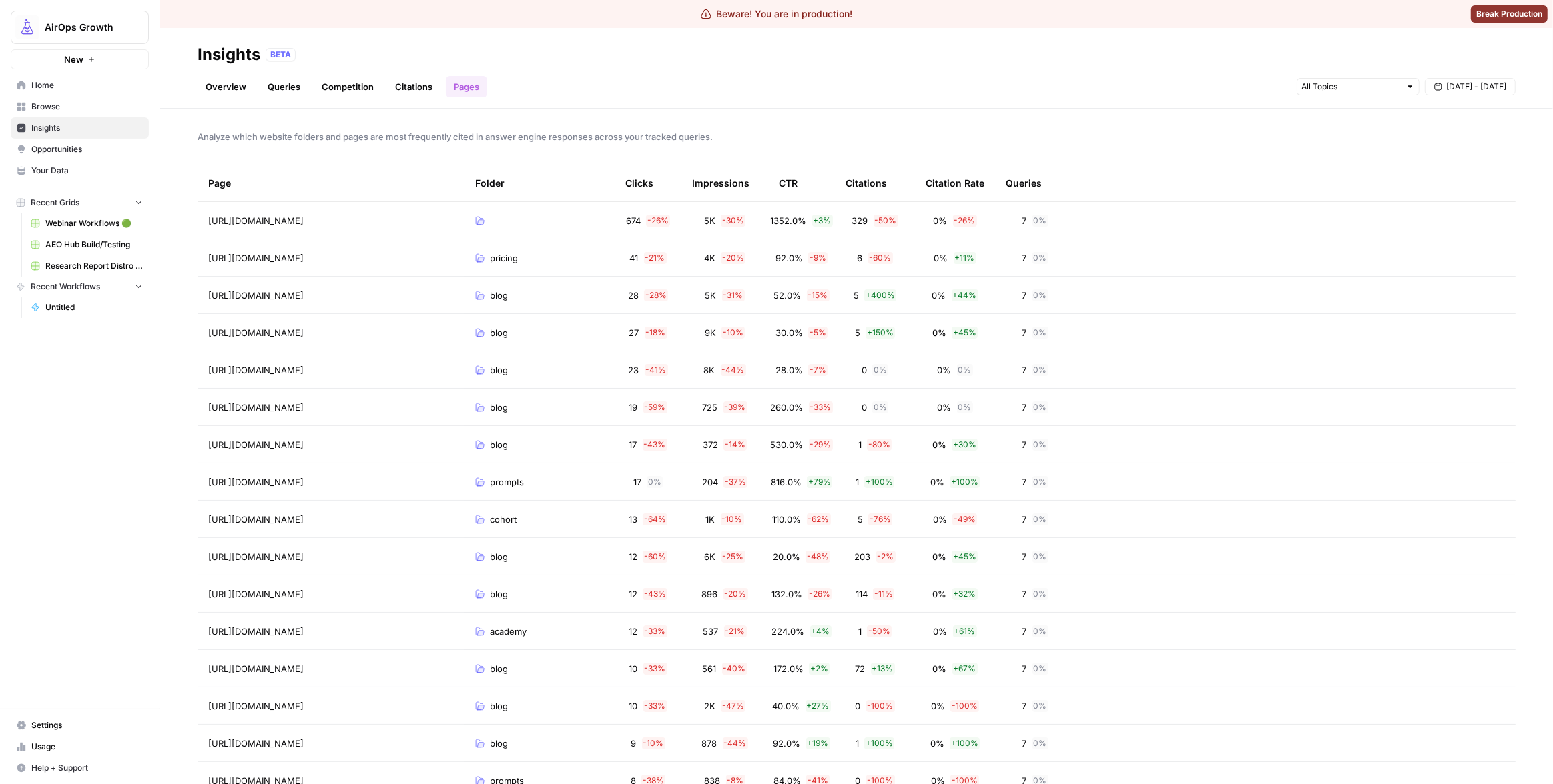
click at [1457, 93] on button "[DATE] - [DATE]" at bounding box center [1470, 86] width 90 height 17
click at [1432, 232] on div "24" at bounding box center [1435, 232] width 18 height 18
click at [1432, 233] on div "24" at bounding box center [1435, 232] width 18 height 18
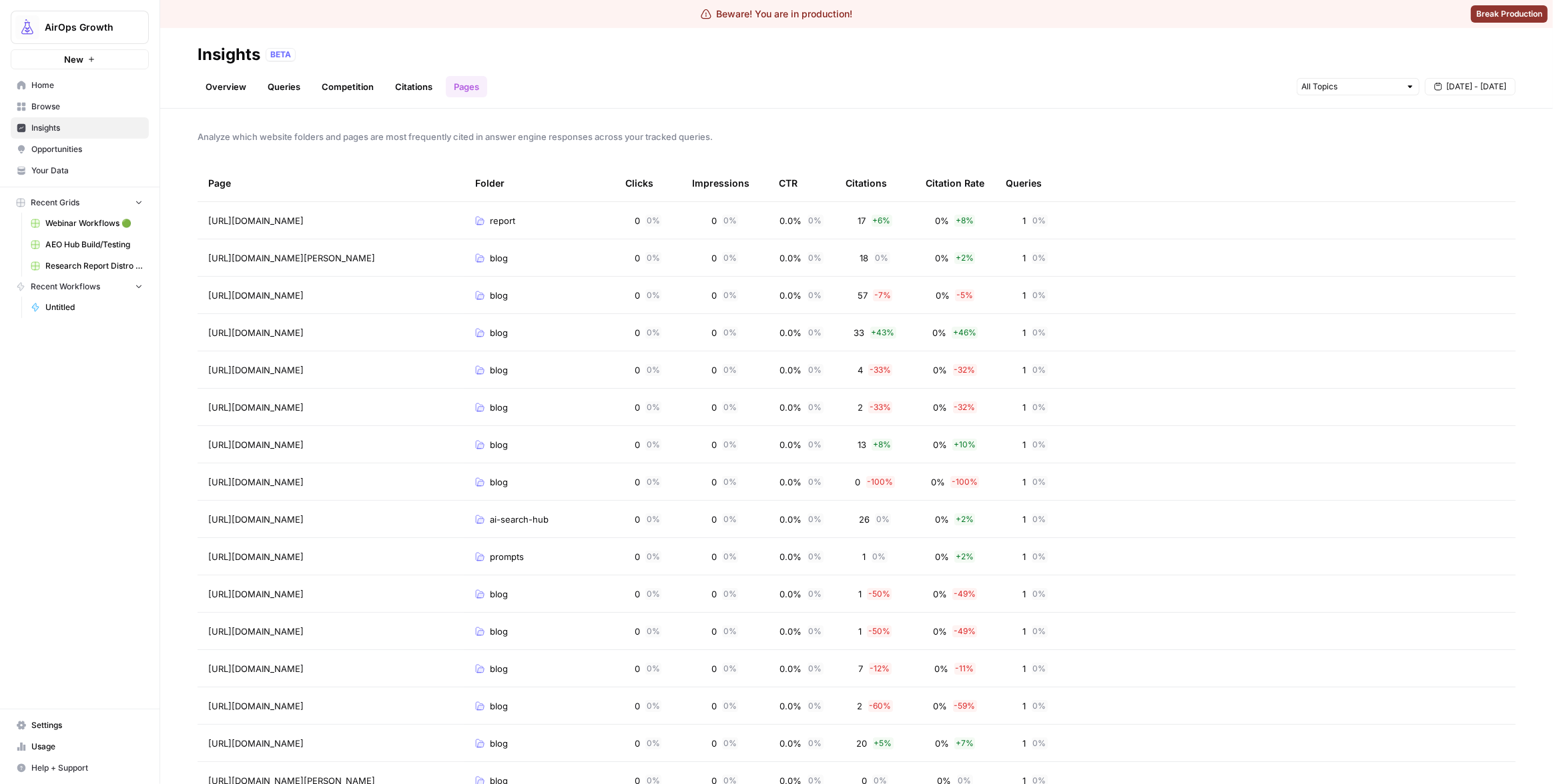
click at [1098, 131] on span "Analyze which website folders and pages are most frequently cited in answer eng…" at bounding box center [856, 137] width 1318 height 14
click at [1197, 118] on div "Analyze which website folders and pages are most frequently cited in answer eng…" at bounding box center [856, 446] width 1393 height 675
click at [991, 223] on td "0% + 8 %" at bounding box center [954, 220] width 80 height 37
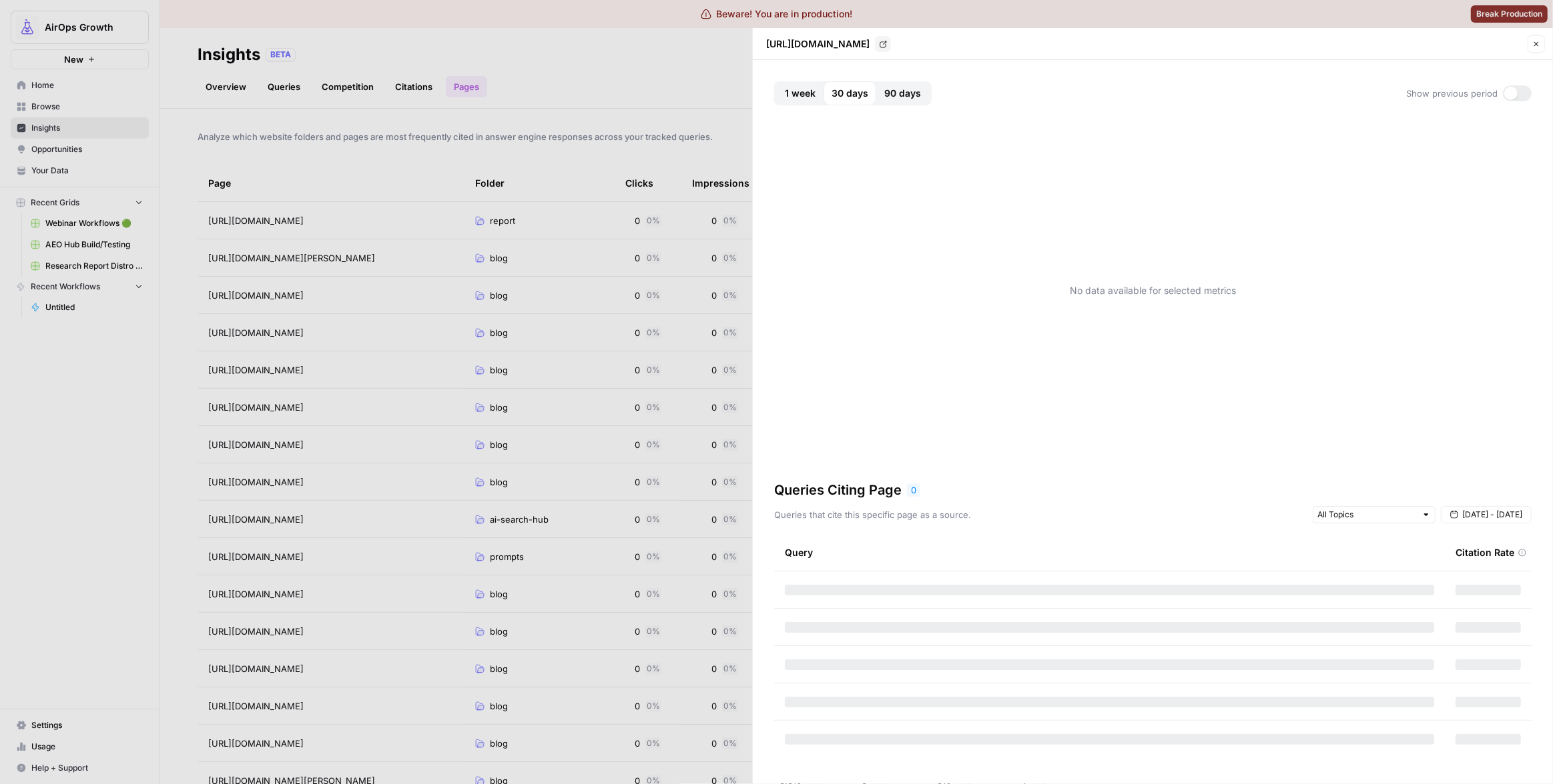
click at [785, 88] on span "1 week" at bounding box center [800, 93] width 31 height 14
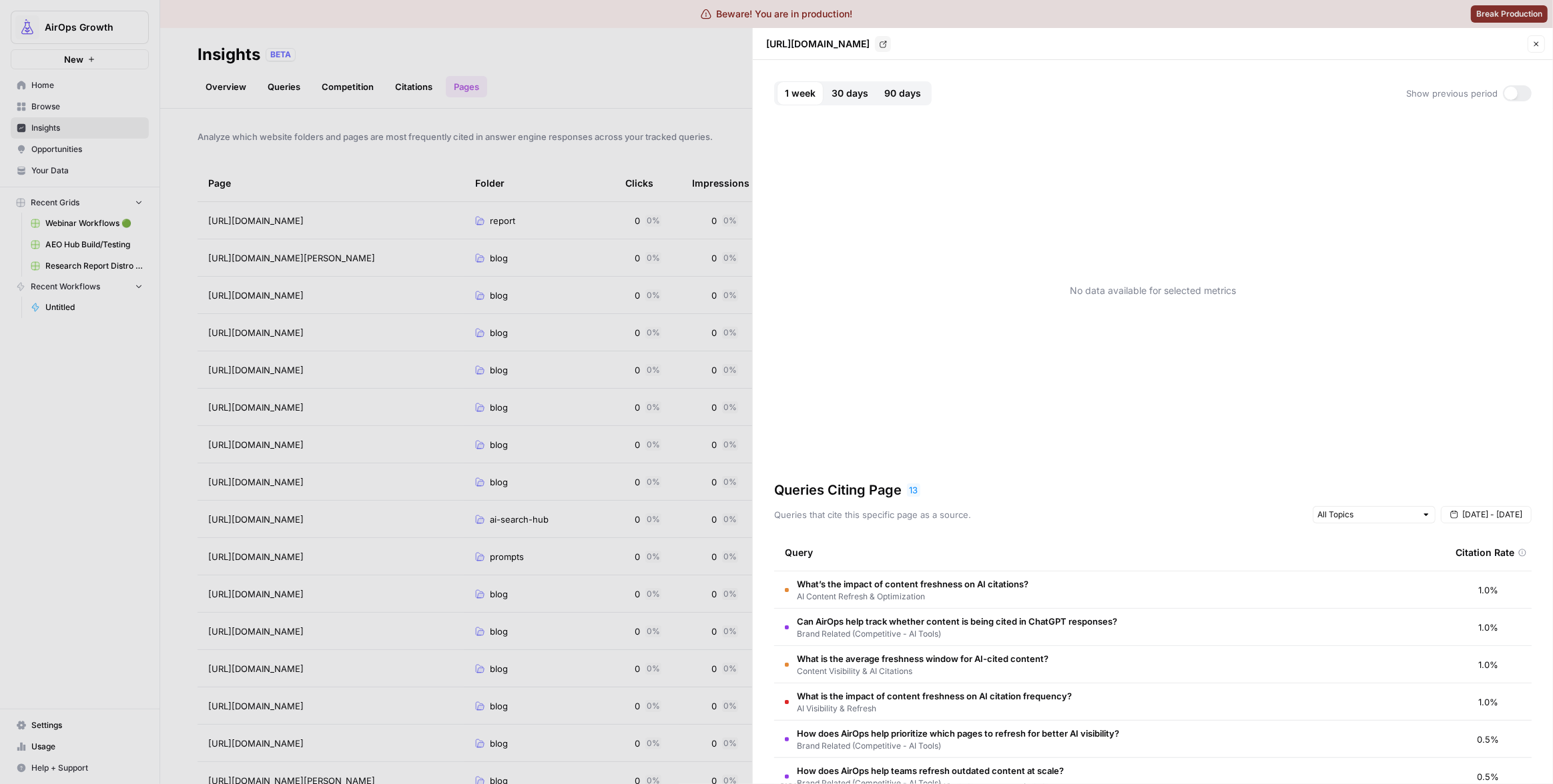
click at [665, 98] on div at bounding box center [776, 392] width 1553 height 784
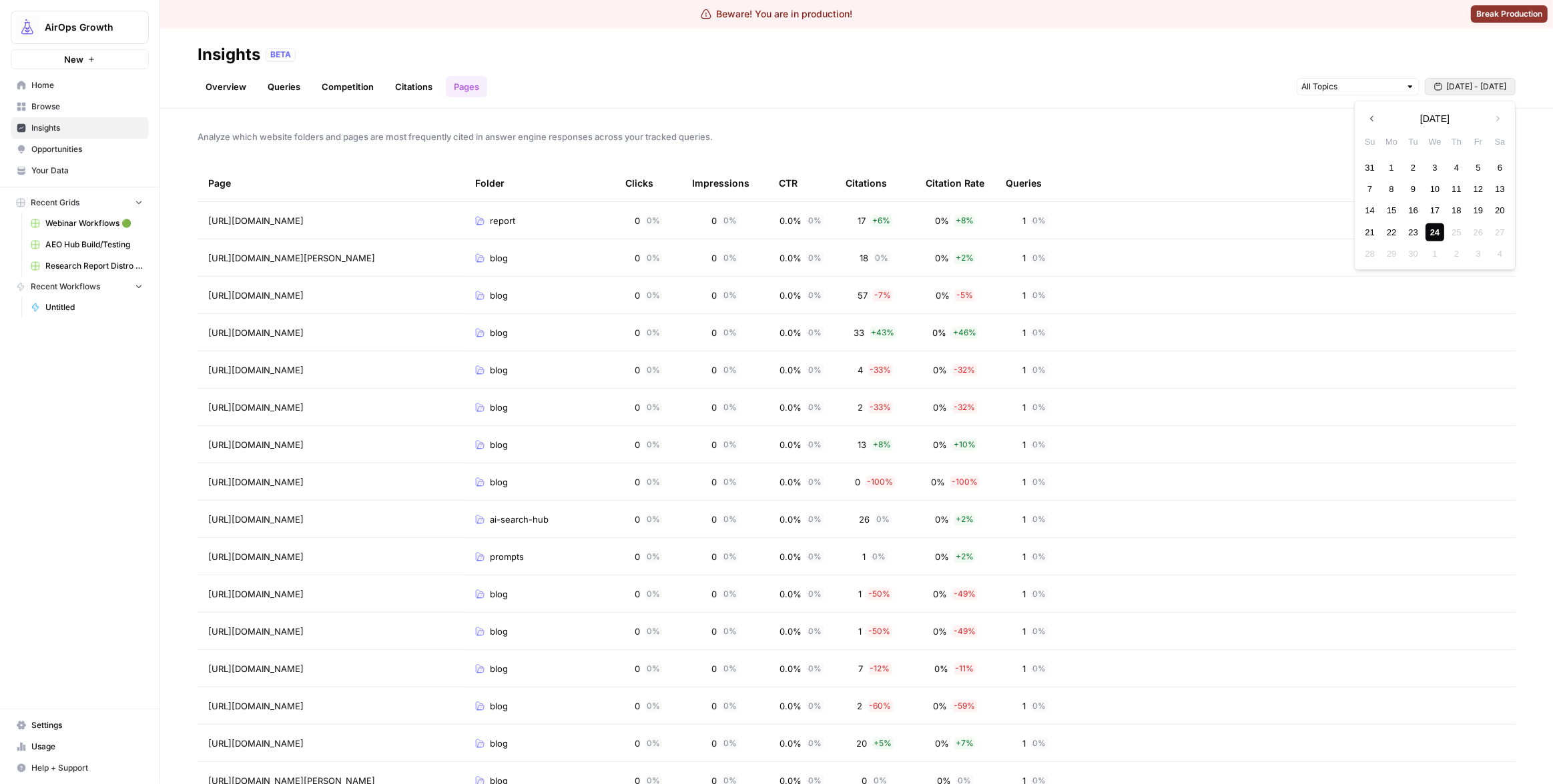
click at [1471, 80] on button "[DATE] - [DATE]" at bounding box center [1470, 86] width 90 height 17
click at [1415, 229] on div "23" at bounding box center [1412, 232] width 18 height 18
click at [1118, 114] on div "Analyze which website folders and pages are most frequently cited in answer eng…" at bounding box center [856, 446] width 1393 height 675
click at [951, 101] on header "Insights BETA Overview Queries Competition Citations Pages Sep 23 - Sep 23" at bounding box center [856, 68] width 1393 height 81
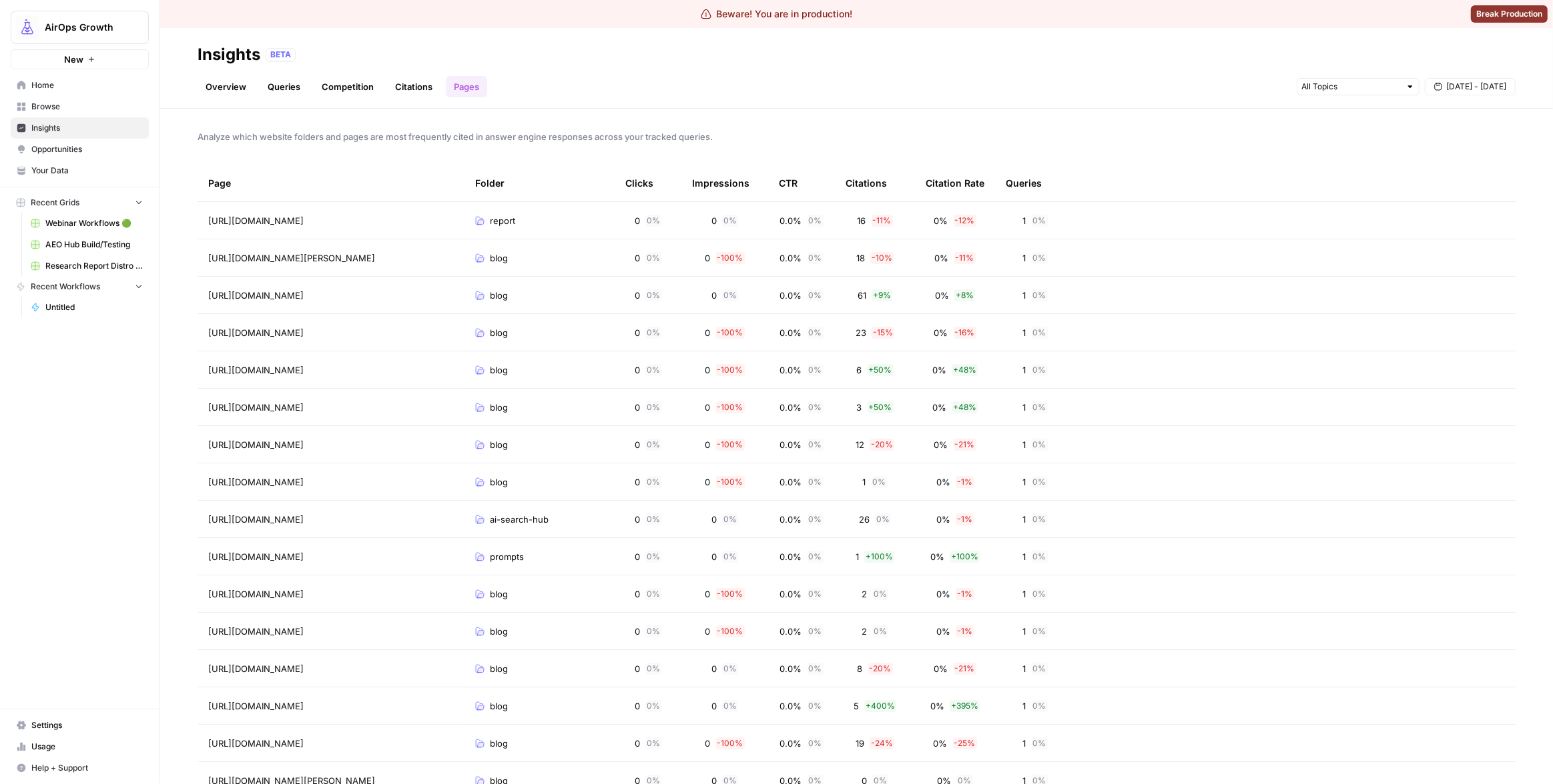
click at [1469, 85] on span "[DATE] - [DATE]" at bounding box center [1476, 86] width 60 height 12
click at [1429, 232] on div "24" at bounding box center [1435, 232] width 18 height 18
click at [1164, 83] on div "Overview Queries Competition Citations Pages Sep 24 - Sep 24" at bounding box center [856, 81] width 1318 height 32
click at [959, 105] on header "Insights BETA Overview Queries Competition Citations Pages Sep 24 - Sep 24" at bounding box center [856, 68] width 1393 height 81
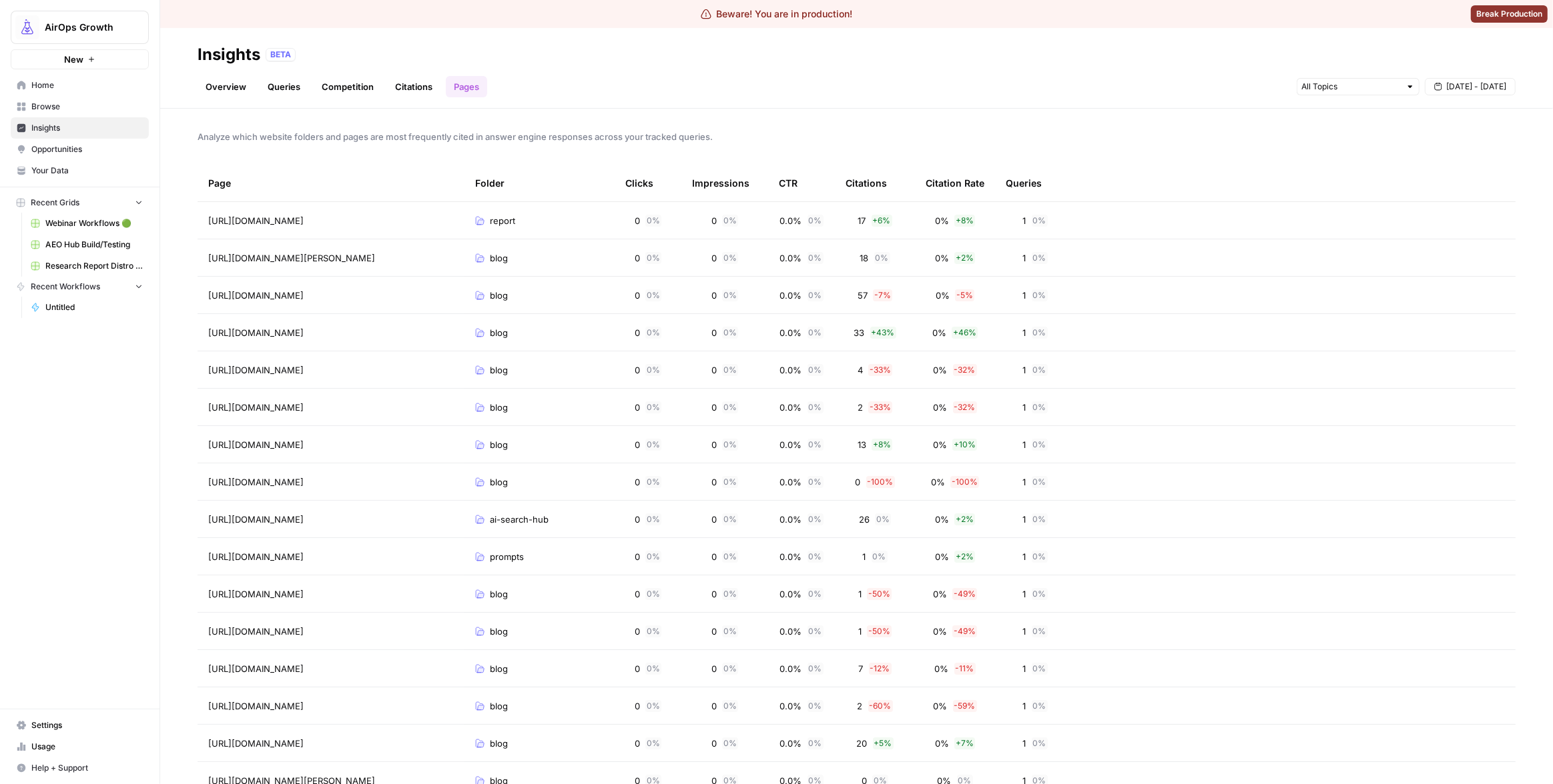
click at [1478, 88] on span "Sep 24 - Sep 24" at bounding box center [1476, 86] width 60 height 12
click at [1416, 232] on div "23" at bounding box center [1412, 232] width 18 height 18
click at [1179, 77] on div "Overview Queries Competition Citations Pages Sep 23 - Sep 23" at bounding box center [856, 81] width 1318 height 32
click at [1458, 86] on span "Sep 23 - Sep 23" at bounding box center [1476, 86] width 60 height 12
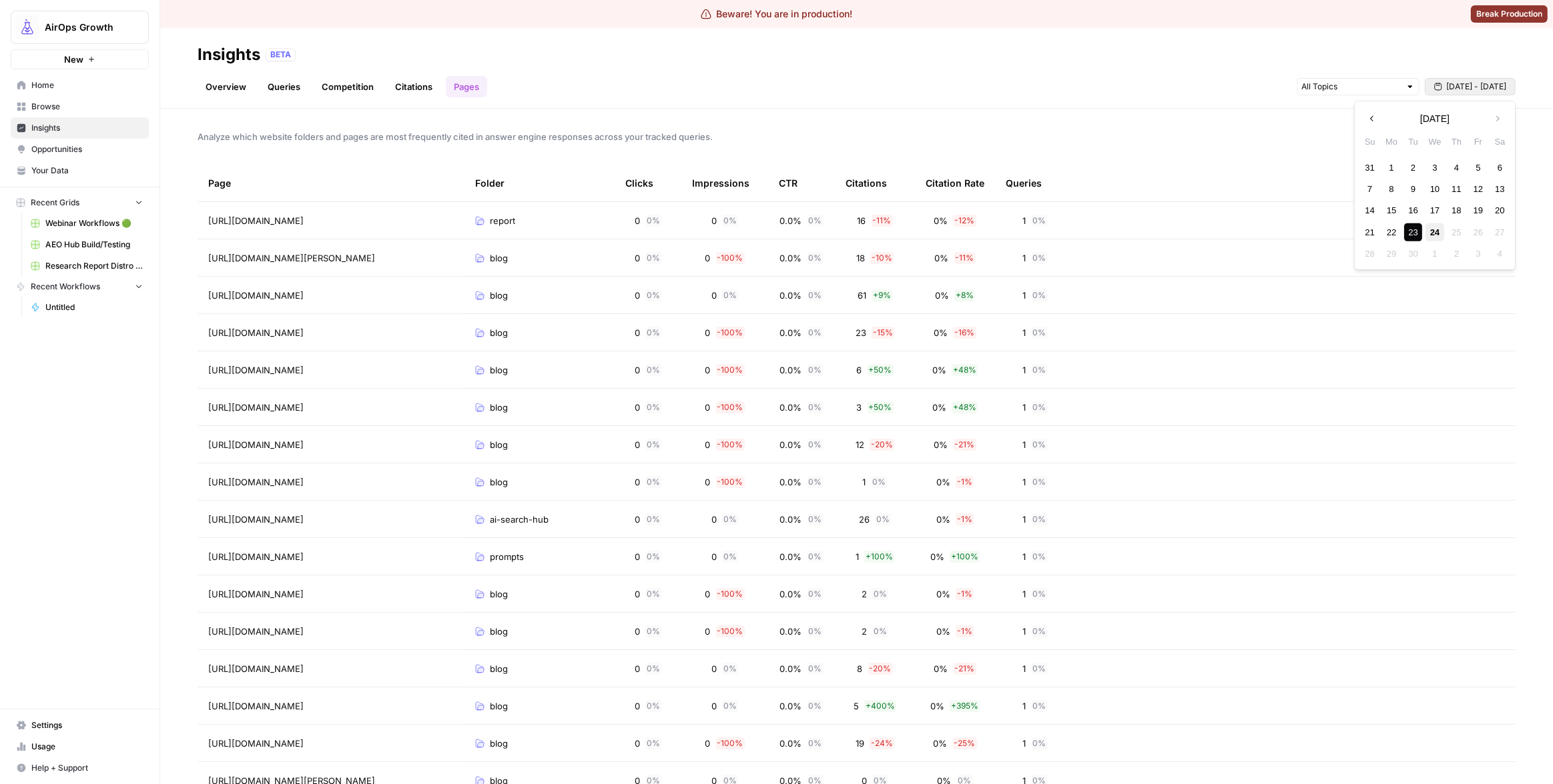
click at [1429, 229] on div "24" at bounding box center [1435, 232] width 18 height 18
click at [1086, 82] on div "Overview Queries Competition Citations Pages Sep 24 - Sep 24" at bounding box center [856, 81] width 1318 height 32
click at [1081, 97] on div "Overview Queries Competition Citations Pages Sep 24 - Sep 24" at bounding box center [856, 81] width 1318 height 32
click at [1434, 95] on div "Sep 24 - Sep 24" at bounding box center [1405, 86] width 218 height 21
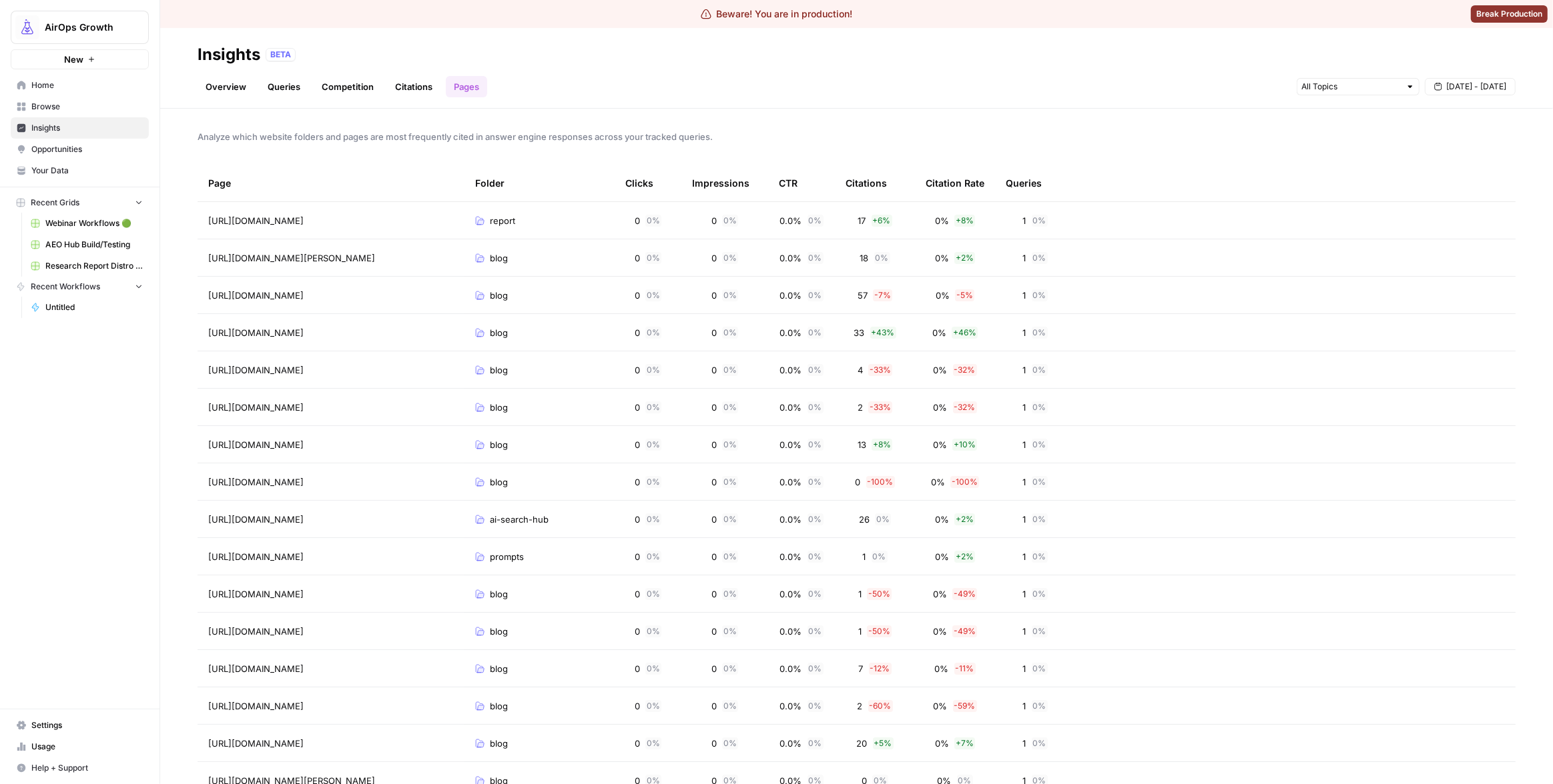
click at [1448, 89] on span "Sep 24 - Sep 24" at bounding box center [1476, 86] width 60 height 12
click at [1410, 234] on div "23" at bounding box center [1412, 232] width 18 height 18
click at [1127, 87] on div "Overview Queries Competition Citations Pages Sep 23 - Sep 23" at bounding box center [856, 81] width 1318 height 32
click at [1045, 117] on div "Analyze which website folders and pages are most frequently cited in answer eng…" at bounding box center [856, 446] width 1393 height 675
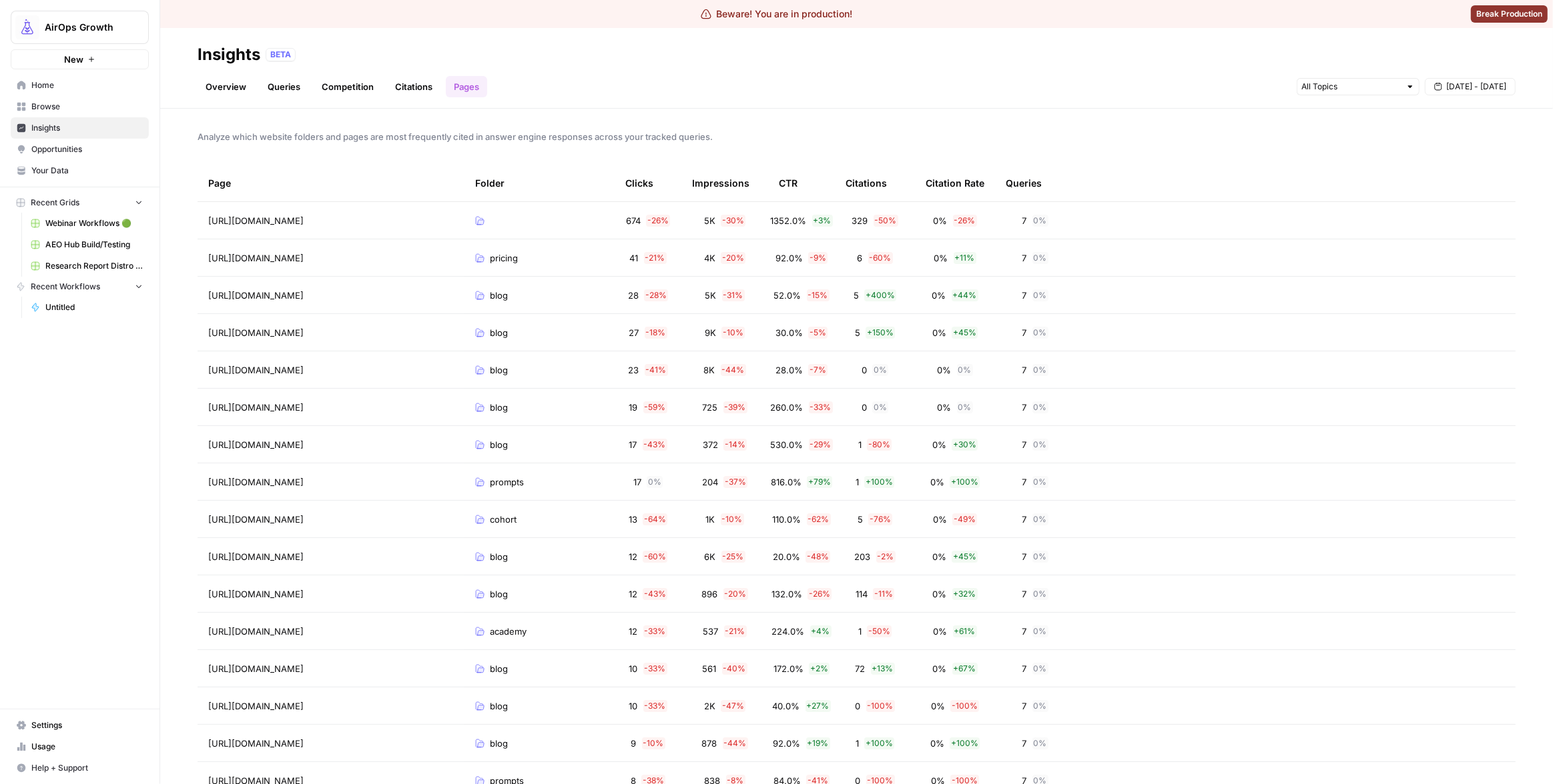
click at [81, 387] on div "AirOps Growth New Home Browse Insights Opportunities Your Data Recent Grids Web…" at bounding box center [80, 392] width 159 height 784
click at [1081, 64] on div "Insights BETA" at bounding box center [856, 54] width 1318 height 21
click at [1137, 131] on span "Analyze which website folders and pages are most frequently cited in answer eng…" at bounding box center [856, 137] width 1318 height 14
click at [1491, 81] on span "[DATE] - [DATE]" at bounding box center [1476, 86] width 60 height 12
click at [1107, 76] on div "Overview Queries Competition Citations Pages [DATE] - [DATE]" at bounding box center [856, 81] width 1318 height 32
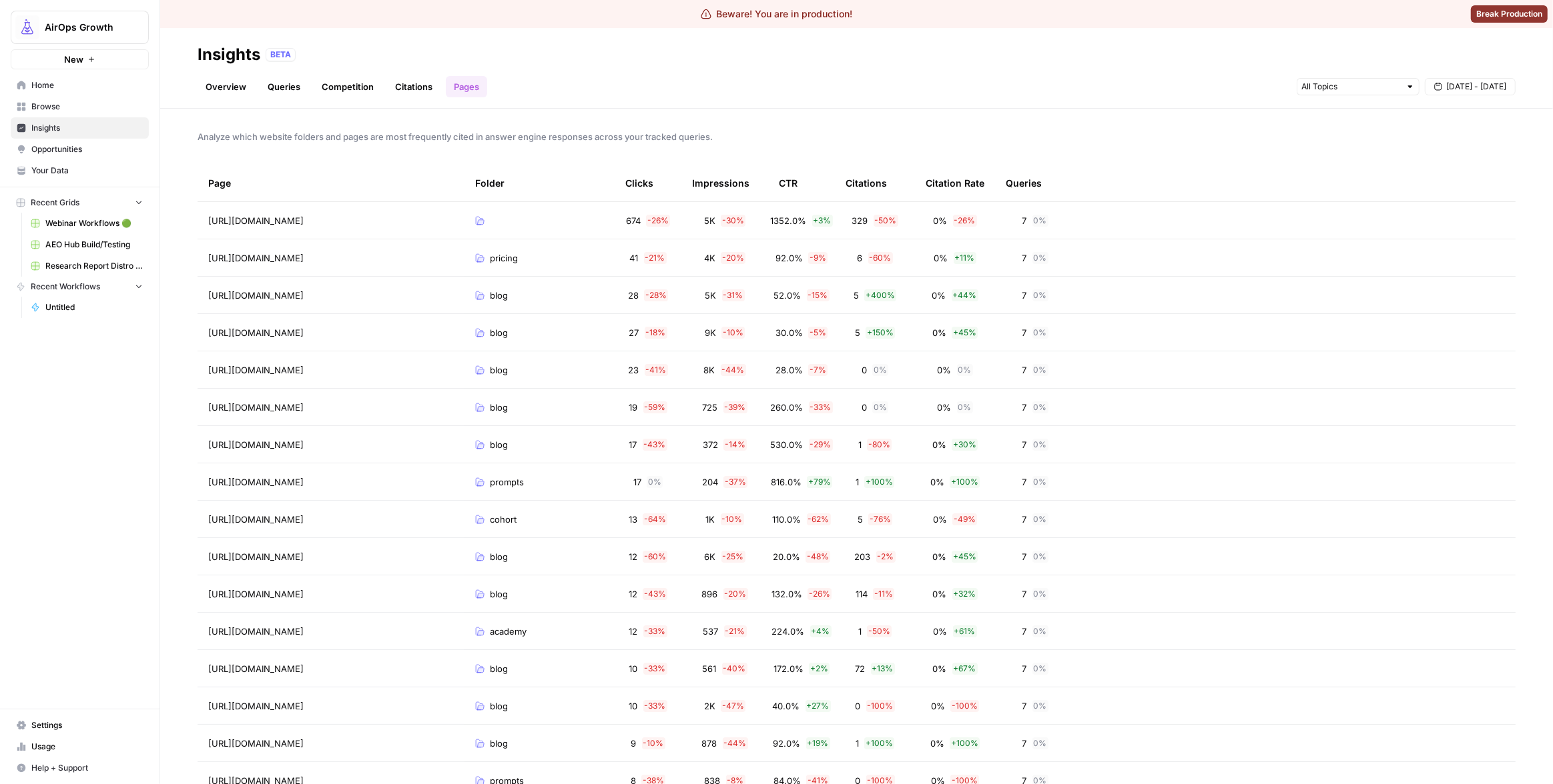
click at [1019, 116] on div "Analyze which website folders and pages are most frequently cited in answer eng…" at bounding box center [856, 446] width 1393 height 675
click at [1053, 110] on div "Analyze which website folders and pages are most frequently cited in answer eng…" at bounding box center [856, 446] width 1393 height 675
click at [1439, 89] on icon "button" at bounding box center [1437, 86] width 8 height 8
click at [1436, 208] on div "17" at bounding box center [1435, 211] width 18 height 18
click at [1452, 194] on div "11" at bounding box center [1456, 189] width 18 height 18
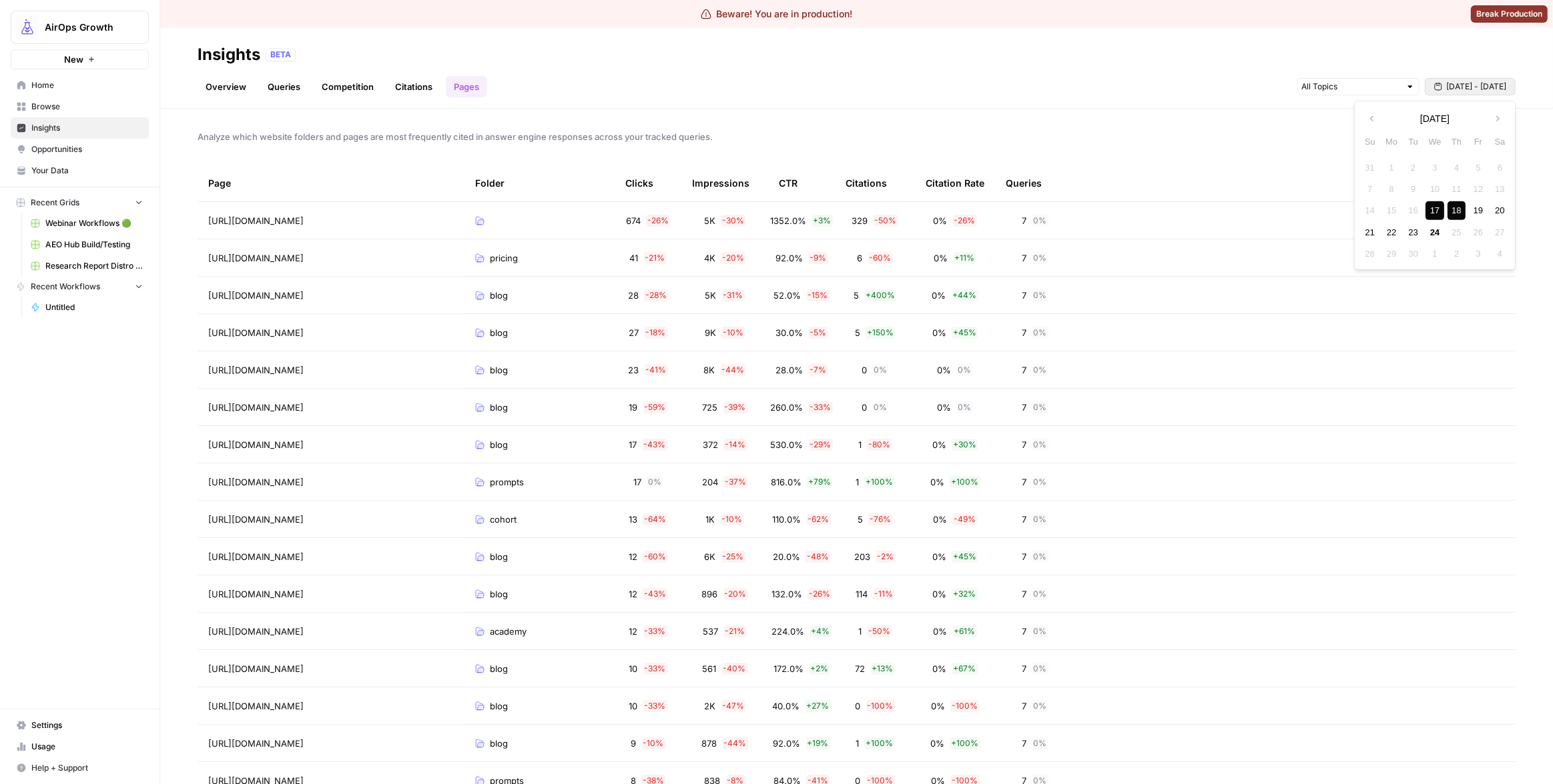
click at [1453, 212] on div "18" at bounding box center [1456, 211] width 18 height 18
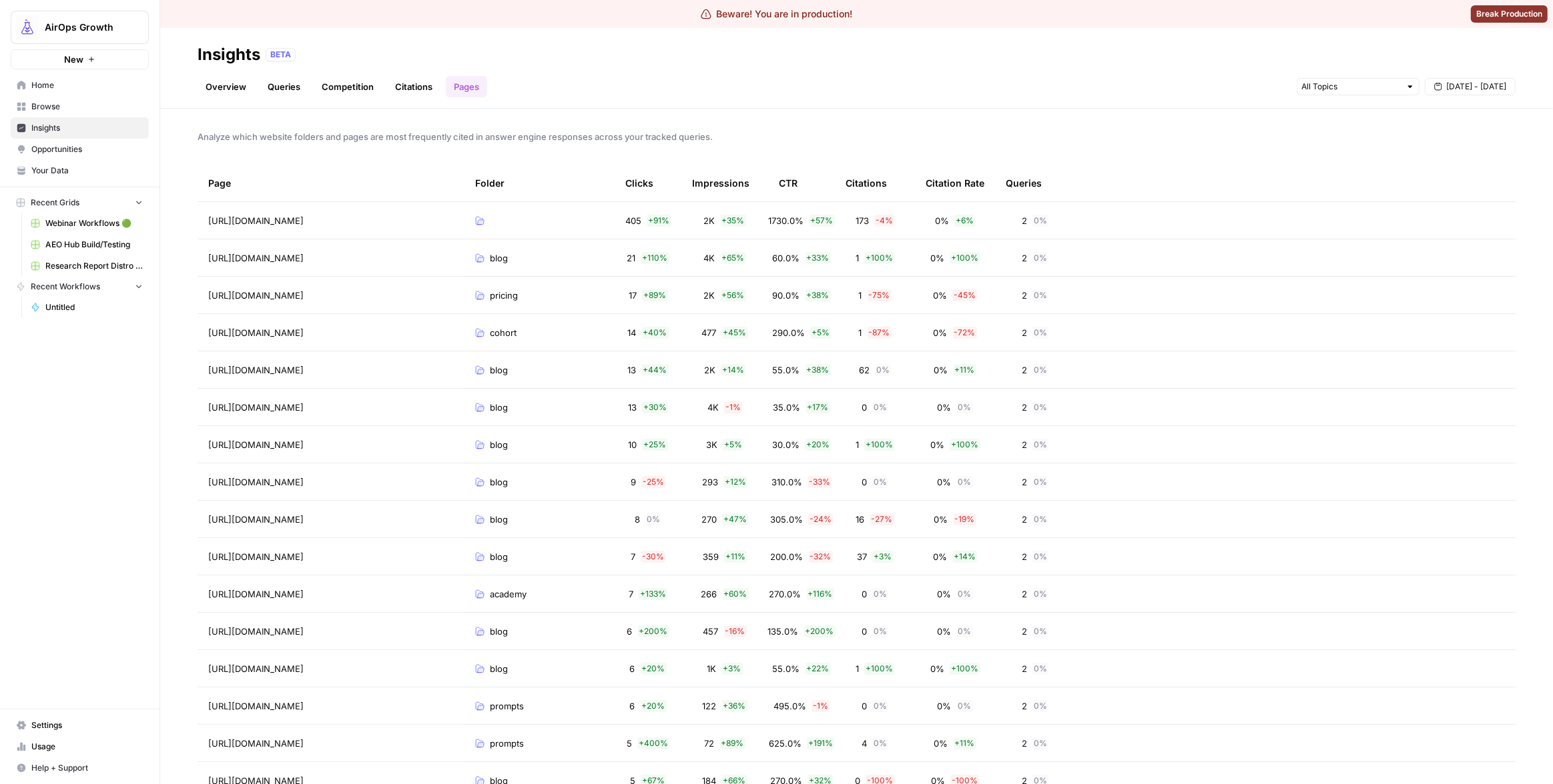
click at [1471, 97] on div "[DATE] - [DATE]" at bounding box center [1405, 86] width 218 height 21
click at [1471, 89] on span "[DATE] - [DATE]" at bounding box center [1476, 86] width 60 height 12
click at [1455, 185] on div "11" at bounding box center [1456, 189] width 18 height 18
click at [1434, 208] on div "17" at bounding box center [1435, 211] width 18 height 18
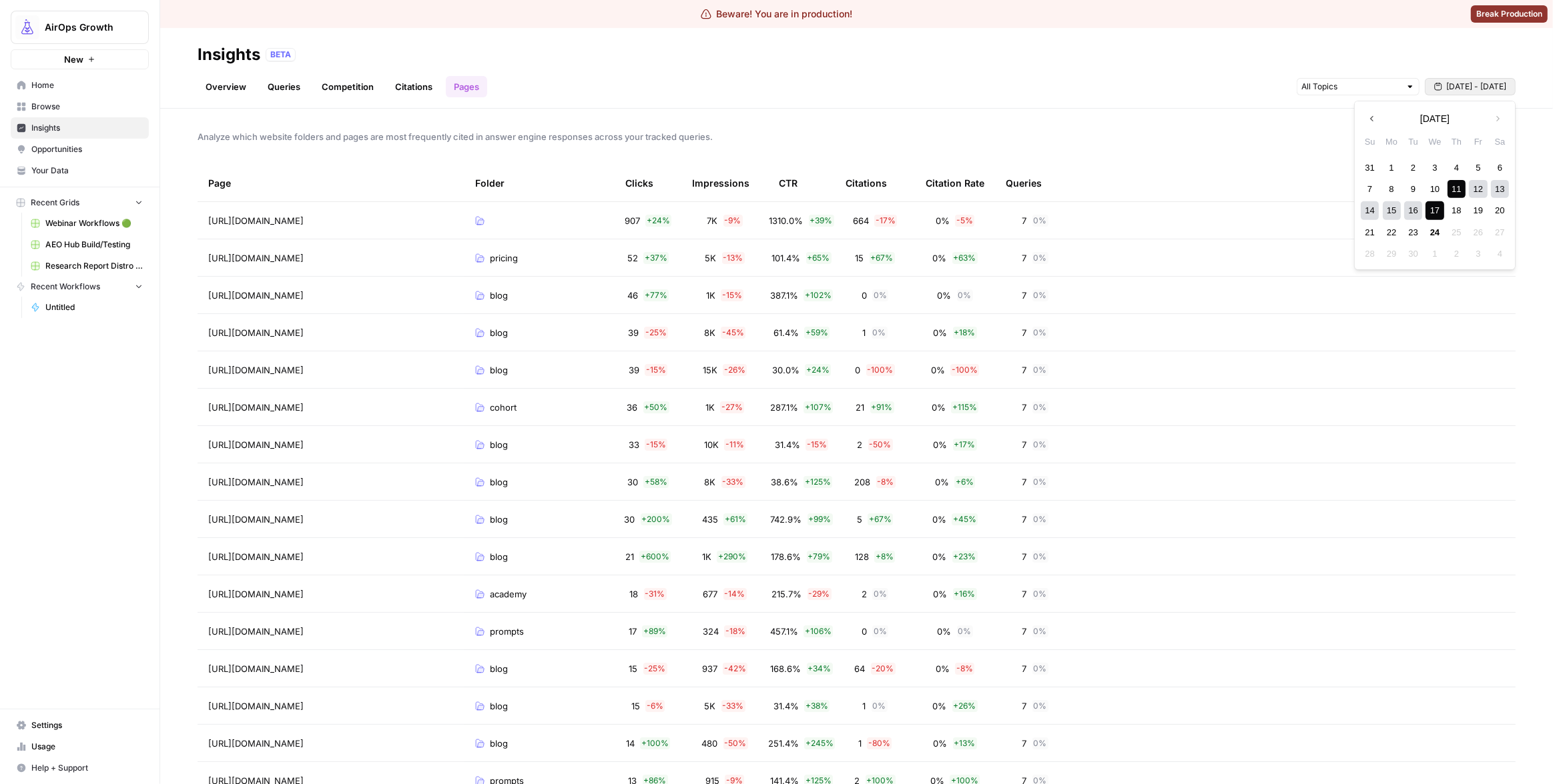
click at [1446, 88] on button "Sep 11 - Sep 17" at bounding box center [1470, 86] width 90 height 17
click at [1451, 210] on div "18" at bounding box center [1456, 211] width 18 height 18
click at [1436, 229] on div "24" at bounding box center [1435, 232] width 18 height 18
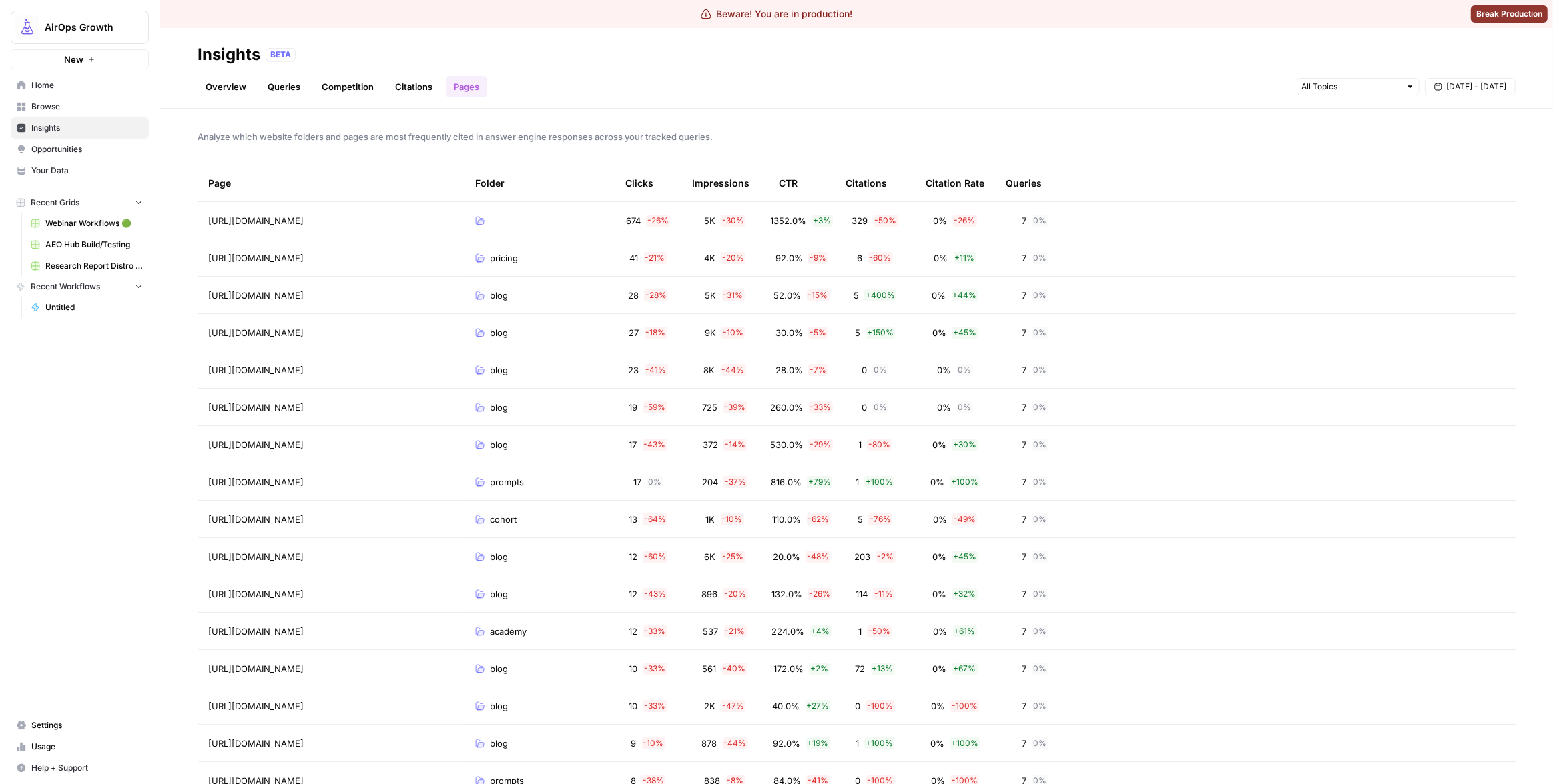
click at [1086, 127] on div "Analyze which website folders and pages are most frequently cited in answer eng…" at bounding box center [856, 446] width 1393 height 675
click at [1451, 87] on span "Sep 18 - Sep 24" at bounding box center [1476, 86] width 60 height 12
click at [1432, 235] on div "24" at bounding box center [1435, 232] width 18 height 18
click at [1434, 234] on div "24" at bounding box center [1435, 232] width 18 height 18
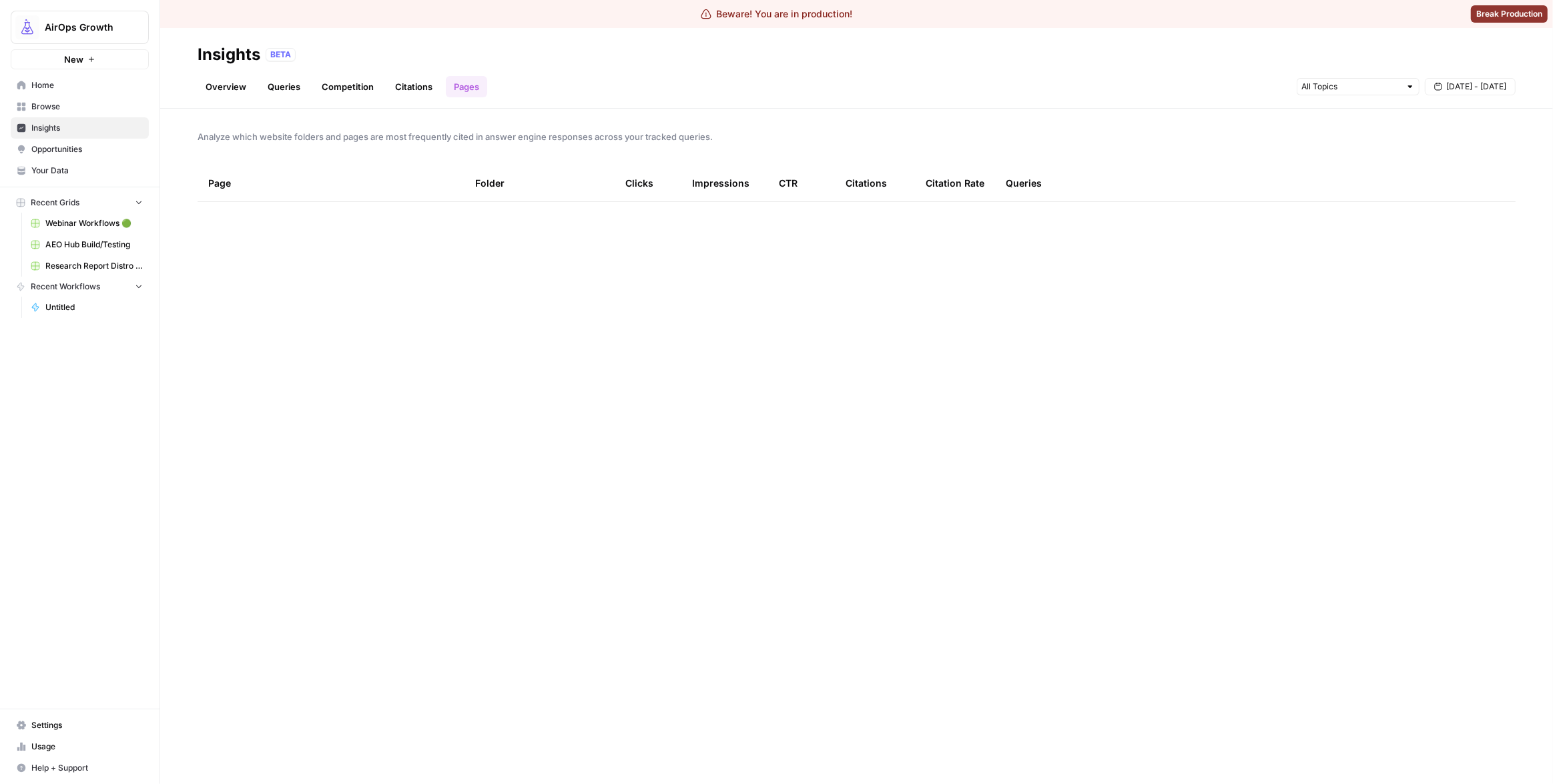
click at [1207, 91] on div "Overview Queries Competition Citations Pages Sep 24 - Sep 24" at bounding box center [856, 81] width 1318 height 32
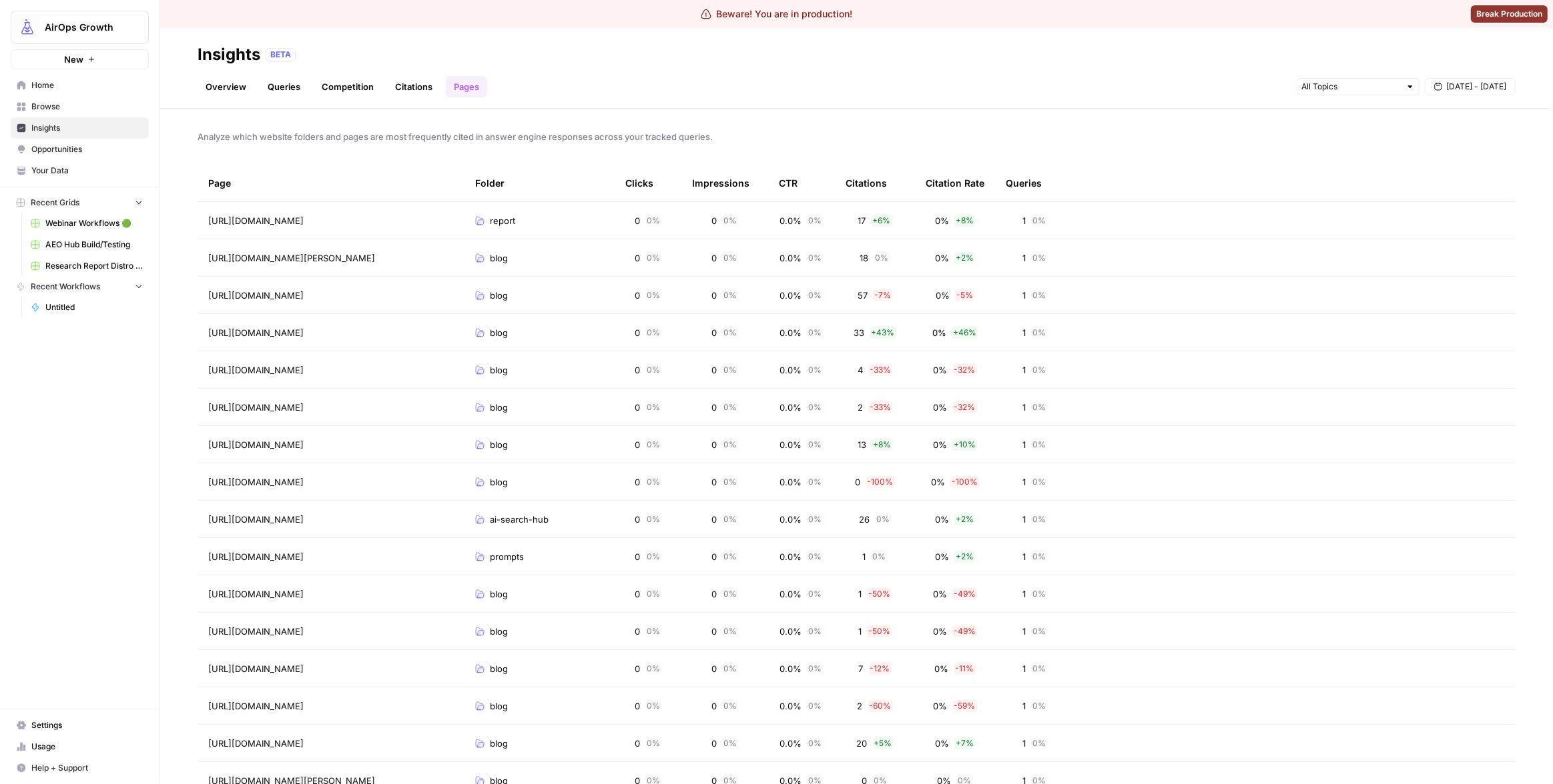
click at [1465, 81] on span "Sep 24 - Sep 24" at bounding box center [1476, 86] width 60 height 12
click at [1414, 230] on div "23" at bounding box center [1412, 232] width 18 height 18
click at [1188, 107] on header "Insights BETA Overview Queries Competition Citations Pages Sep 23 - Sep 23" at bounding box center [856, 68] width 1393 height 81
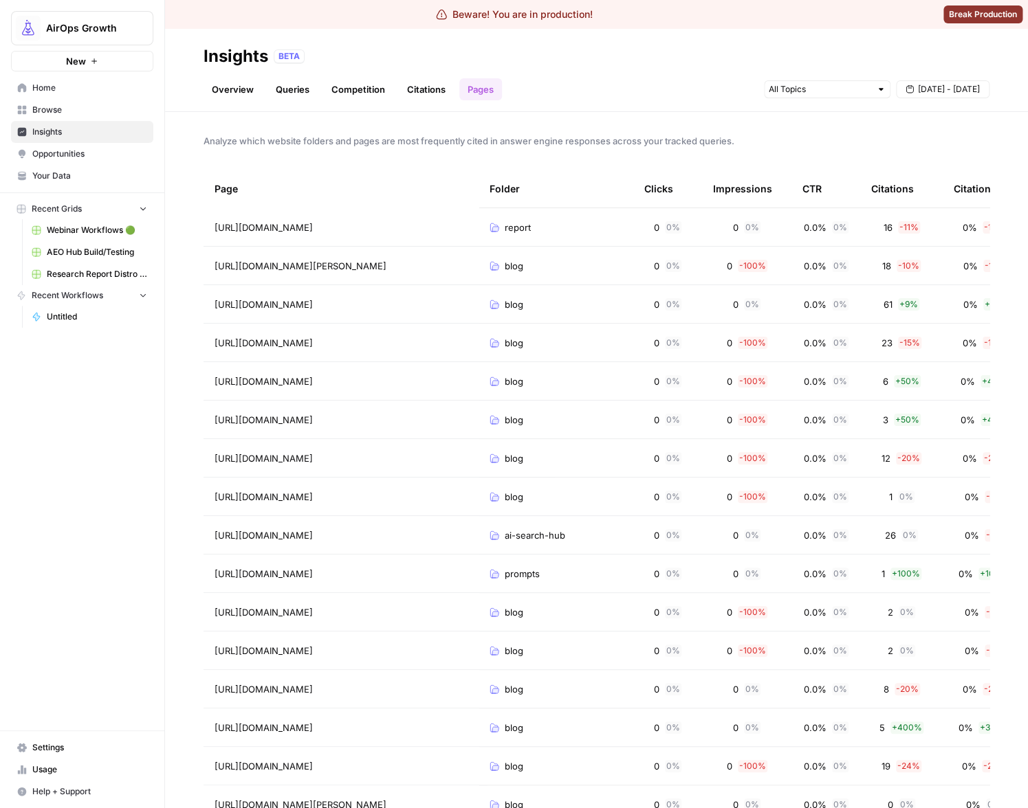
click at [858, 145] on span "Analyze which website folders and pages are most frequently cited in answer eng…" at bounding box center [596, 141] width 786 height 14
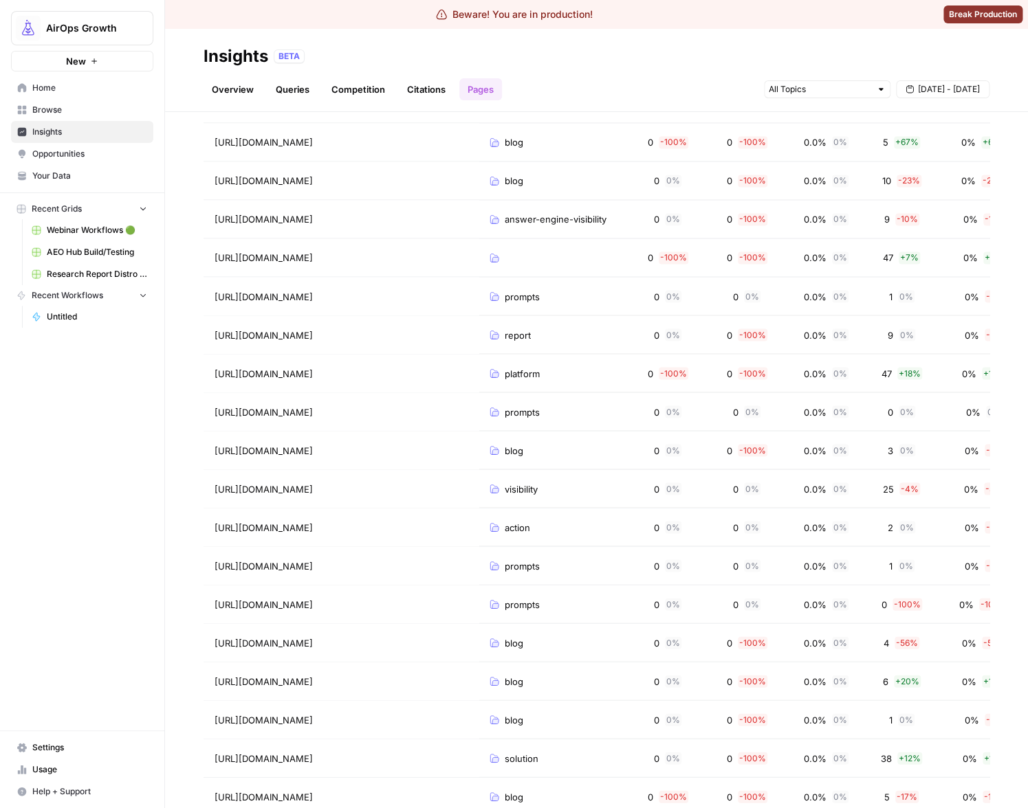
scroll to position [903, 0]
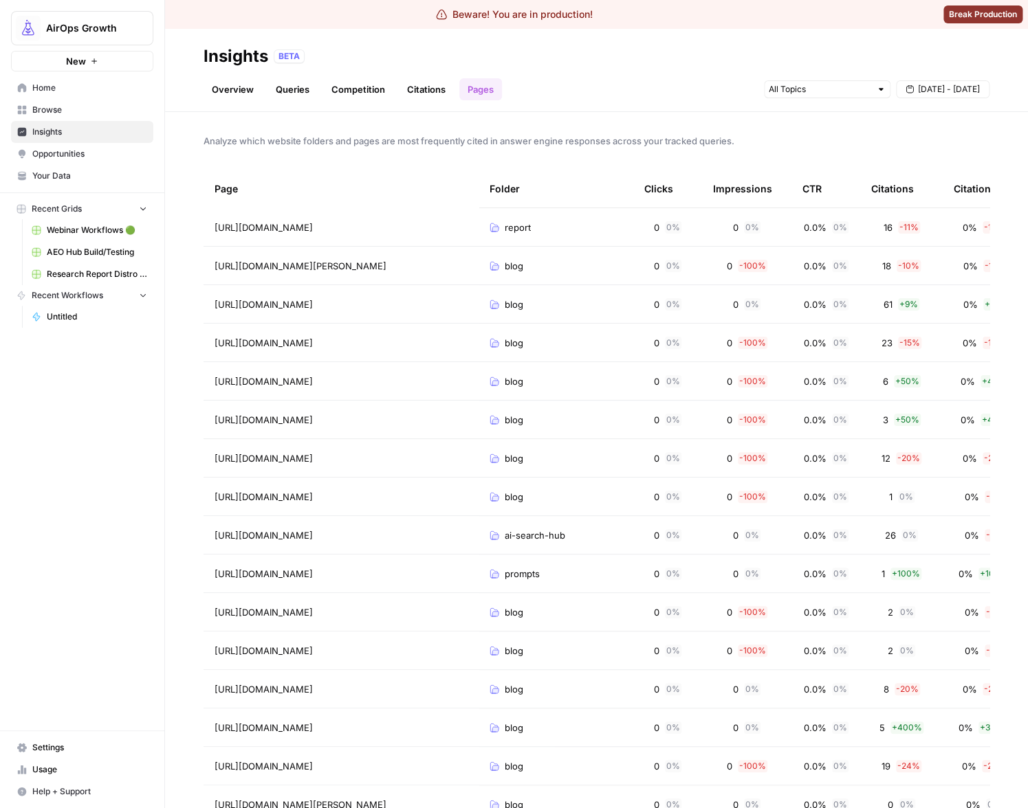
click at [870, 147] on span "Analyze which website folders and pages are most frequently cited in answer eng…" at bounding box center [596, 141] width 786 height 14
click at [936, 91] on span "[DATE] - [DATE]" at bounding box center [949, 89] width 62 height 12
click at [902, 177] on div "3" at bounding box center [905, 172] width 19 height 19
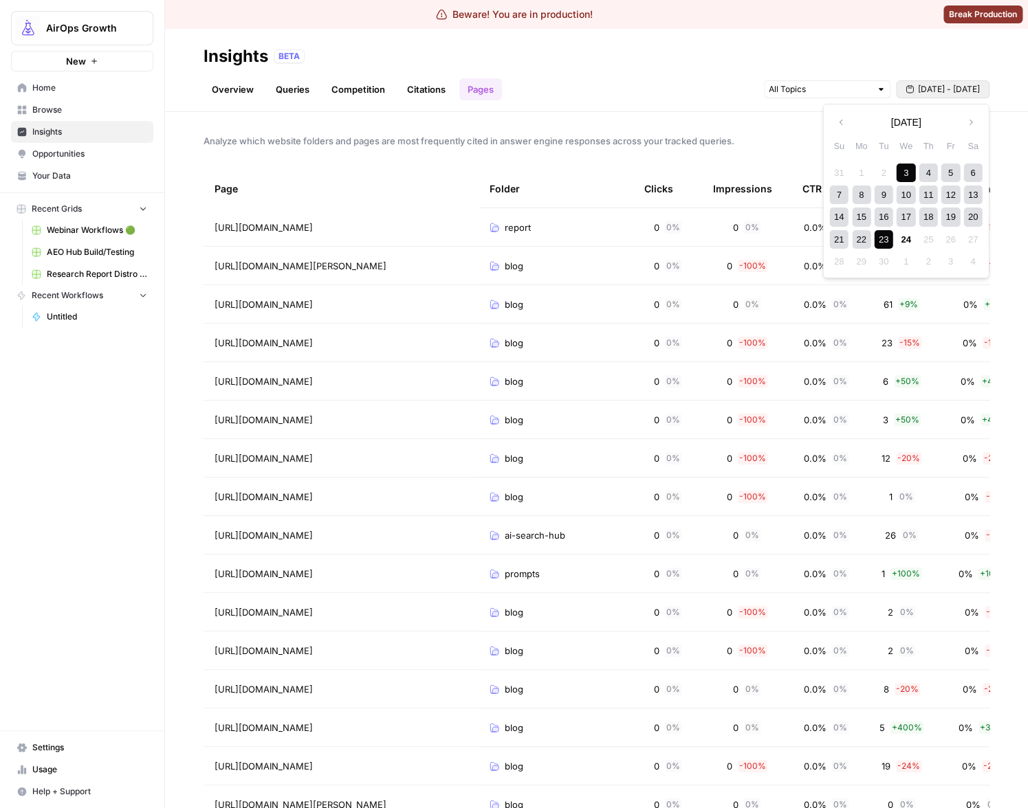
click at [881, 239] on div "23" at bounding box center [883, 239] width 19 height 19
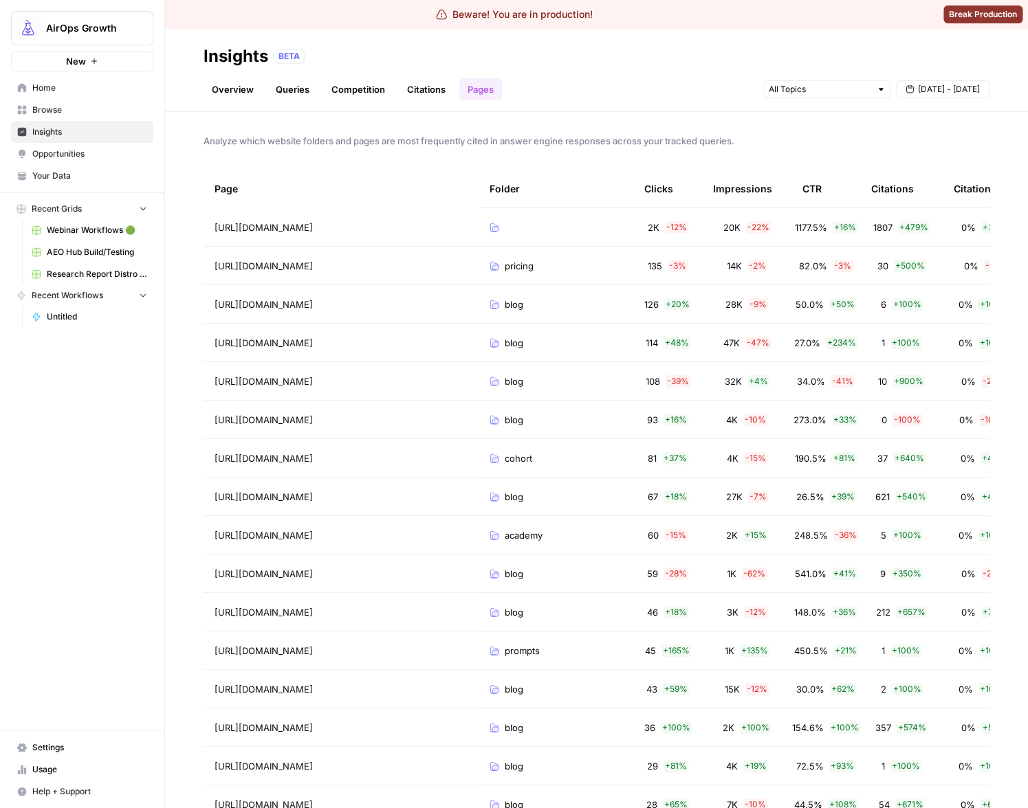
click at [805, 150] on div "Analyze which website folders and pages are most frequently cited in answer eng…" at bounding box center [596, 460] width 863 height 696
